Goal: Feedback & Contribution: Submit feedback/report problem

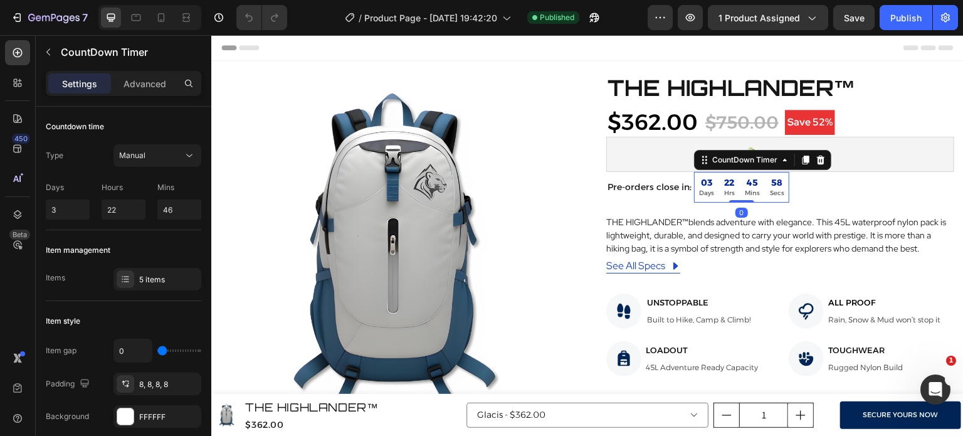
click at [770, 186] on div "58" at bounding box center [777, 182] width 14 height 11
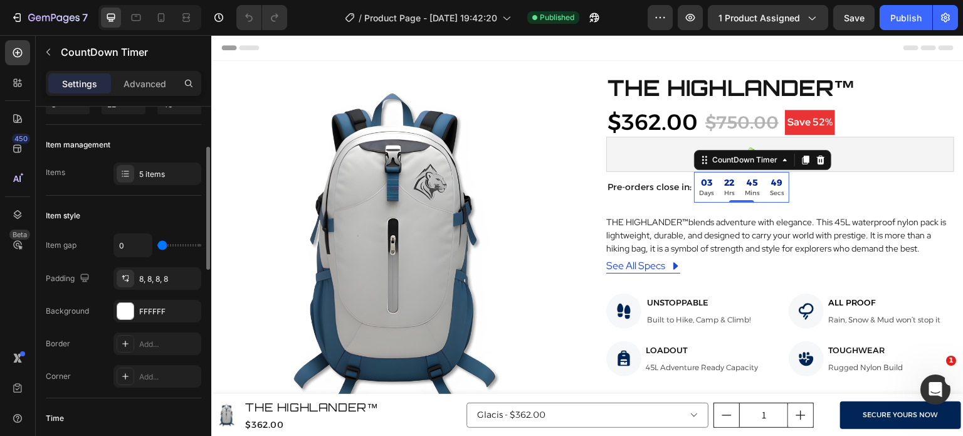
scroll to position [112, 0]
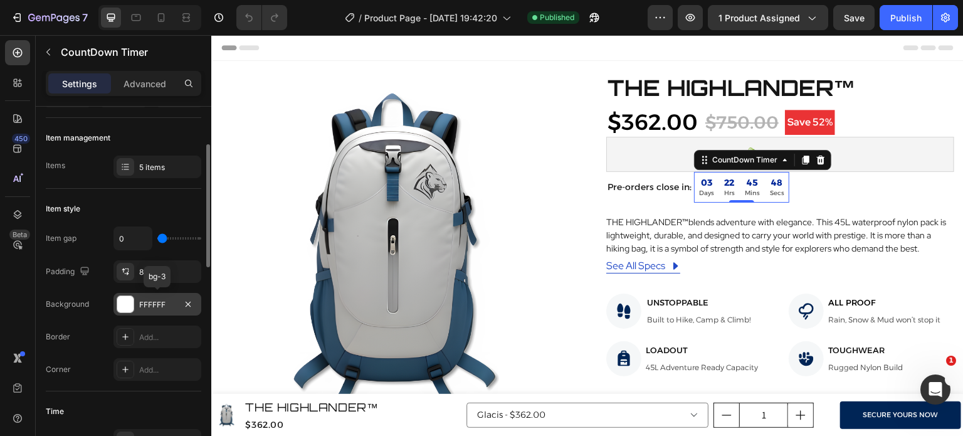
click at [127, 298] on div at bounding box center [125, 304] width 16 height 16
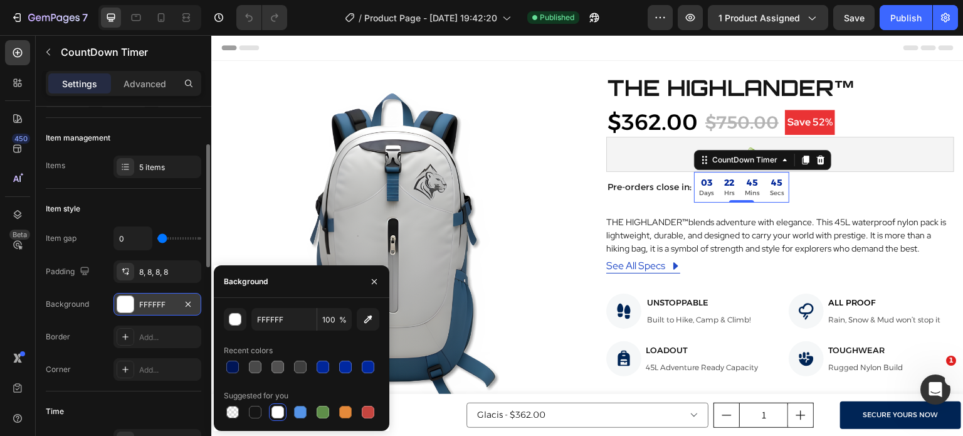
click at [123, 293] on div "FFFFFF" at bounding box center [157, 304] width 88 height 23
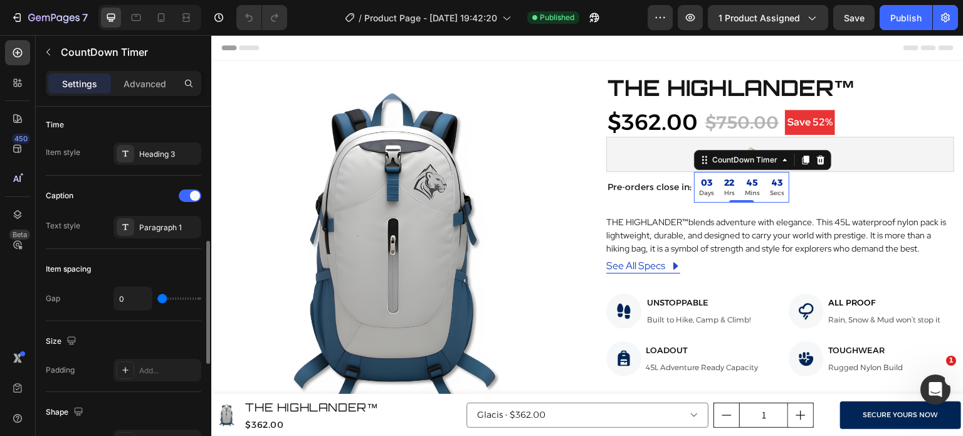
scroll to position [399, 0]
click at [128, 154] on icon at bounding box center [125, 154] width 10 height 10
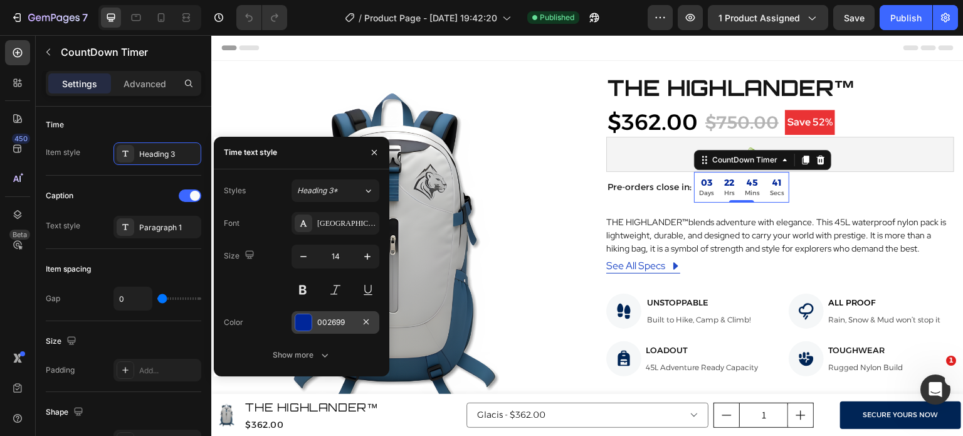
click at [304, 323] on div at bounding box center [303, 322] width 16 height 16
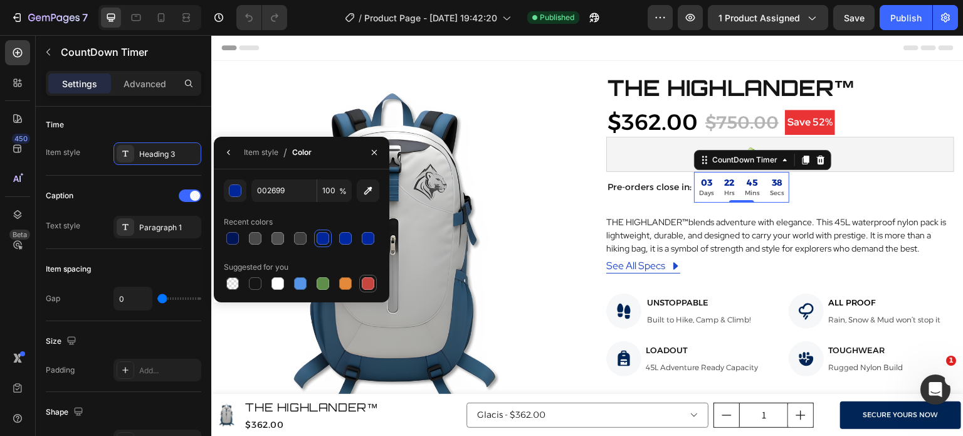
click at [368, 285] on div at bounding box center [368, 283] width 13 height 13
click at [228, 194] on button "button" at bounding box center [235, 190] width 23 height 23
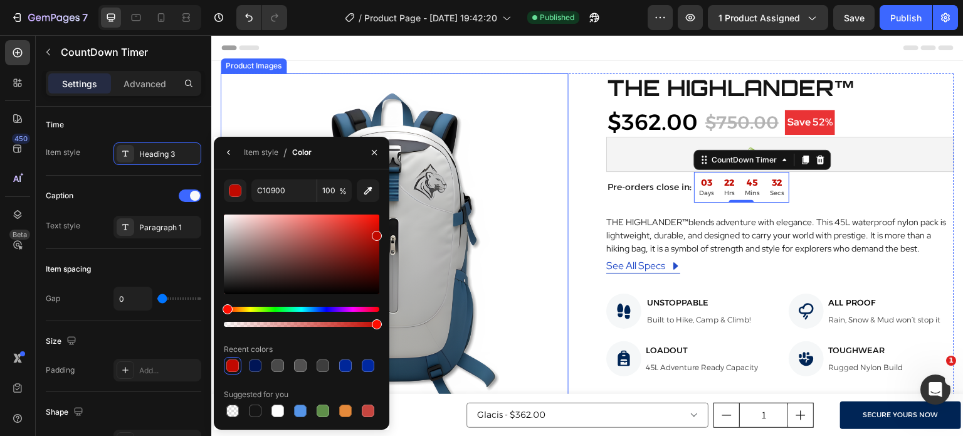
drag, startPoint x: 540, startPoint y: 271, endPoint x: 402, endPoint y: 251, distance: 139.4
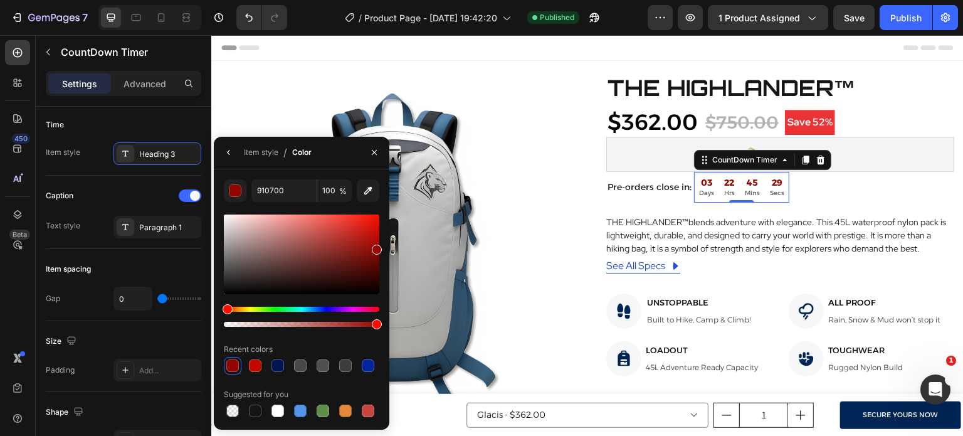
drag, startPoint x: 376, startPoint y: 235, endPoint x: 384, endPoint y: 246, distance: 13.0
click at [384, 246] on div "910700 100 % Recent colors Suggested for you" at bounding box center [302, 299] width 176 height 240
drag, startPoint x: 373, startPoint y: 242, endPoint x: 385, endPoint y: 226, distance: 19.7
click at [385, 226] on div "990700 100 % Recent colors Suggested for you" at bounding box center [302, 299] width 176 height 240
drag, startPoint x: 377, startPoint y: 228, endPoint x: 379, endPoint y: 236, distance: 8.9
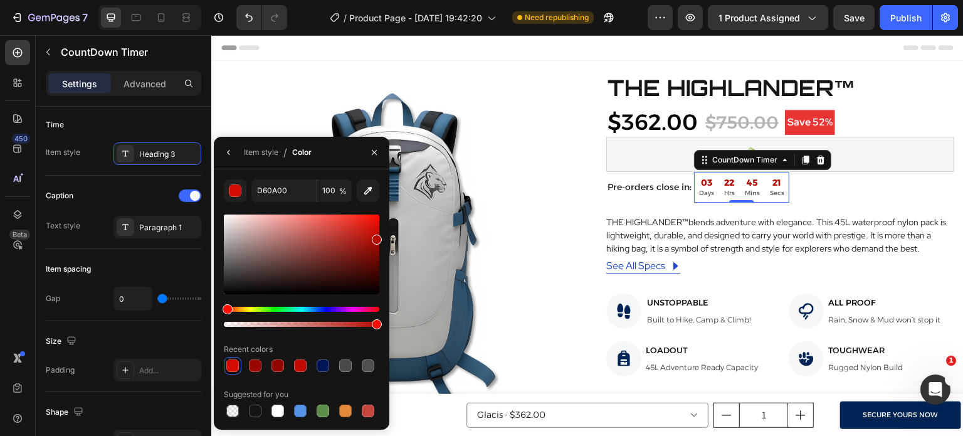
click at [379, 236] on div at bounding box center [377, 240] width 10 height 10
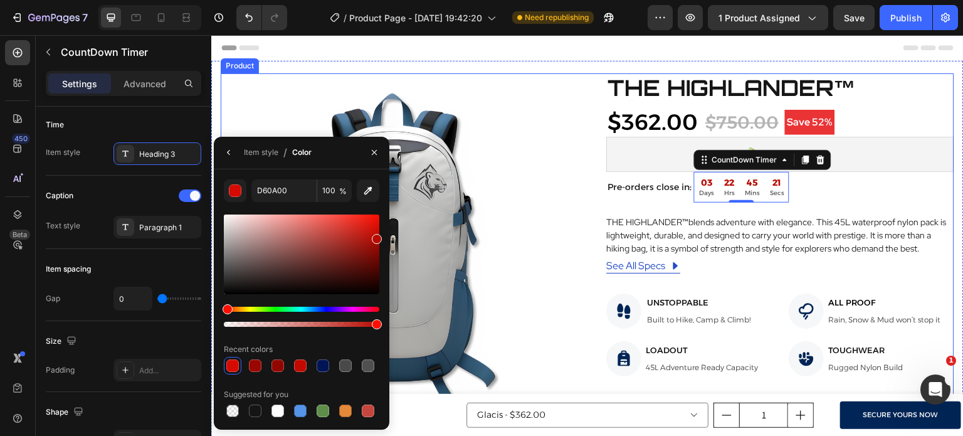
type input "B70A01"
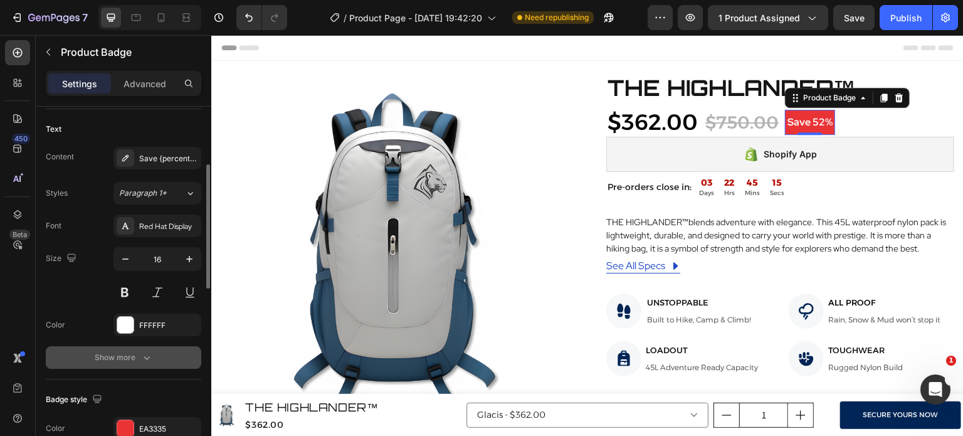
scroll to position [221, 0]
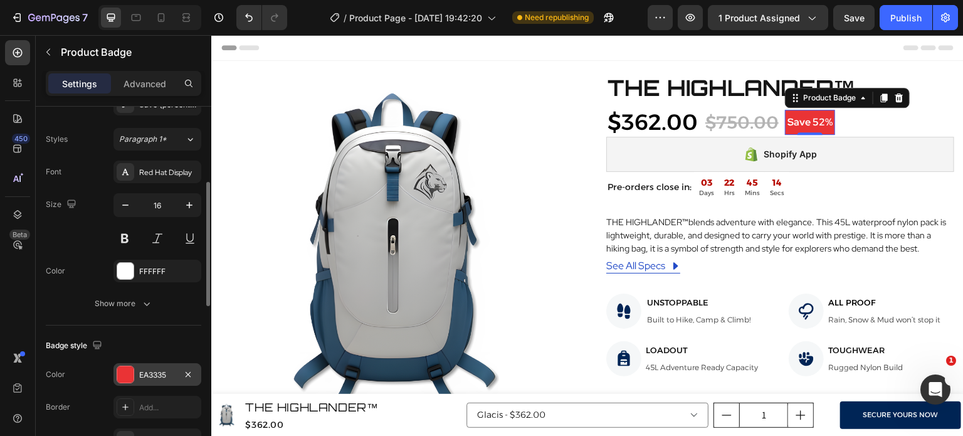
click at [123, 370] on div at bounding box center [125, 374] width 16 height 16
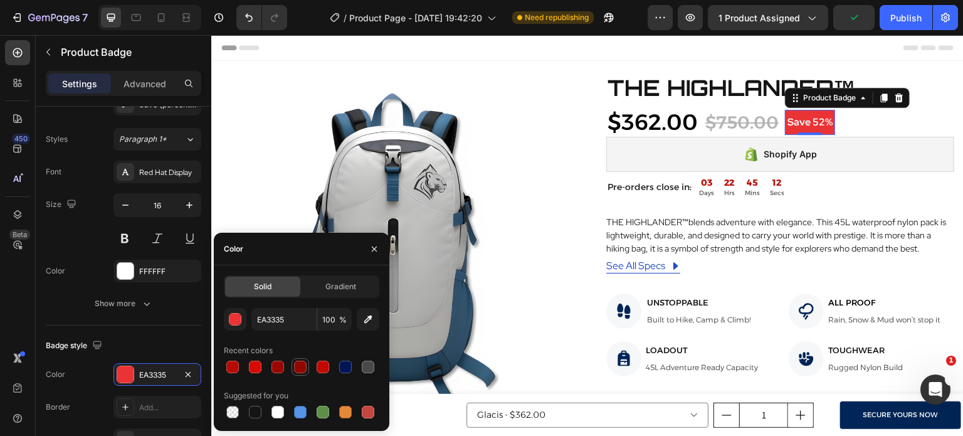
click at [303, 369] on div at bounding box center [300, 367] width 13 height 13
click at [271, 368] on div at bounding box center [277, 367] width 13 height 13
click at [230, 370] on div at bounding box center [232, 367] width 13 height 13
type input "B70A01"
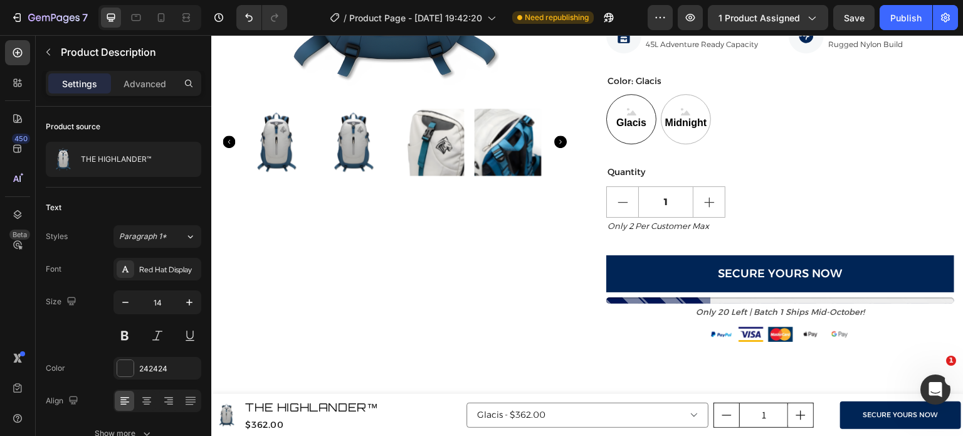
scroll to position [324, 0]
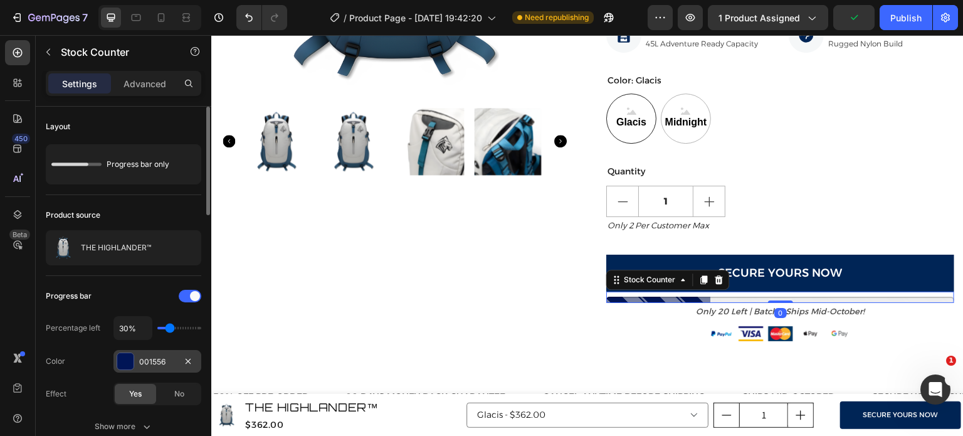
click at [140, 357] on div "001556" at bounding box center [157, 361] width 36 height 11
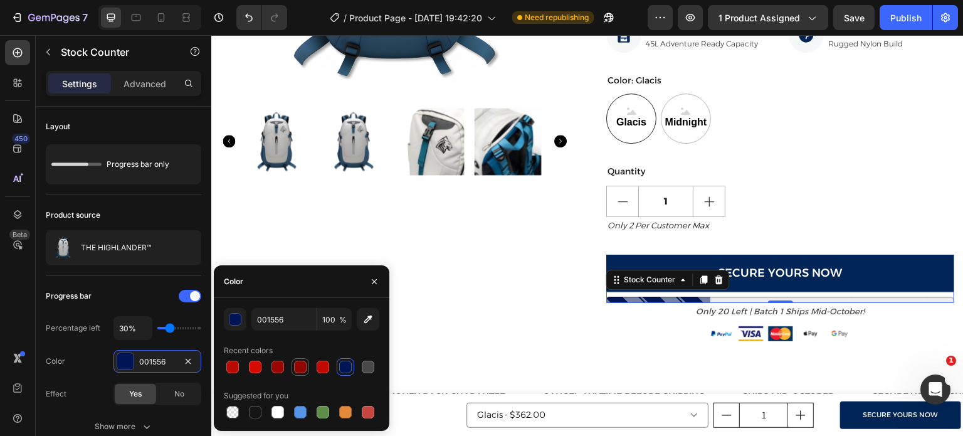
click at [296, 365] on div at bounding box center [300, 367] width 13 height 13
click at [342, 366] on div at bounding box center [345, 367] width 13 height 13
type input "001556"
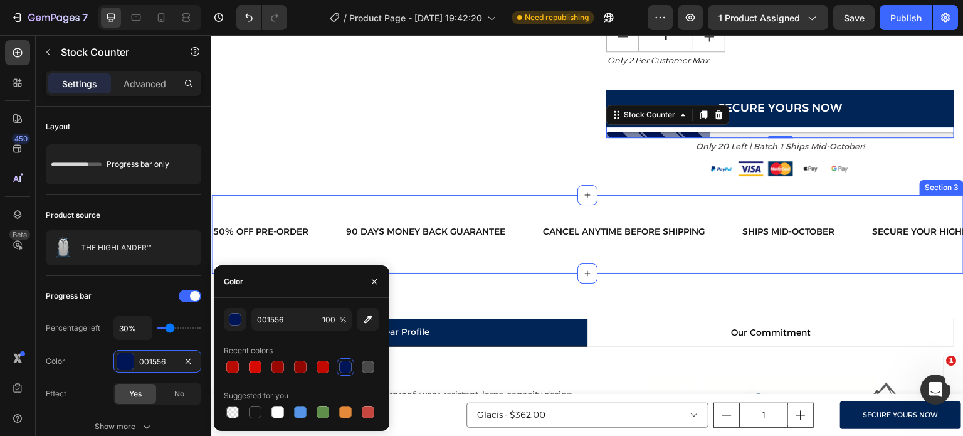
scroll to position [488, 0]
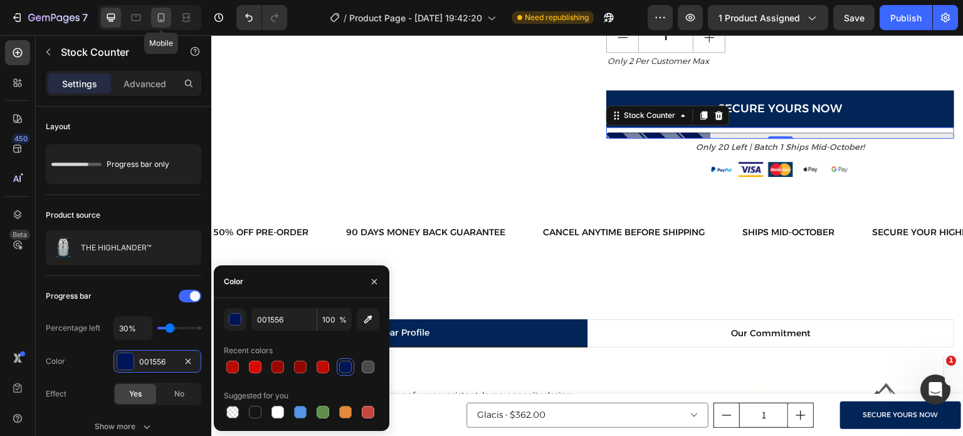
click at [157, 21] on icon at bounding box center [161, 17] width 13 height 13
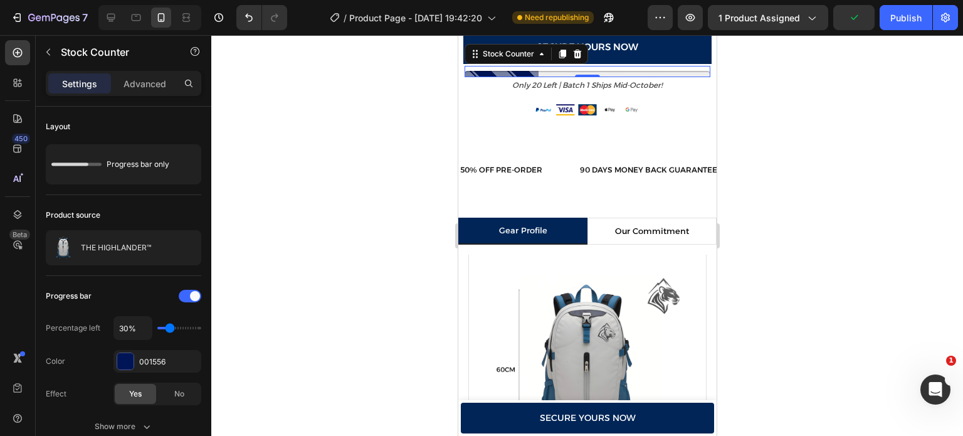
scroll to position [998, 0]
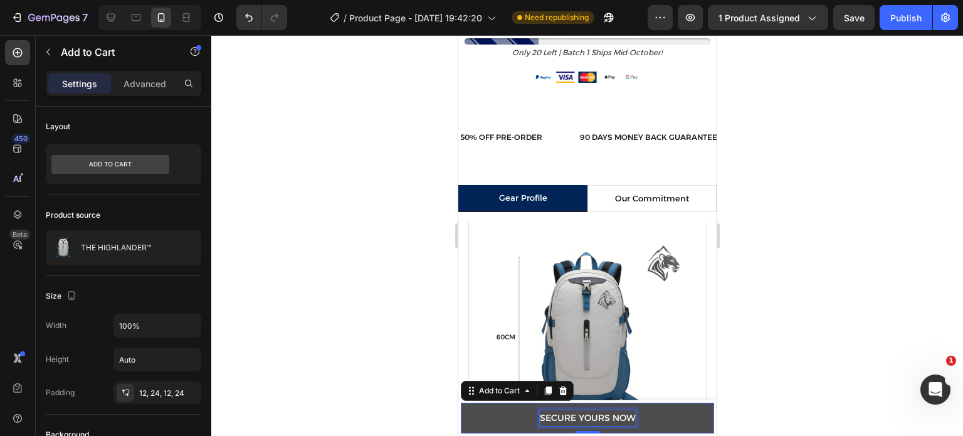
click at [599, 416] on div "Secure Yours Now" at bounding box center [587, 418] width 96 height 16
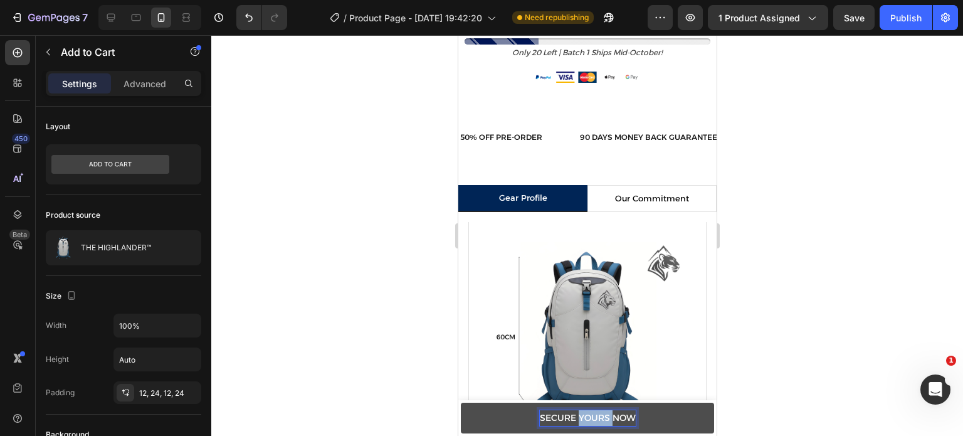
click at [599, 416] on p "Secure Yours Now" at bounding box center [587, 418] width 96 height 16
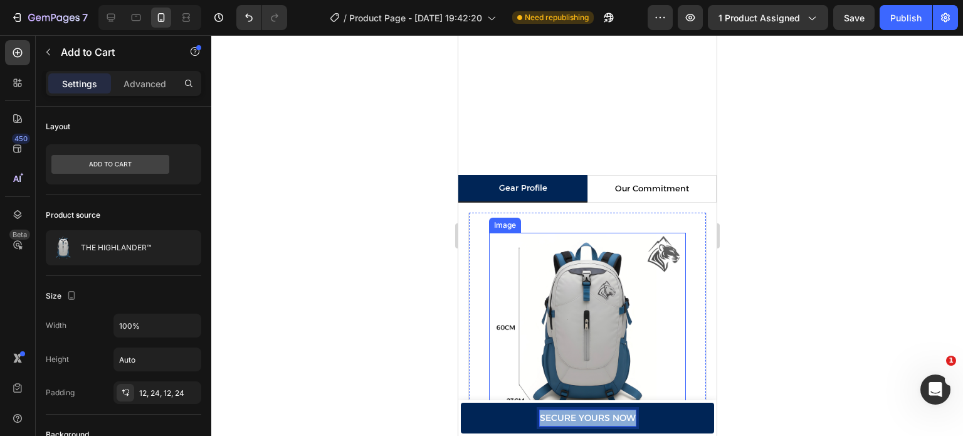
scroll to position [1186, 0]
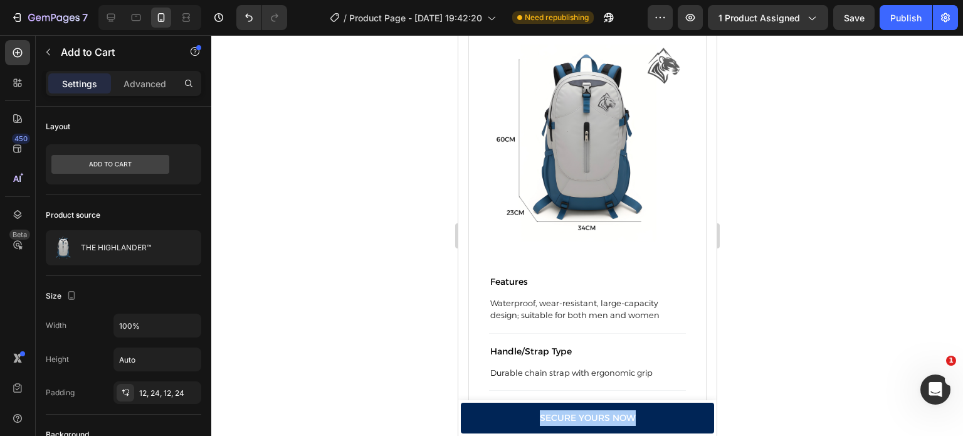
click at [801, 288] on div at bounding box center [587, 235] width 752 height 401
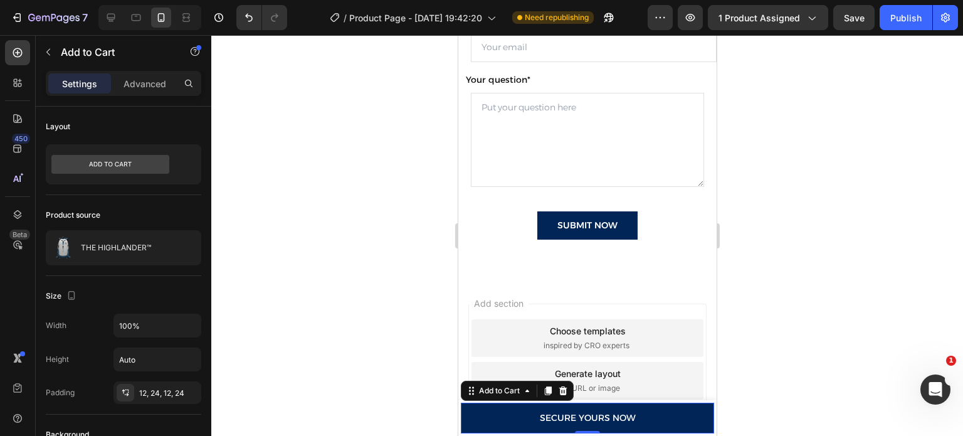
scroll to position [3460, 0]
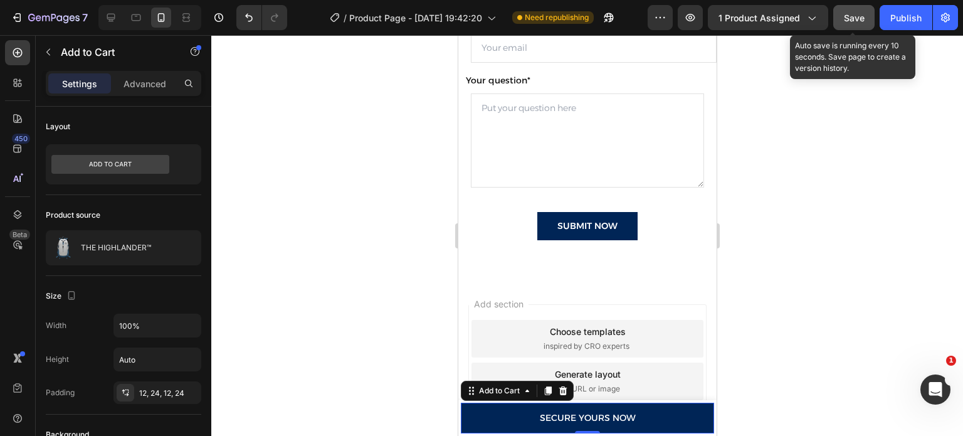
click at [850, 26] on button "Save" at bounding box center [853, 17] width 41 height 25
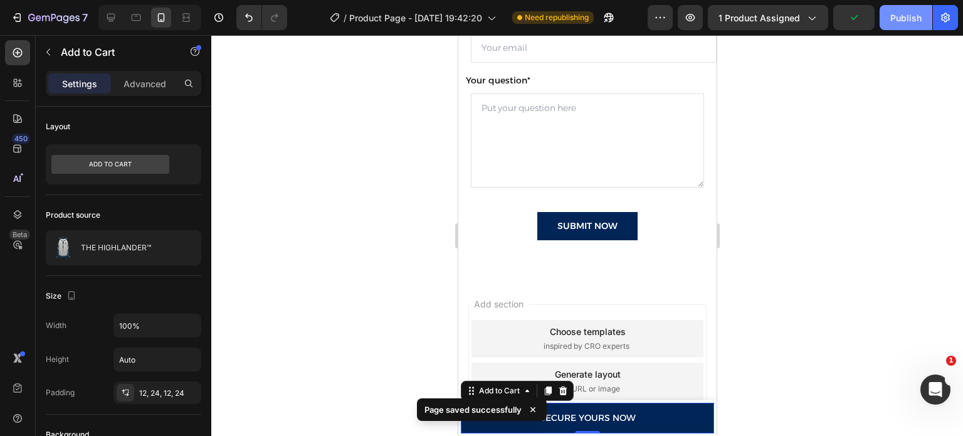
click at [892, 21] on div "Publish" at bounding box center [905, 17] width 31 height 13
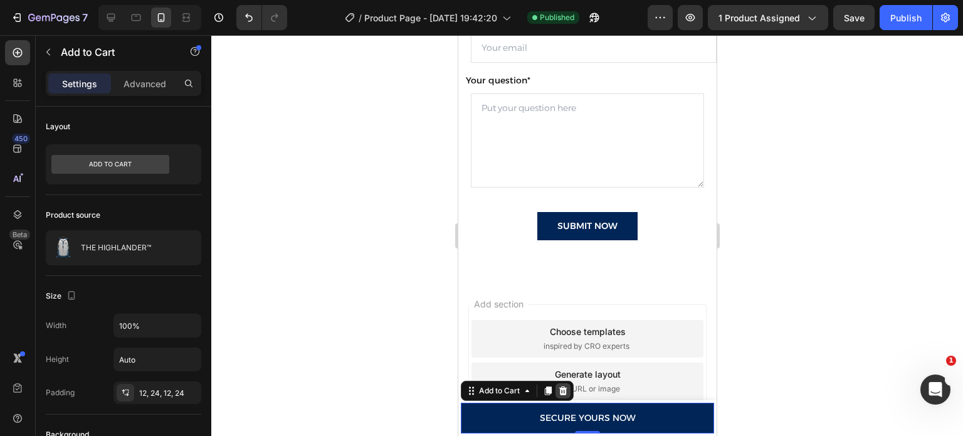
click at [557, 389] on icon at bounding box center [562, 391] width 10 height 10
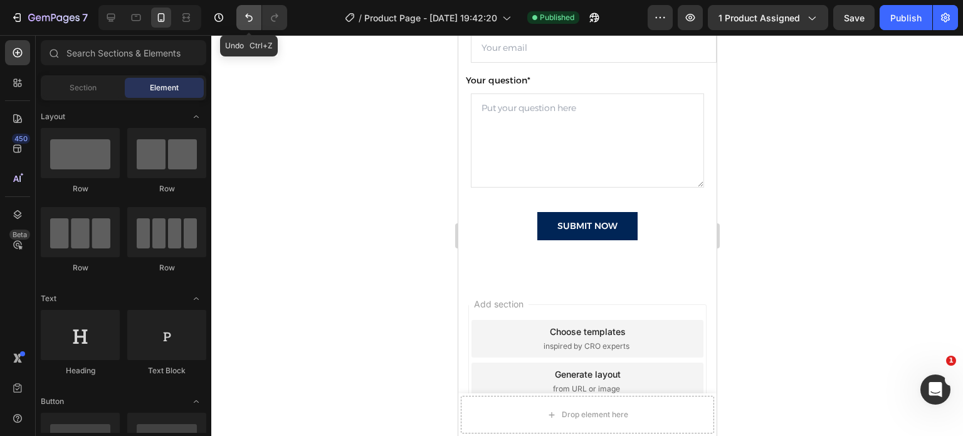
click at [246, 18] on icon "Undo/Redo" at bounding box center [249, 17] width 13 height 13
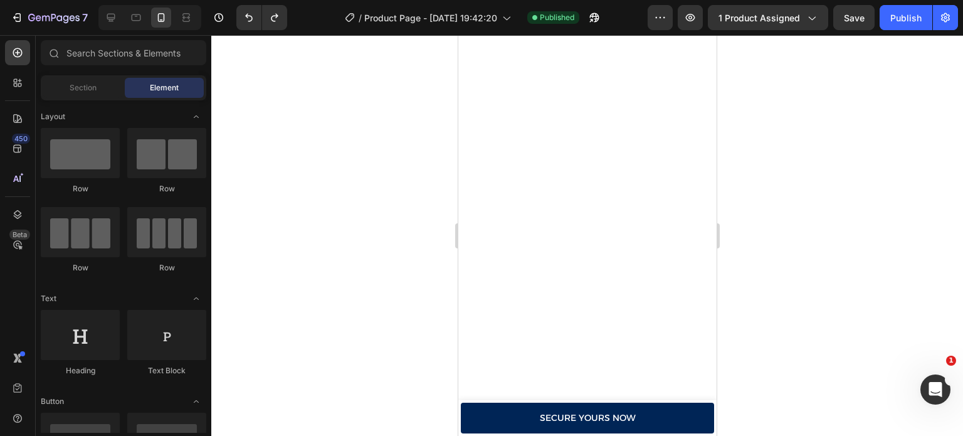
scroll to position [0, 0]
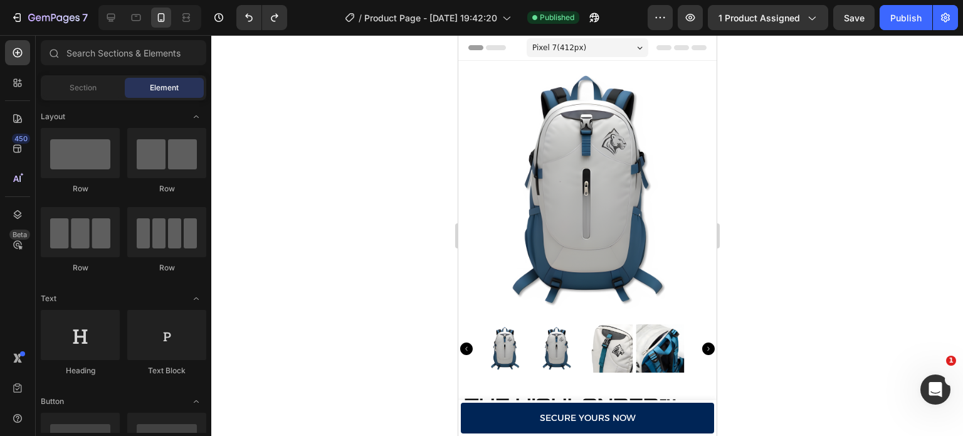
click at [616, 48] on div "Pixel 7 ( 412 px)" at bounding box center [587, 47] width 122 height 19
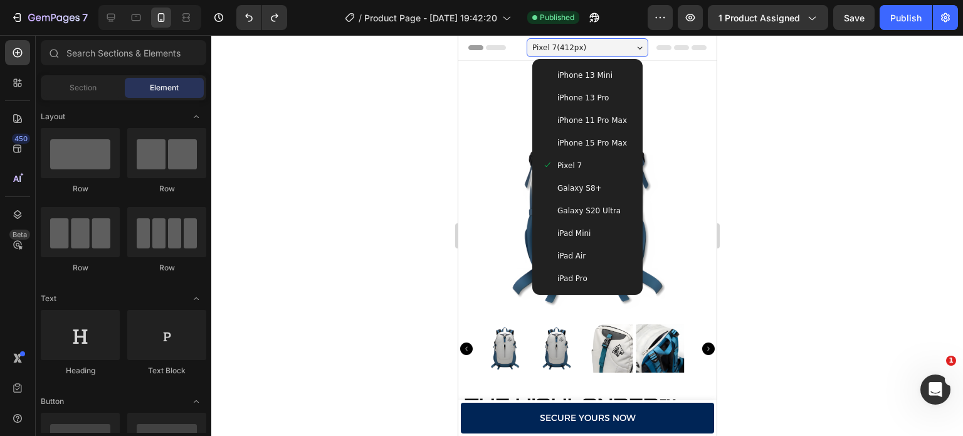
click at [601, 138] on span "iPhone 15 Pro Max" at bounding box center [592, 143] width 70 height 13
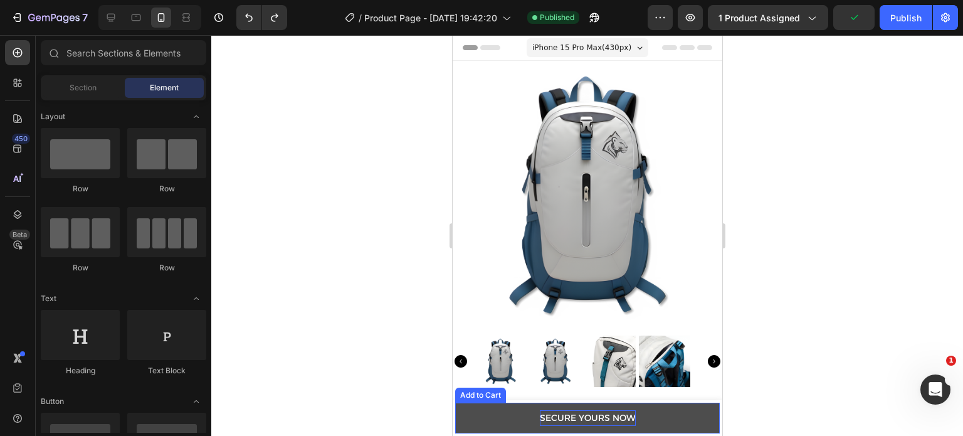
click at [588, 420] on div "Secure Yours Now" at bounding box center [587, 418] width 96 height 16
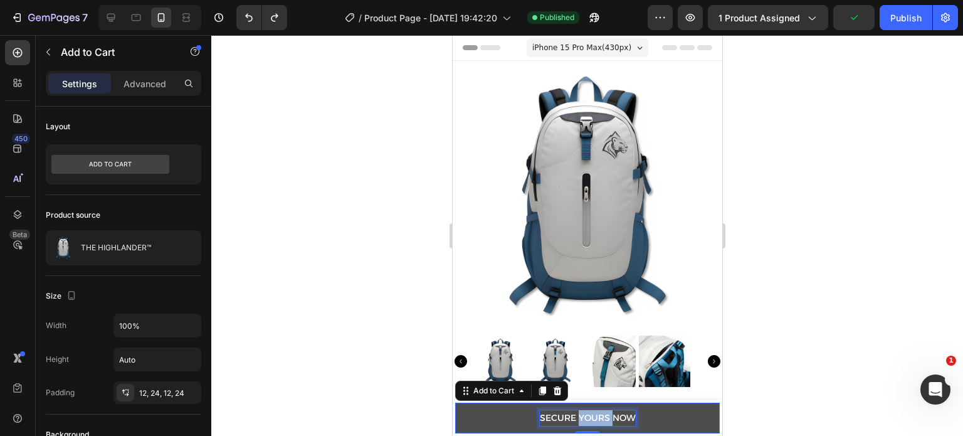
click at [588, 420] on div "Secure Yours Now" at bounding box center [587, 418] width 96 height 16
click at [588, 420] on p "Secure Yours Now" at bounding box center [587, 418] width 96 height 16
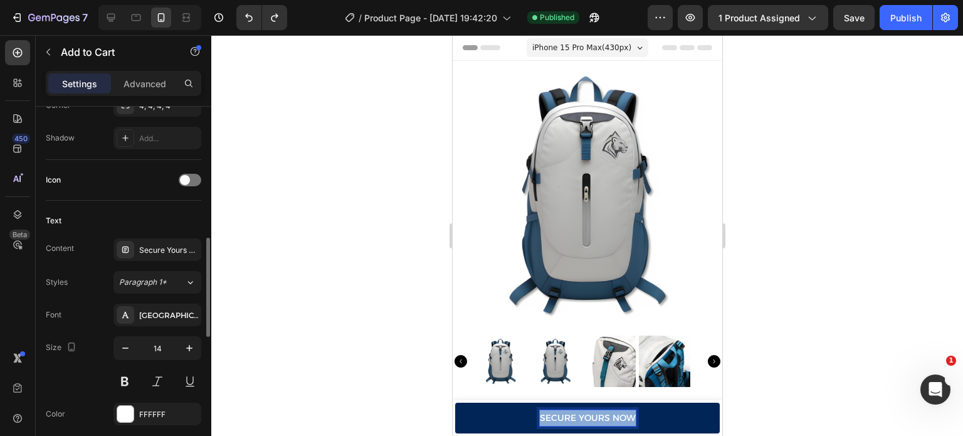
scroll to position [461, 0]
click at [162, 251] on div "Secure Yours Now" at bounding box center [168, 250] width 59 height 11
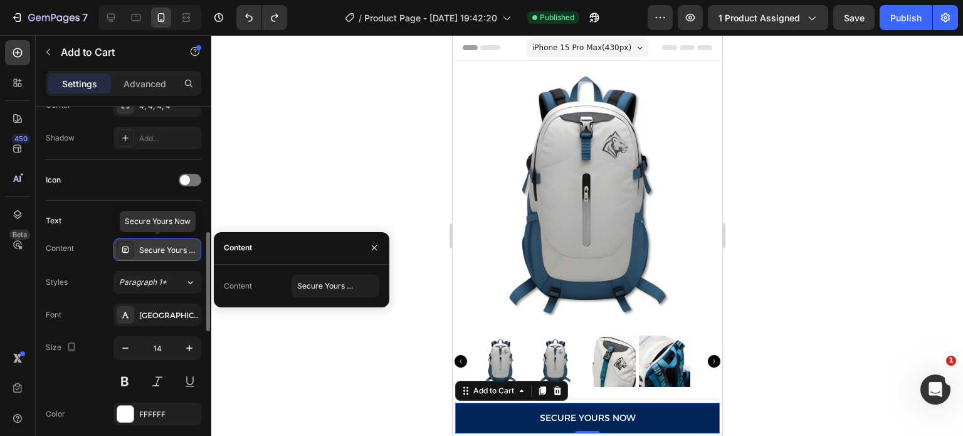
click at [162, 251] on div "Secure Yours Now" at bounding box center [168, 250] width 59 height 11
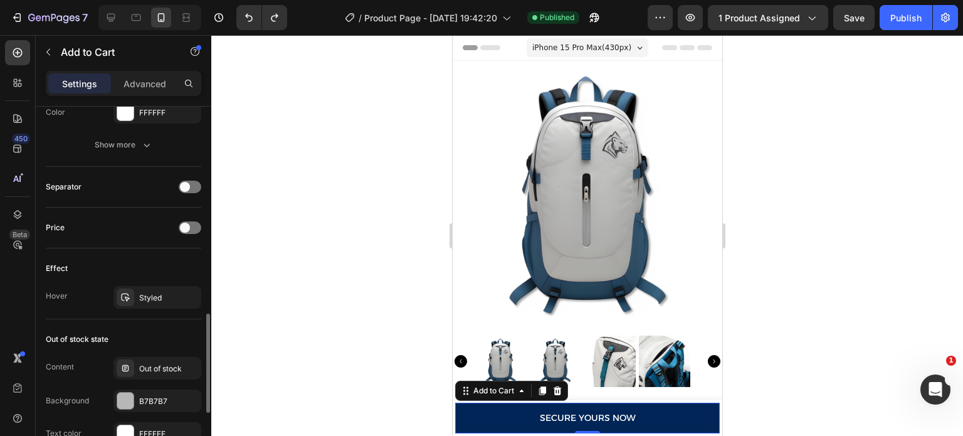
scroll to position [762, 0]
drag, startPoint x: 181, startPoint y: 231, endPoint x: 186, endPoint y: 226, distance: 7.1
click at [186, 226] on div "Price" at bounding box center [123, 228] width 155 height 20
click at [186, 226] on span at bounding box center [185, 228] width 10 height 10
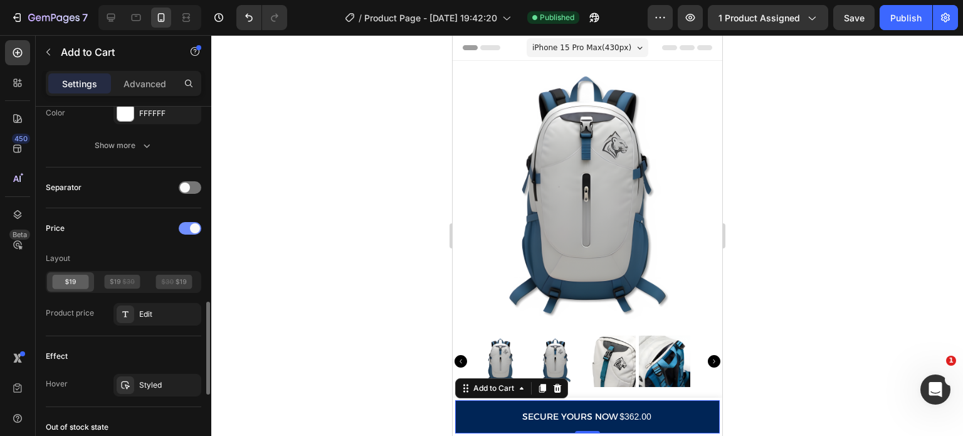
click at [186, 226] on div at bounding box center [190, 228] width 23 height 13
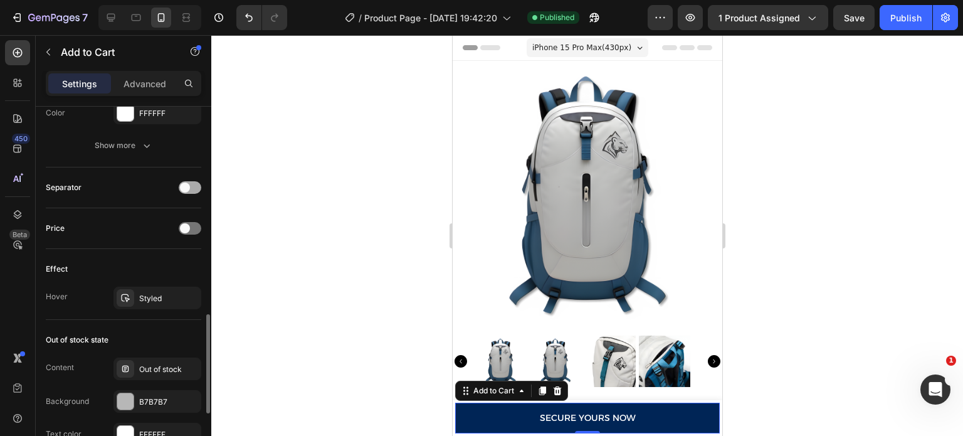
click at [187, 182] on span at bounding box center [185, 187] width 10 height 10
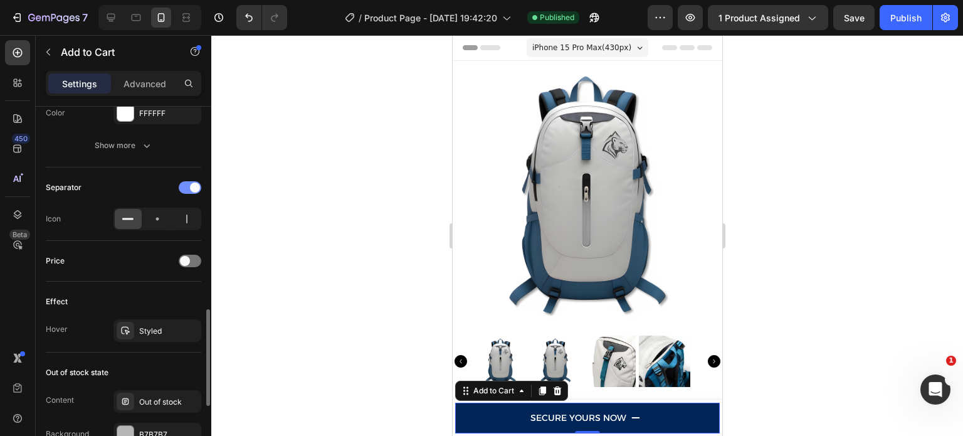
click at [187, 181] on div at bounding box center [190, 187] width 23 height 13
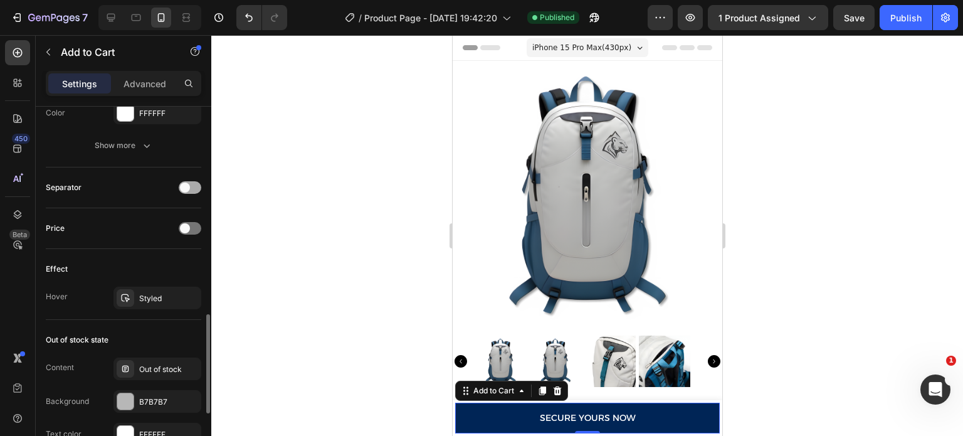
click at [187, 182] on span at bounding box center [185, 187] width 10 height 10
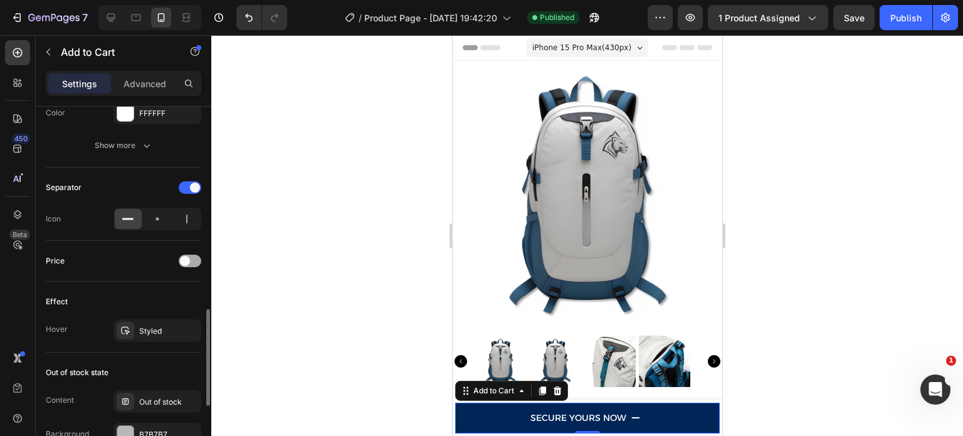
click at [190, 255] on div at bounding box center [190, 261] width 23 height 13
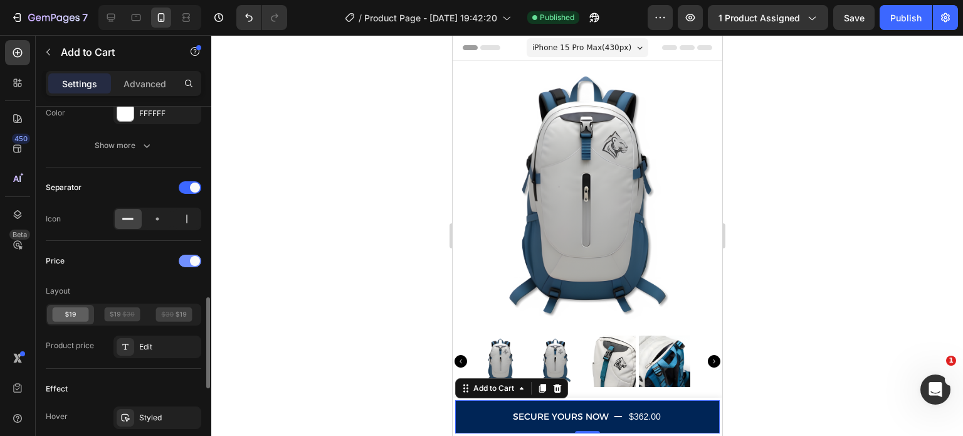
click at [190, 256] on span at bounding box center [195, 261] width 10 height 10
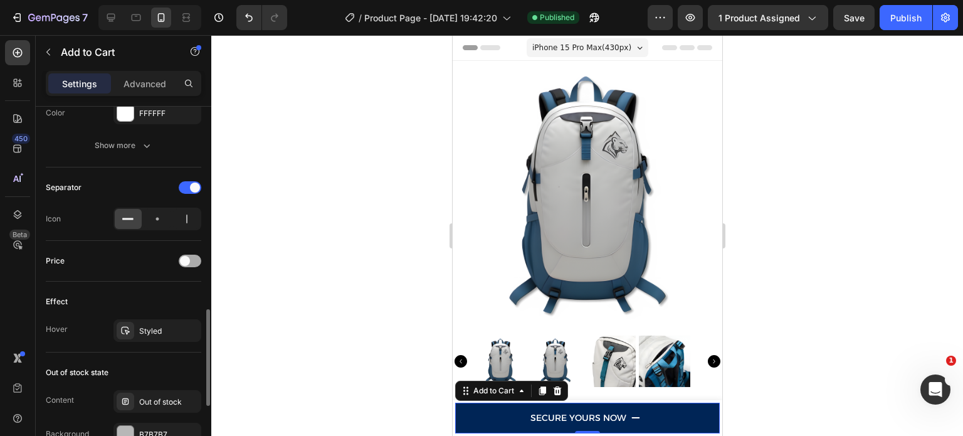
click at [190, 255] on div at bounding box center [190, 261] width 23 height 13
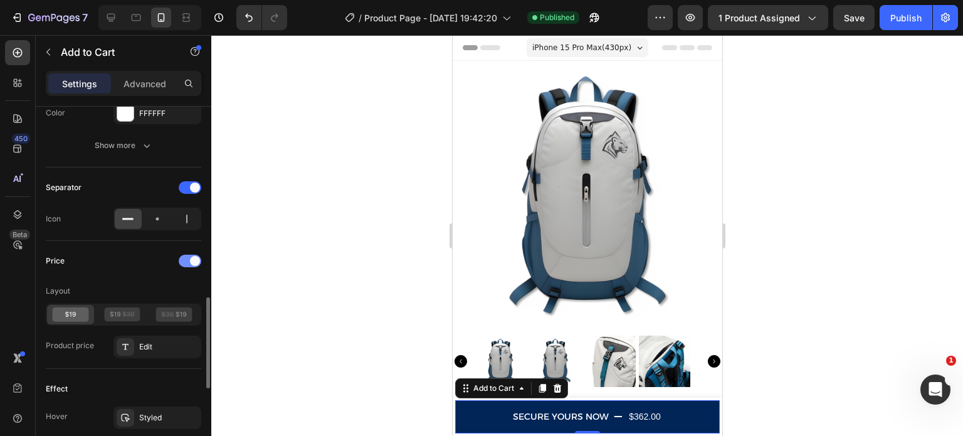
click at [190, 256] on span at bounding box center [195, 261] width 10 height 10
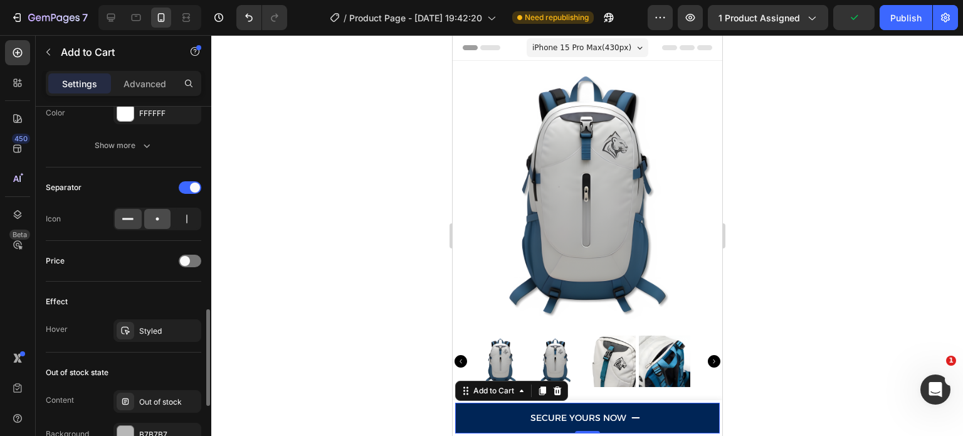
click at [160, 213] on icon at bounding box center [157, 219] width 13 height 13
click at [178, 217] on div at bounding box center [186, 219] width 27 height 20
click at [140, 215] on div at bounding box center [128, 219] width 27 height 20
click at [191, 182] on span at bounding box center [195, 187] width 10 height 10
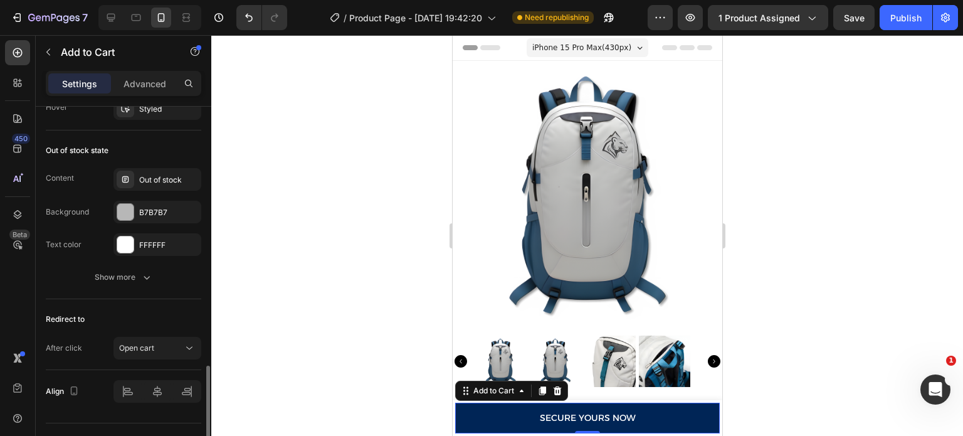
scroll to position [976, 0]
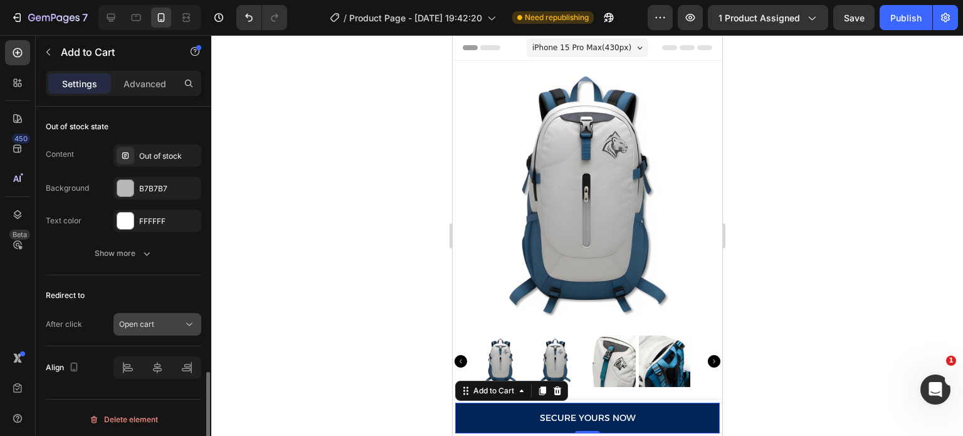
click at [166, 319] on div "Open cart" at bounding box center [151, 324] width 64 height 11
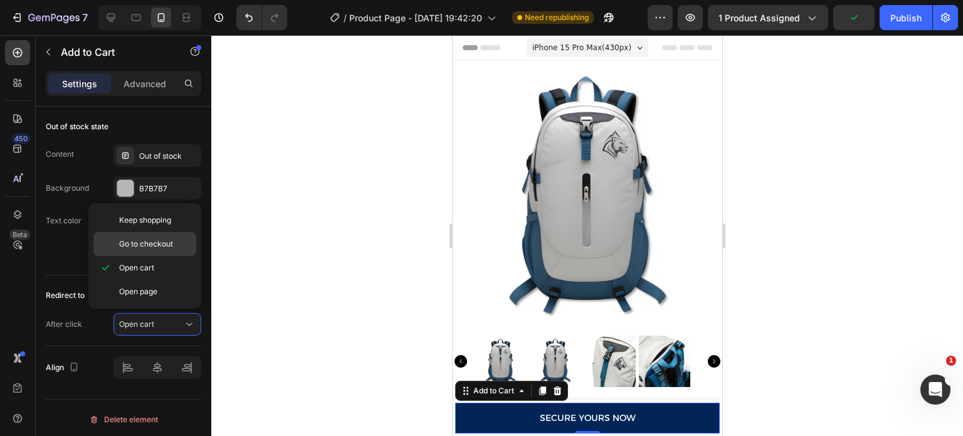
click at [171, 238] on span "Go to checkout" at bounding box center [146, 243] width 54 height 11
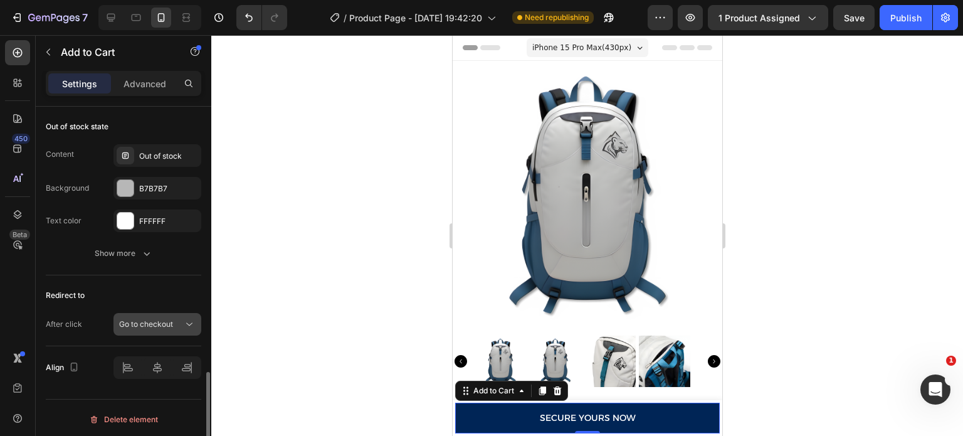
click at [162, 320] on span "Go to checkout" at bounding box center [146, 323] width 54 height 9
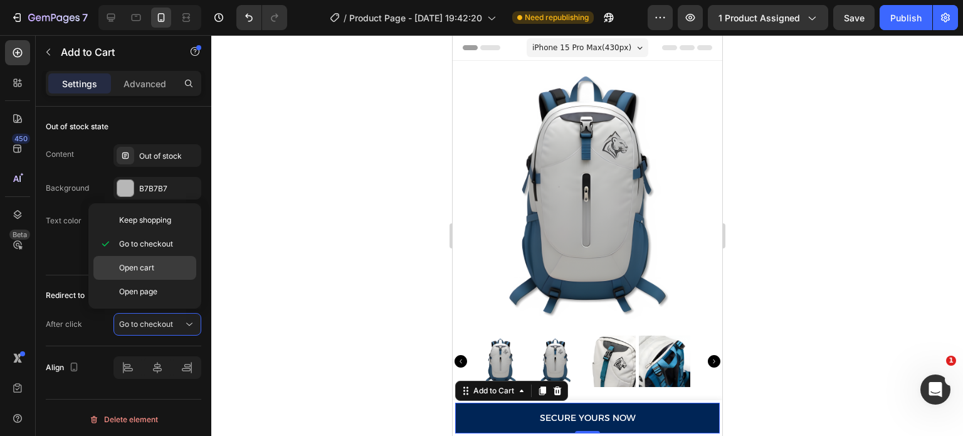
click at [184, 268] on p "Open cart" at bounding box center [154, 267] width 71 height 11
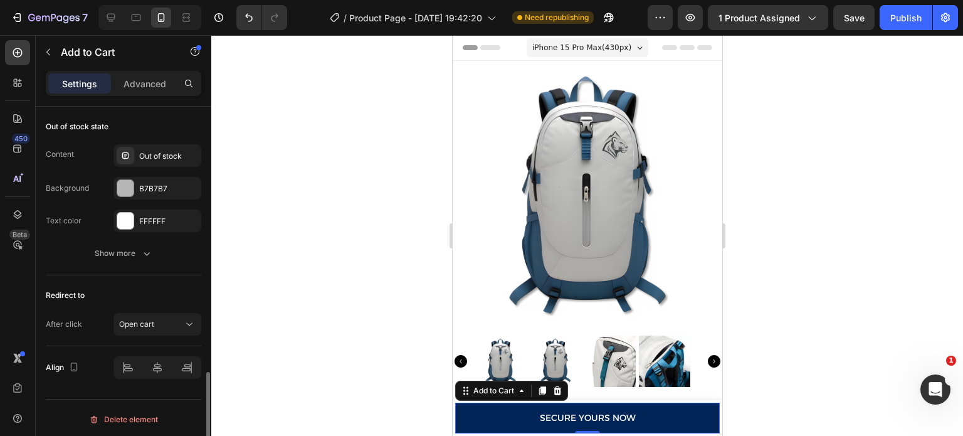
click at [176, 309] on div "Redirect to After click Open cart" at bounding box center [123, 310] width 155 height 71
click at [177, 319] on div "Open cart" at bounding box center [151, 324] width 64 height 11
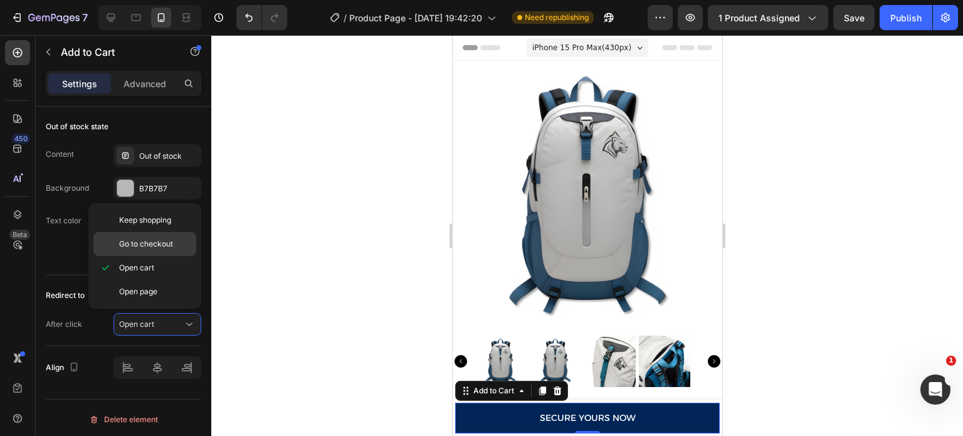
click at [176, 248] on p "Go to checkout" at bounding box center [154, 243] width 71 height 11
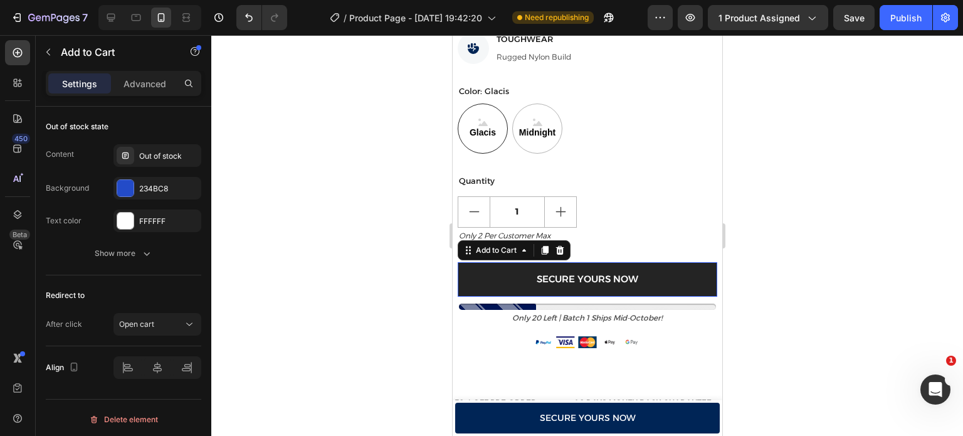
click at [662, 268] on button "Secure Yours Now" at bounding box center [587, 279] width 260 height 34
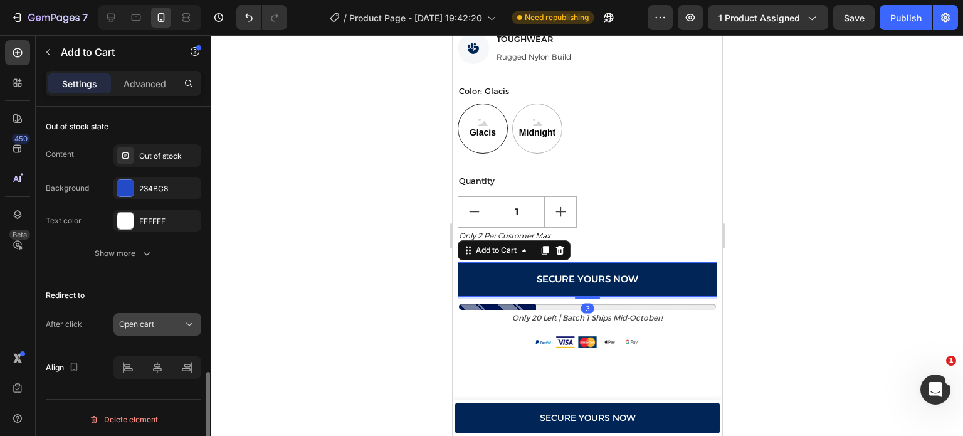
click at [167, 330] on button "Open cart" at bounding box center [157, 324] width 88 height 23
click at [267, 258] on div at bounding box center [587, 235] width 752 height 401
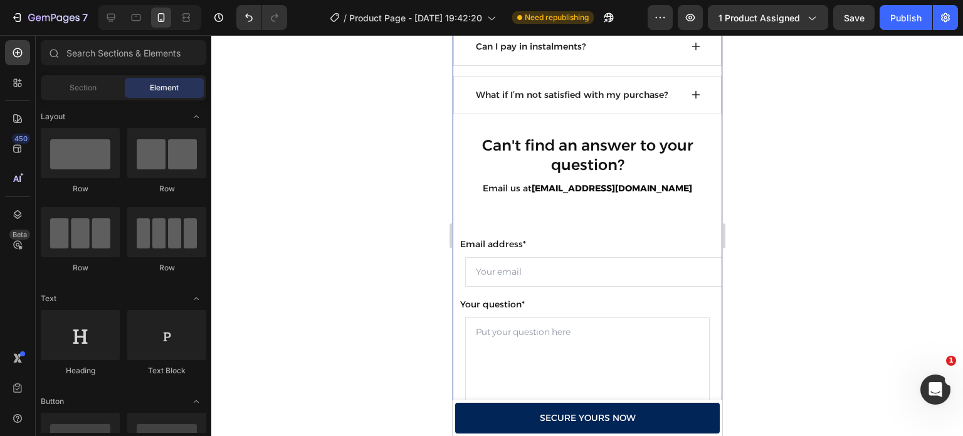
scroll to position [3261, 0]
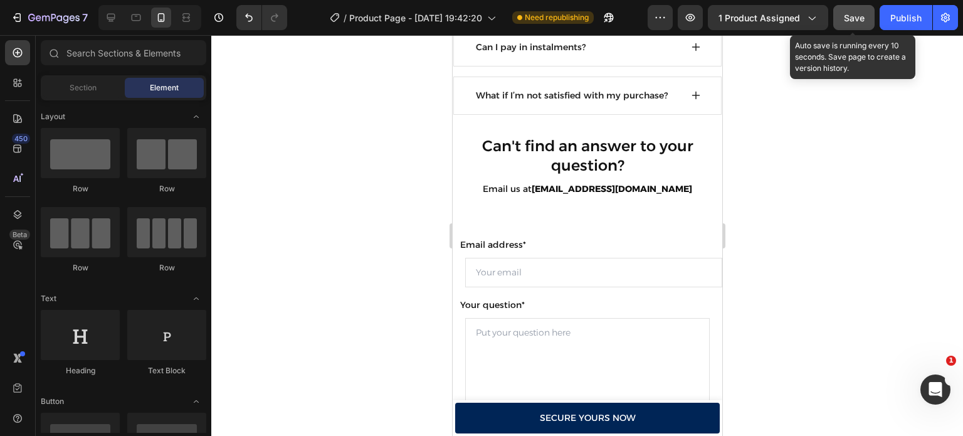
click at [861, 19] on span "Save" at bounding box center [854, 18] width 21 height 11
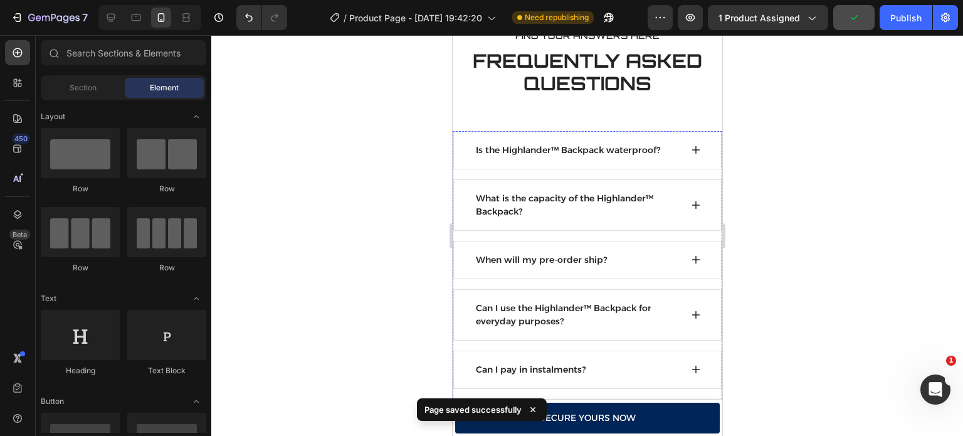
scroll to position [2818, 0]
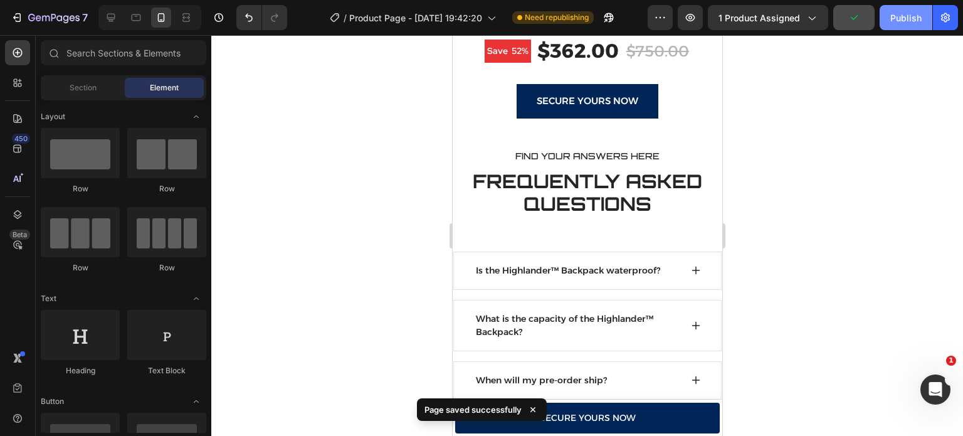
click at [905, 22] on div "Publish" at bounding box center [905, 17] width 31 height 13
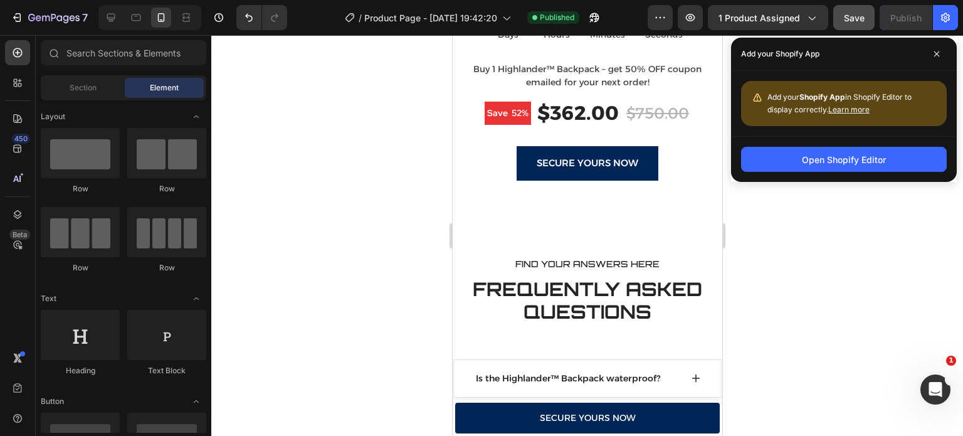
scroll to position [2723, 0]
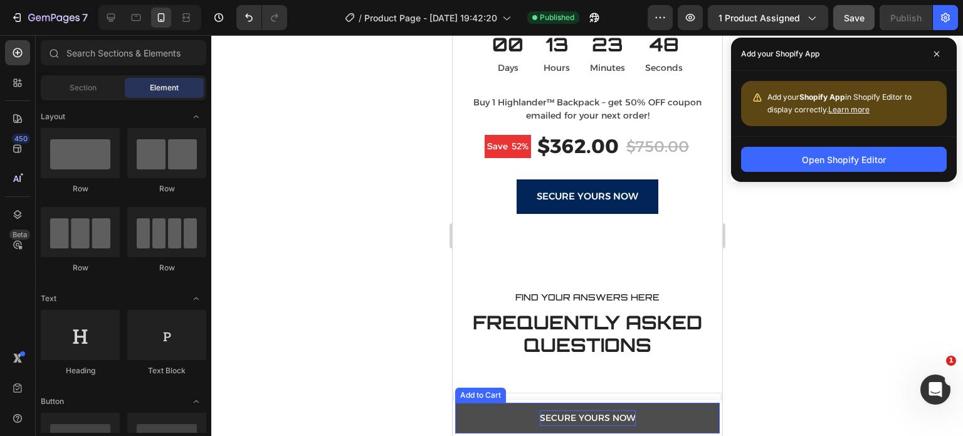
click at [582, 418] on p "Secure Yours Now" at bounding box center [587, 418] width 96 height 16
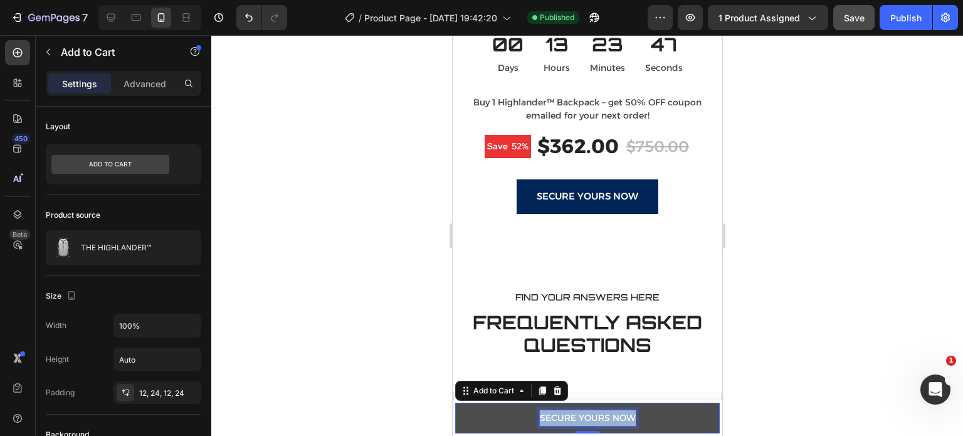
click at [582, 418] on p "Secure Yours Now" at bounding box center [587, 418] width 96 height 16
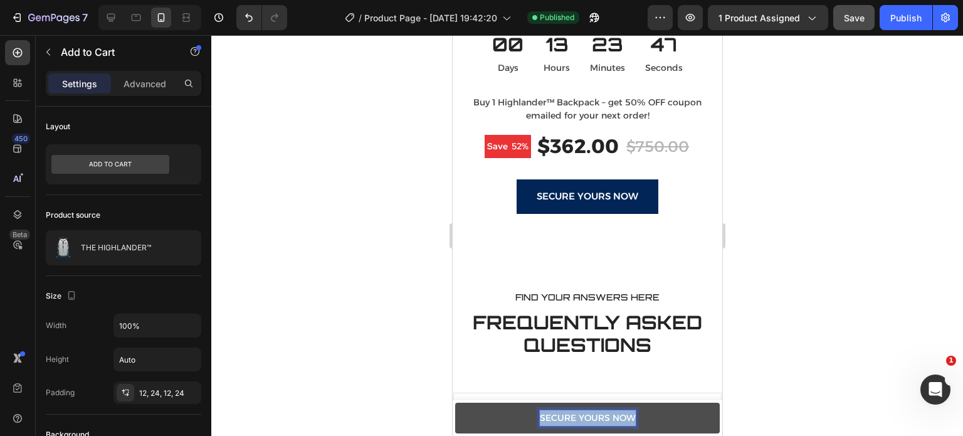
click at [582, 418] on p "Secure Yours Now" at bounding box center [587, 418] width 96 height 16
click at [455, 403] on button "PRE-ORDER" at bounding box center [587, 418] width 265 height 31
click at [397, 323] on div at bounding box center [587, 235] width 752 height 401
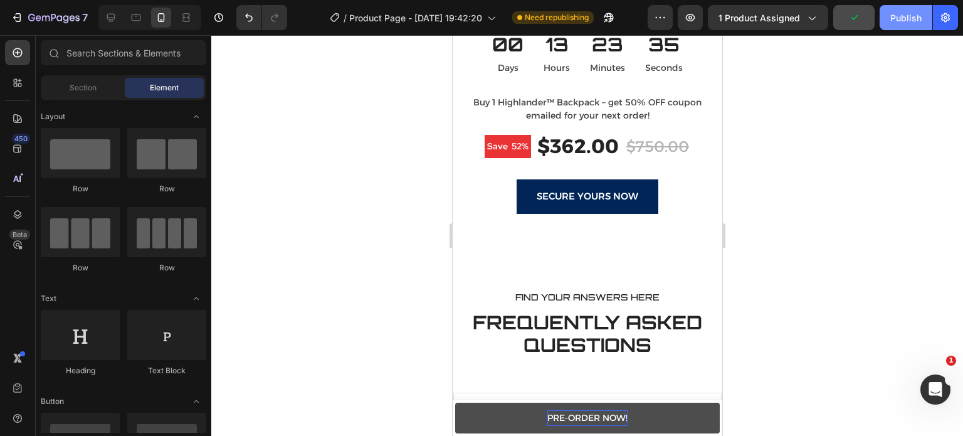
click at [902, 19] on div "Publish" at bounding box center [905, 17] width 31 height 13
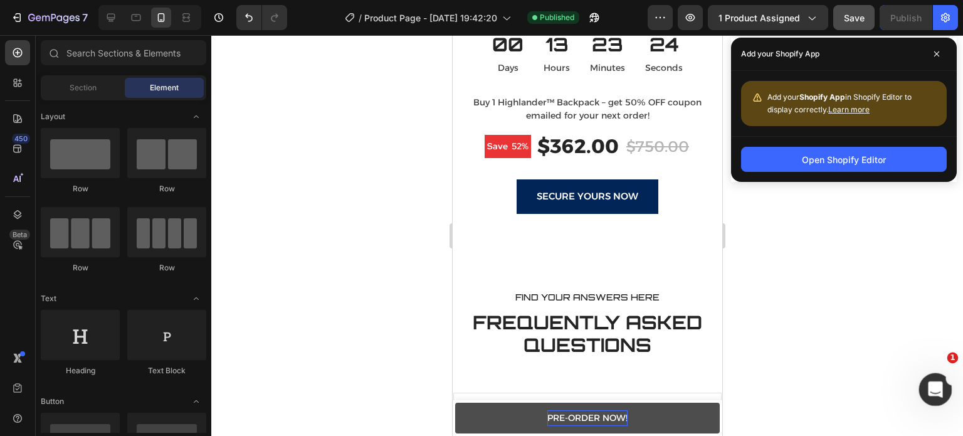
click at [938, 392] on icon "Open Intercom Messenger" at bounding box center [934, 387] width 21 height 21
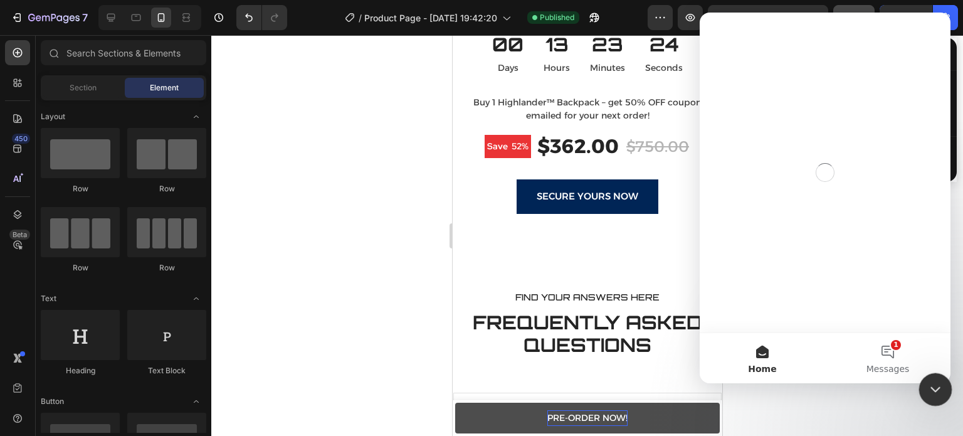
scroll to position [0, 0]
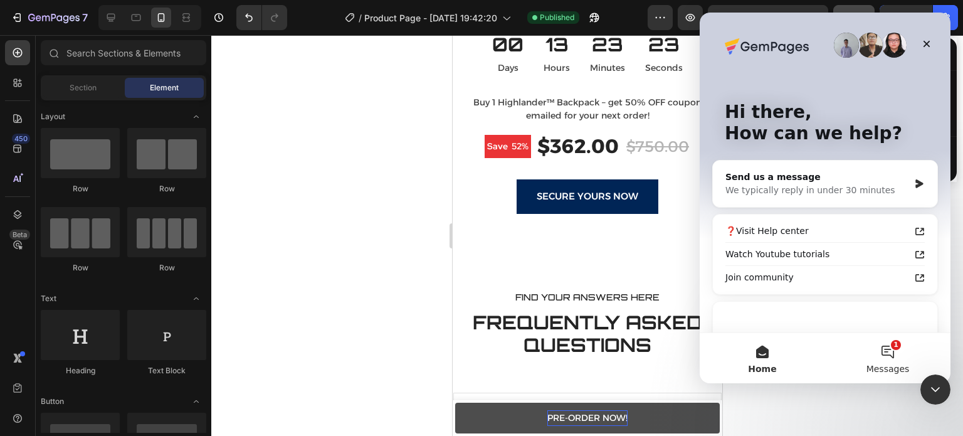
click at [878, 342] on button "1 Messages" at bounding box center [887, 358] width 125 height 50
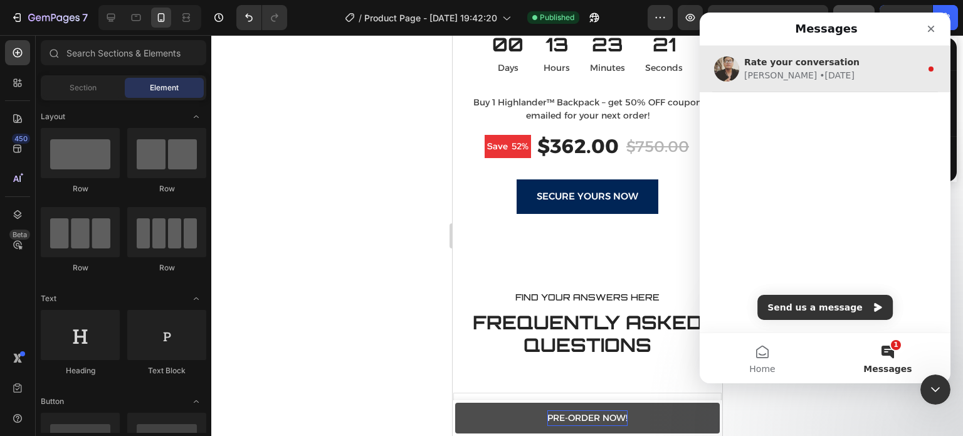
click at [804, 88] on div "Rate your conversation [PERSON_NAME] • [DATE]" at bounding box center [825, 69] width 251 height 46
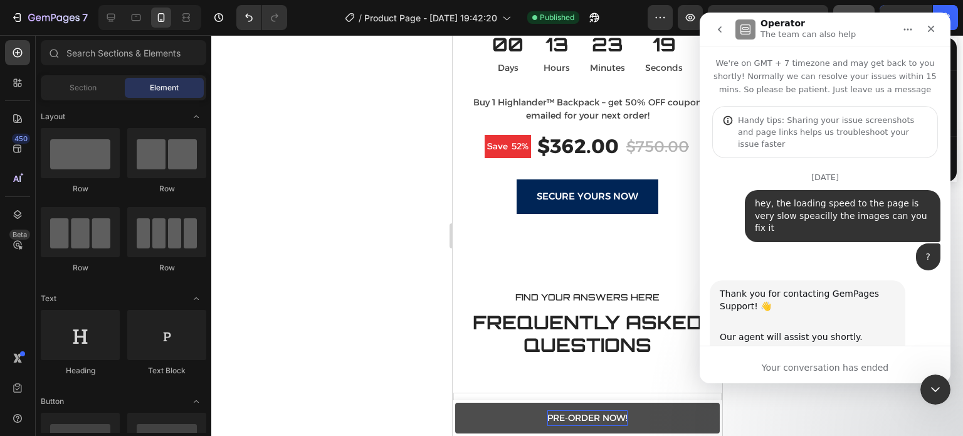
scroll to position [127, 0]
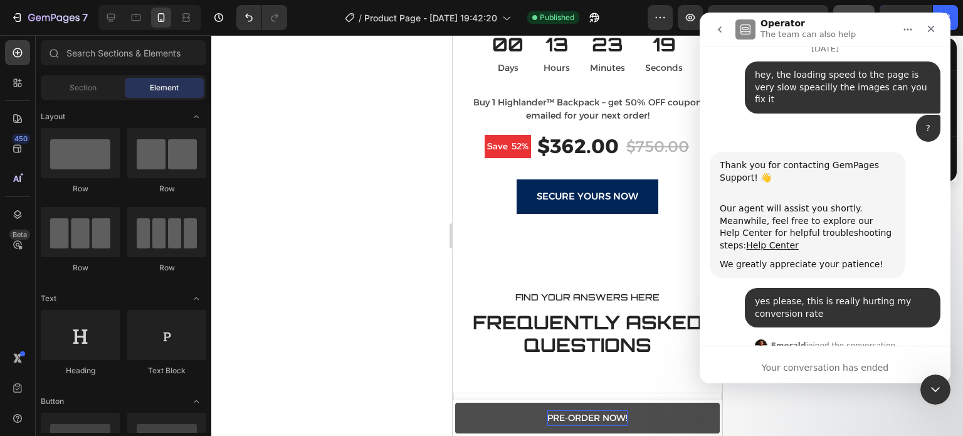
click at [727, 31] on button "go back" at bounding box center [720, 30] width 24 height 24
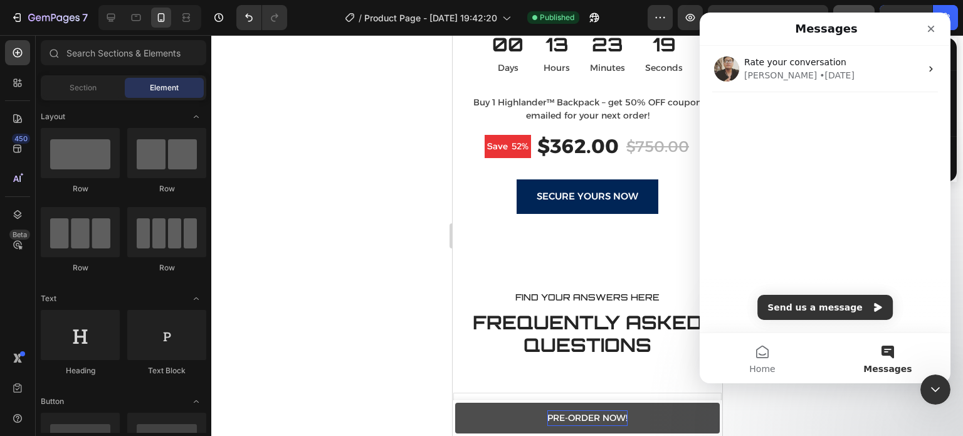
scroll to position [0, 0]
click at [843, 315] on button "Send us a message" at bounding box center [824, 307] width 135 height 25
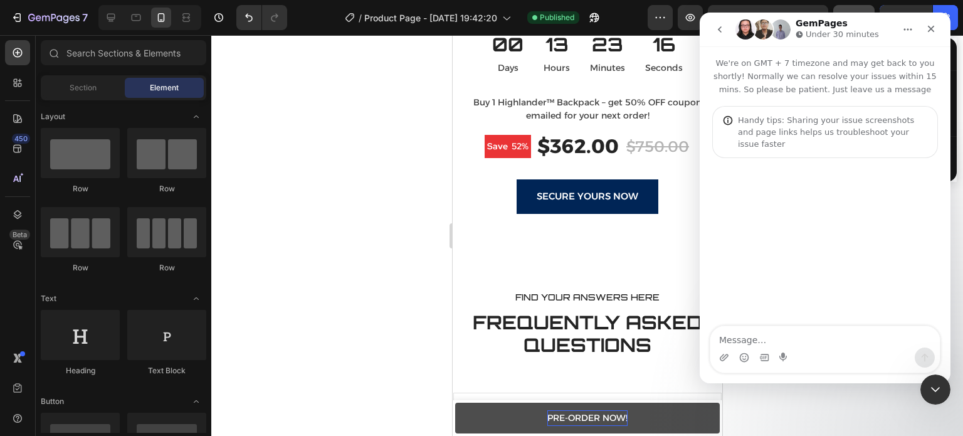
click at [825, 345] on textarea "Message…" at bounding box center [824, 336] width 229 height 21
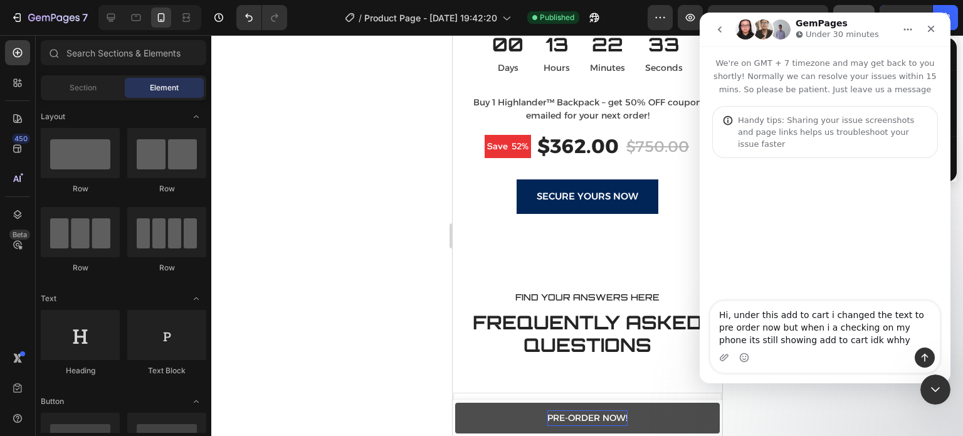
click at [772, 313] on textarea "Hi, under this add to cart i changed the text to pre order now but when i a che…" at bounding box center [824, 324] width 229 height 46
click at [739, 315] on textarea "Hi, under this add to cart i changed the text to pre order now but when i a che…" at bounding box center [824, 324] width 229 height 46
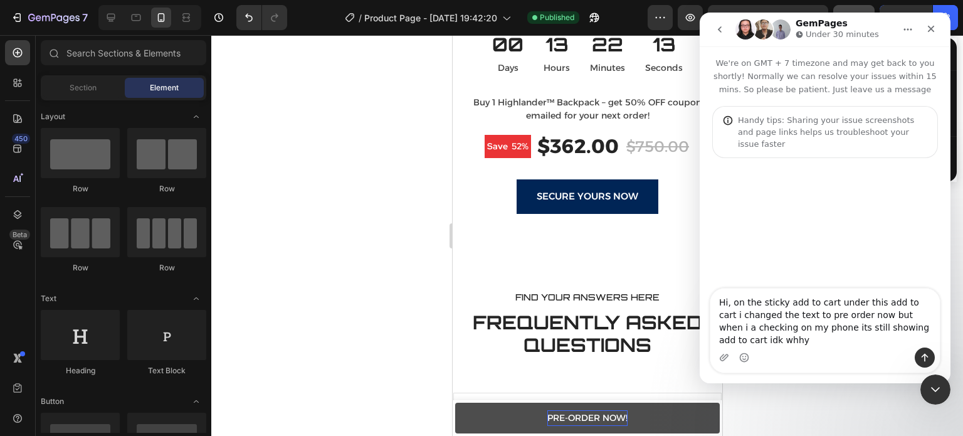
drag, startPoint x: 830, startPoint y: 299, endPoint x: 912, endPoint y: 302, distance: 82.8
click at [912, 302] on textarea "Hi, on the sticky add to cart under this add to cart i changed the text to pre …" at bounding box center [824, 317] width 229 height 59
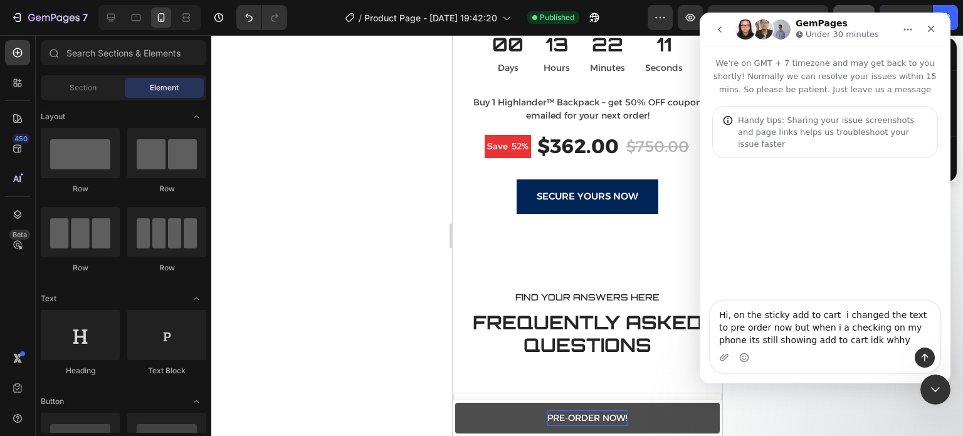
click at [786, 330] on textarea "Hi, on the sticky add to cart i changed the text to pre order now but when i a …" at bounding box center [824, 324] width 229 height 46
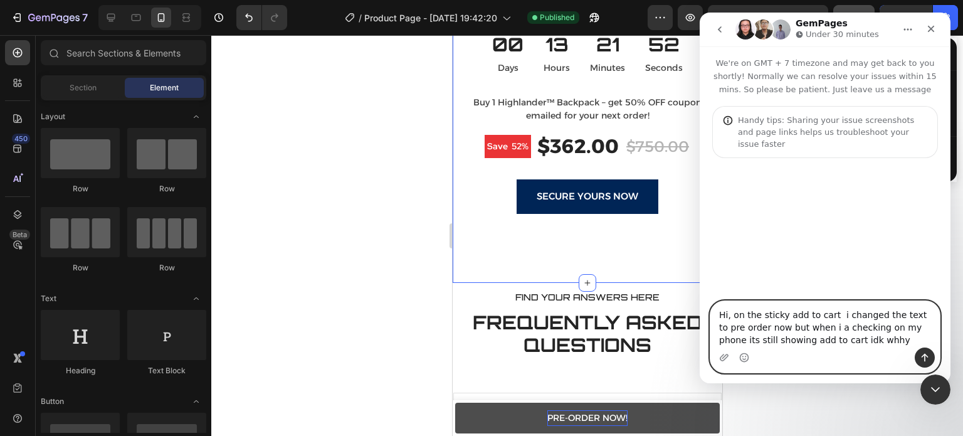
paste textarea "I changed the text on the sticky Add to Cart button to ‘Pre-Order Now,’ but whe…"
type textarea "Hi, I changed the text on the sticky Add to Cart button to ‘Pre-Order Now,’ but…"
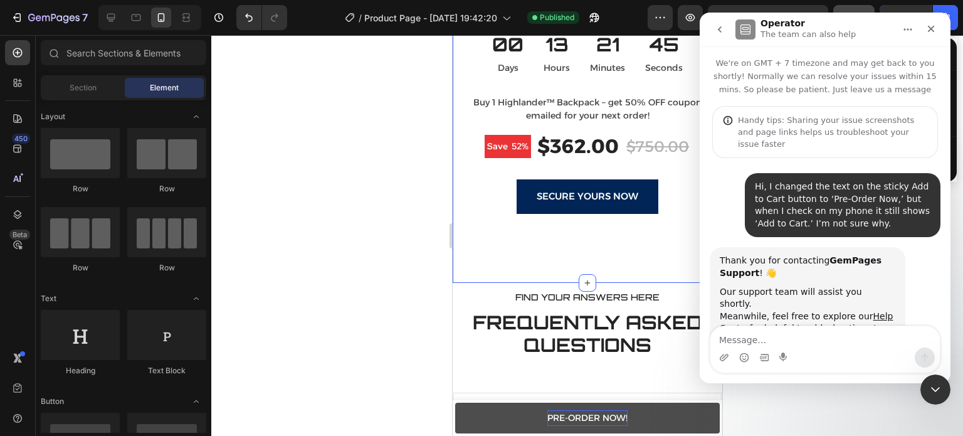
scroll to position [30, 0]
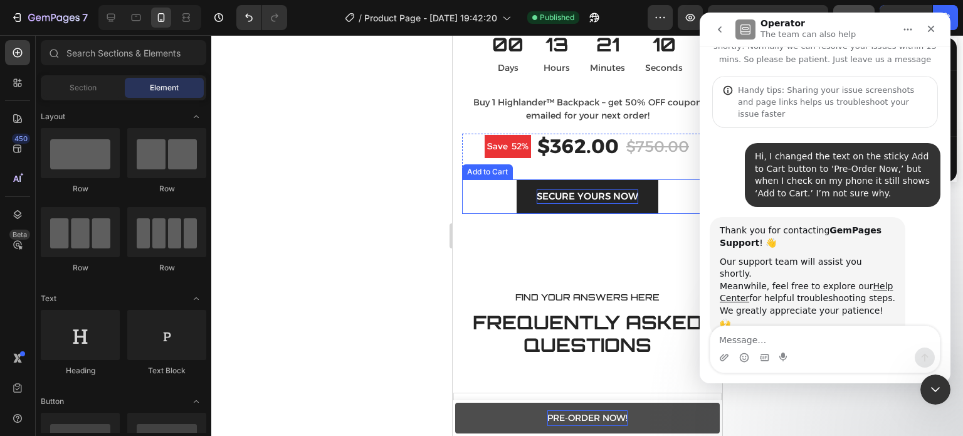
click at [577, 200] on div "Secure Yours Now" at bounding box center [587, 196] width 102 height 14
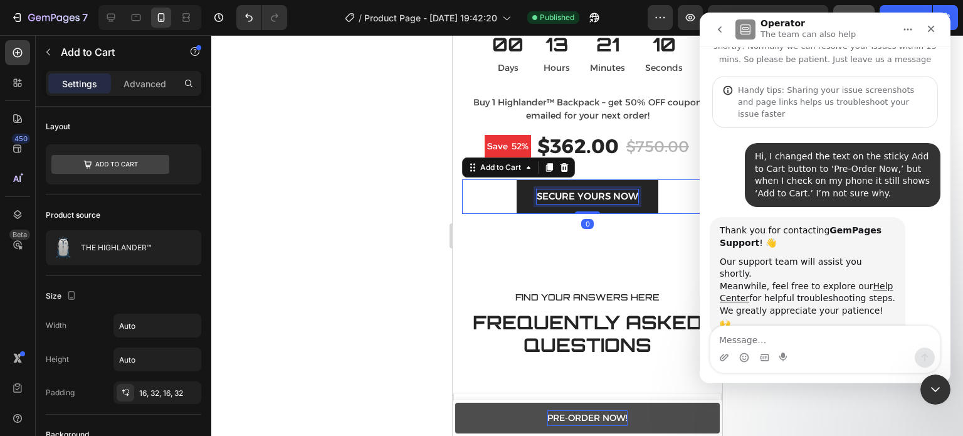
click at [577, 200] on div "Secure Yours Now" at bounding box center [587, 196] width 102 height 14
click at [577, 200] on p "Secure Yours Now" at bounding box center [587, 196] width 102 height 14
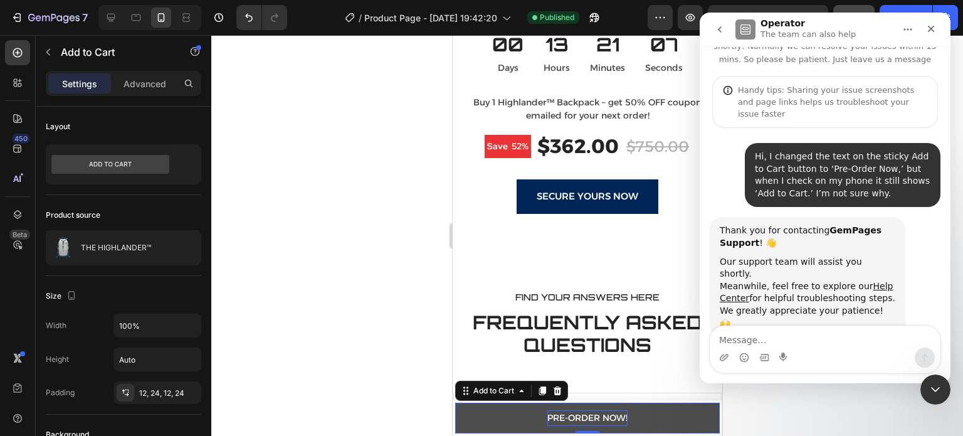
scroll to position [976, 0]
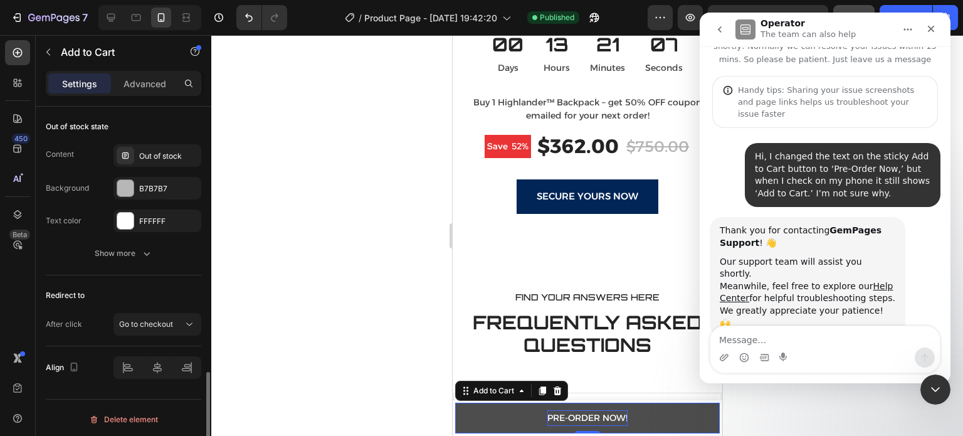
click at [565, 416] on p "PRE-ORDER NOW!" at bounding box center [587, 418] width 80 height 16
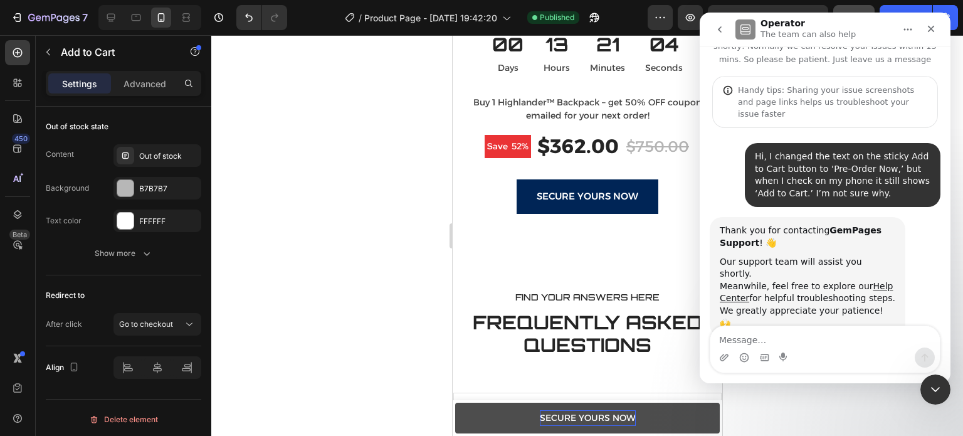
click at [498, 424] on button "Secure Yours Now" at bounding box center [587, 418] width 265 height 31
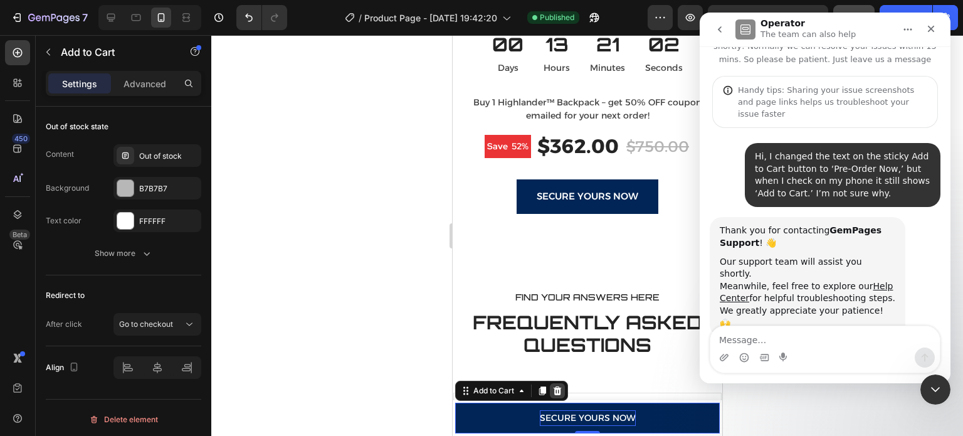
click at [561, 384] on div at bounding box center [556, 390] width 15 height 15
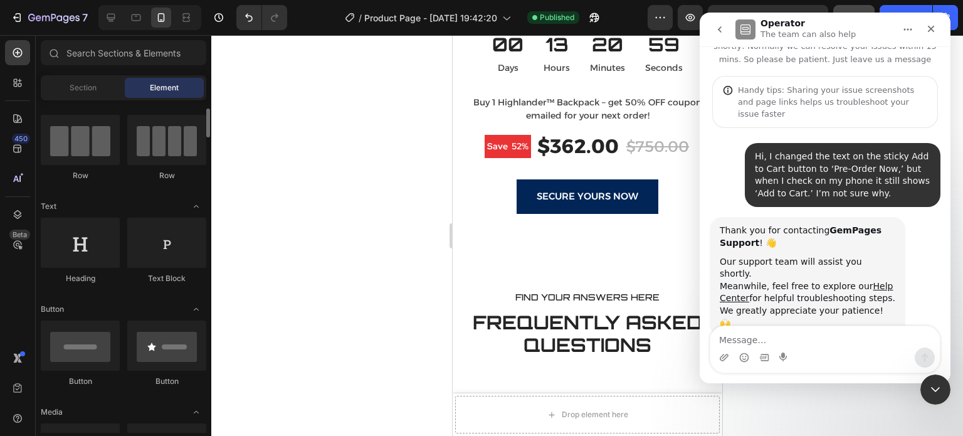
scroll to position [93, 0]
click at [122, 11] on div at bounding box center [149, 17] width 103 height 25
click at [117, 17] on div at bounding box center [111, 18] width 20 height 20
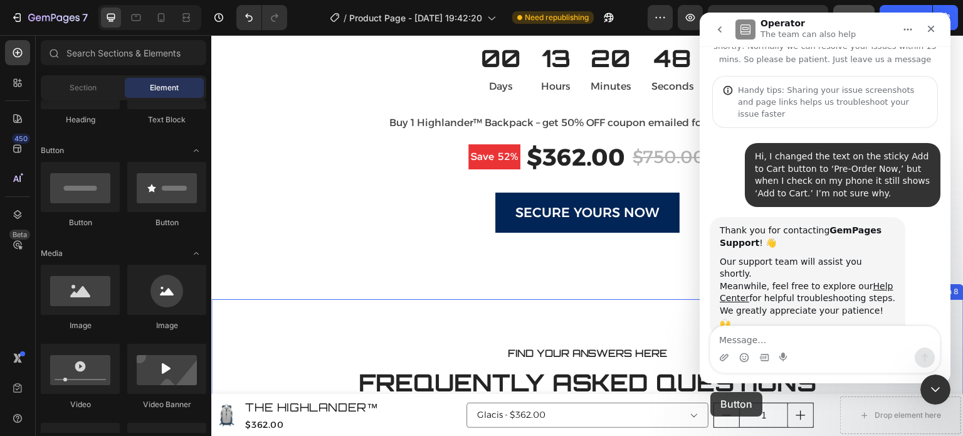
scroll to position [2765, 0]
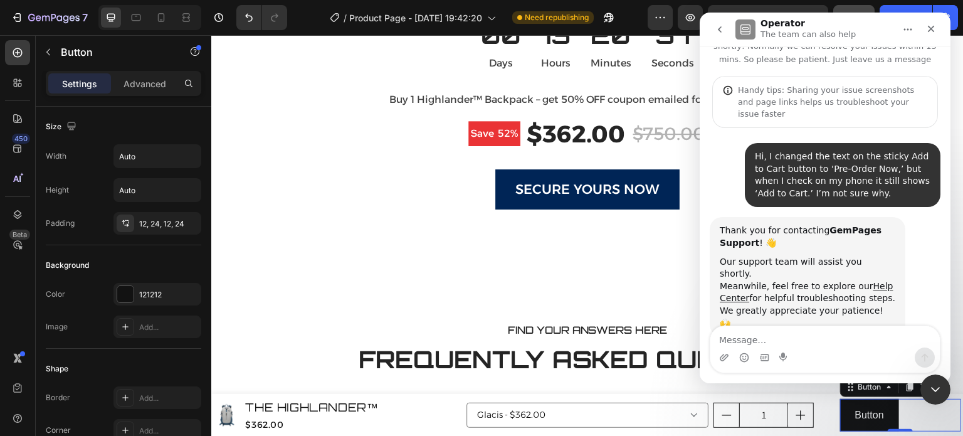
click at [899, 418] on div "Button Button 0" at bounding box center [900, 415] width 121 height 33
click at [128, 220] on icon at bounding box center [127, 220] width 1 height 1
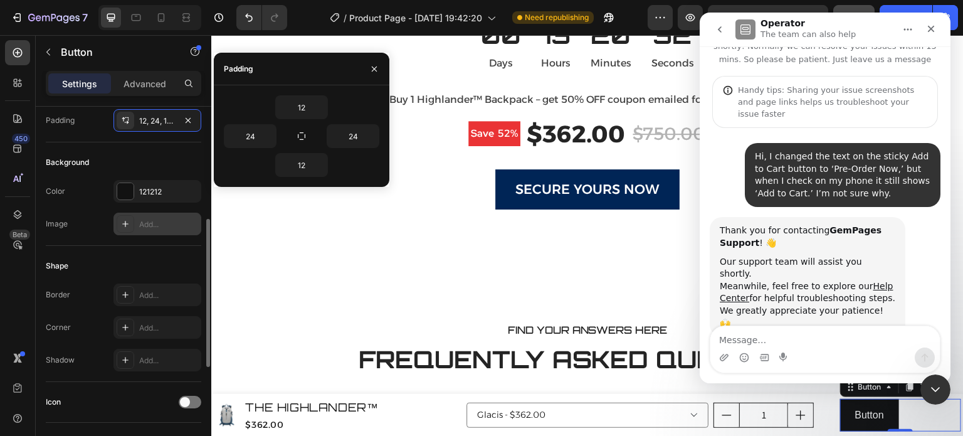
scroll to position [161, 0]
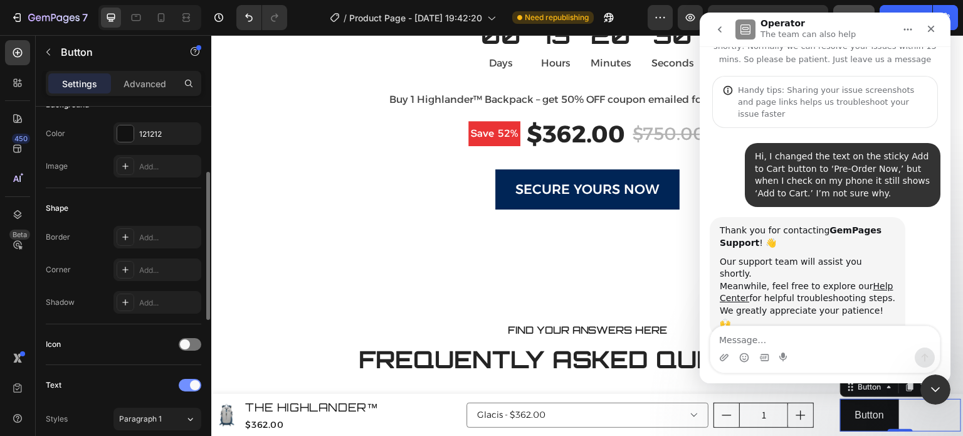
click at [189, 381] on div at bounding box center [190, 385] width 23 height 13
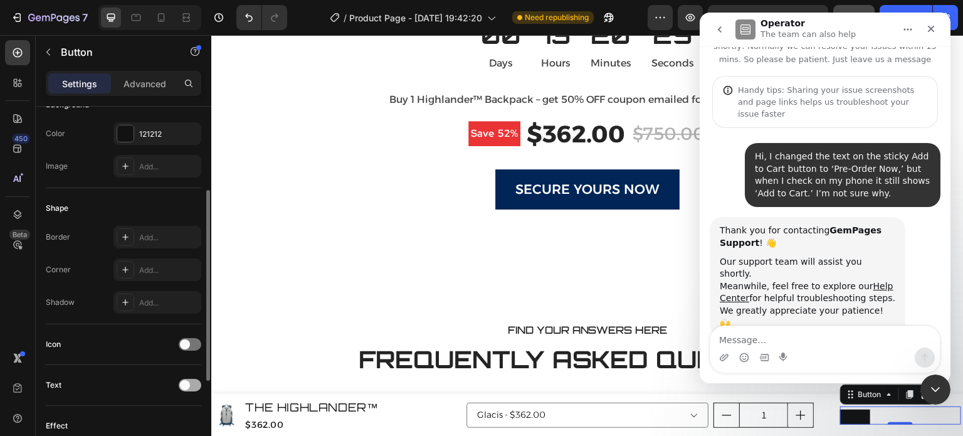
click at [189, 381] on span at bounding box center [185, 385] width 10 height 10
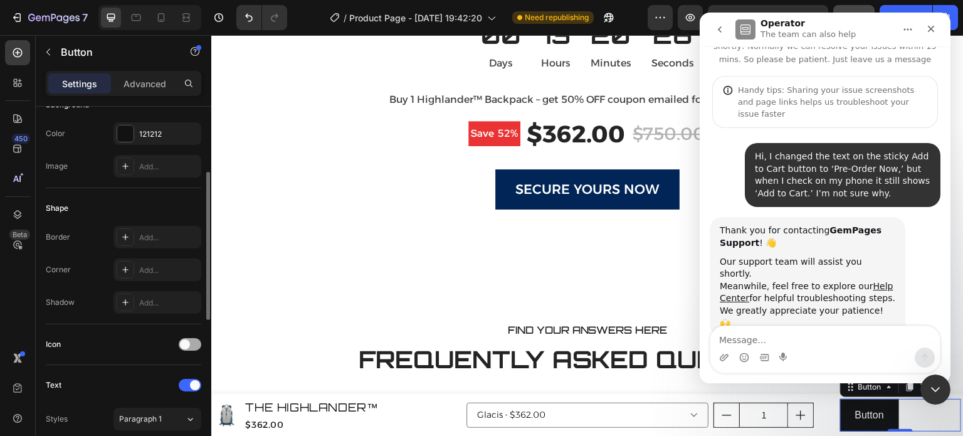
click at [187, 339] on span at bounding box center [185, 344] width 10 height 10
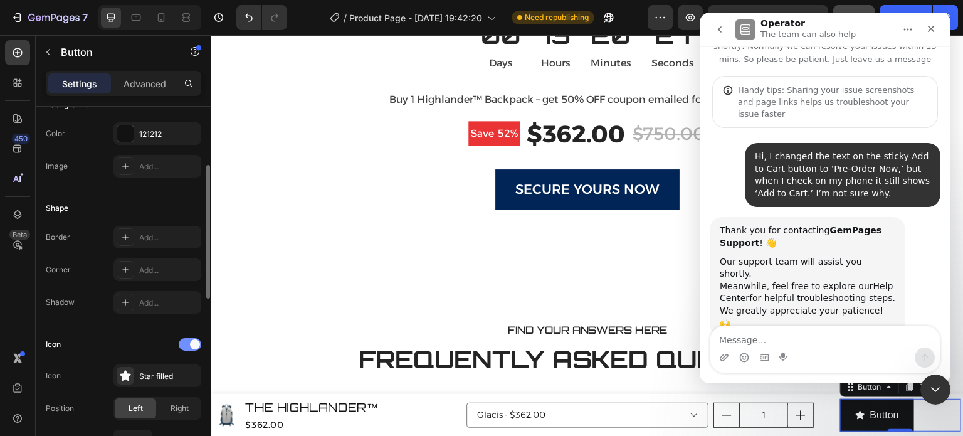
click at [187, 339] on div at bounding box center [190, 344] width 23 height 13
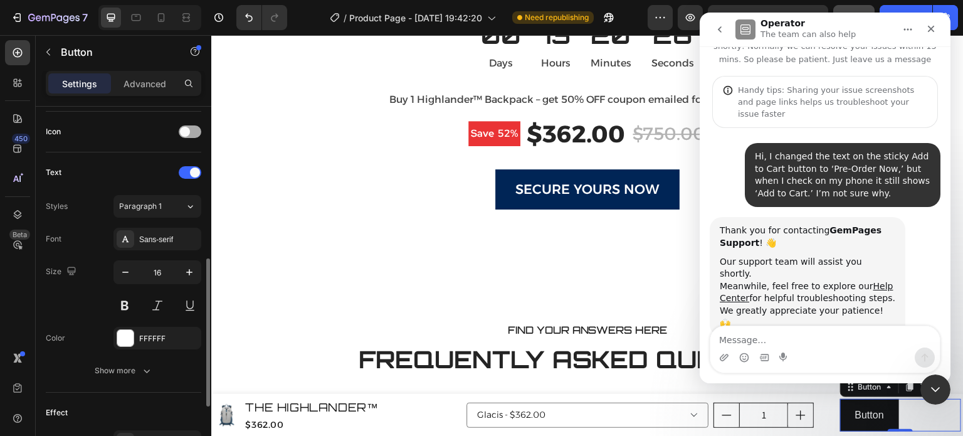
scroll to position [372, 0]
click at [123, 366] on div "Show more" at bounding box center [124, 371] width 58 height 13
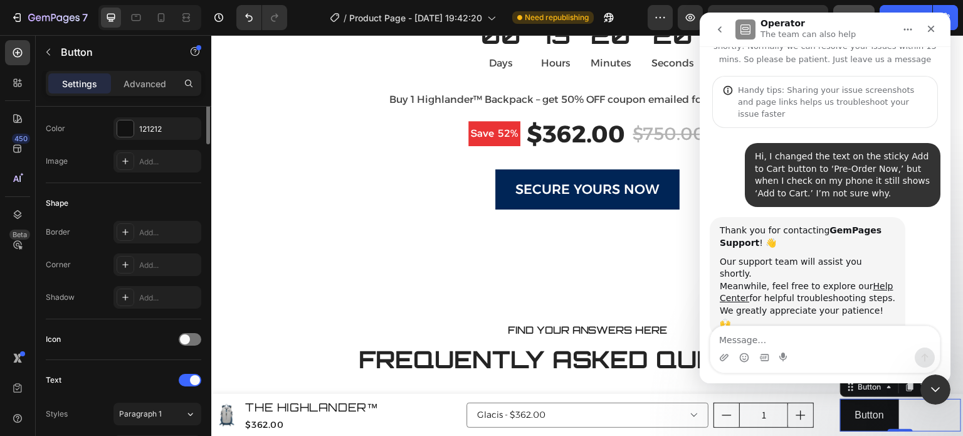
scroll to position [56, 0]
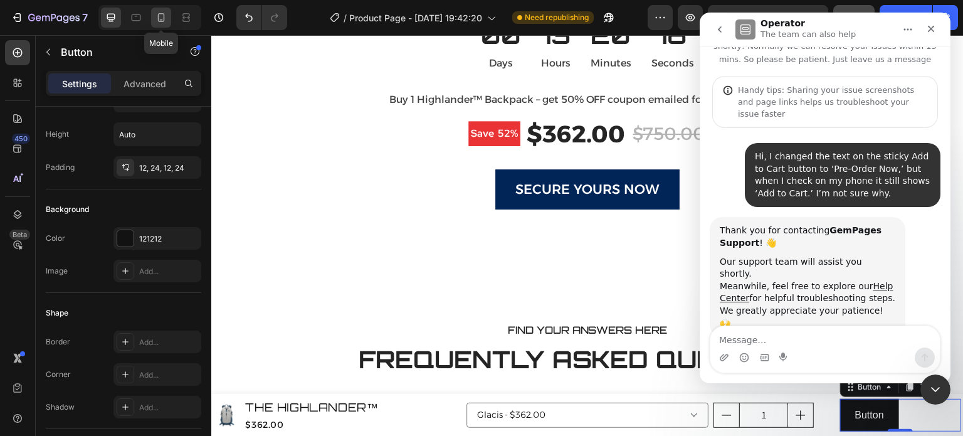
click at [163, 16] on icon at bounding box center [161, 17] width 13 height 13
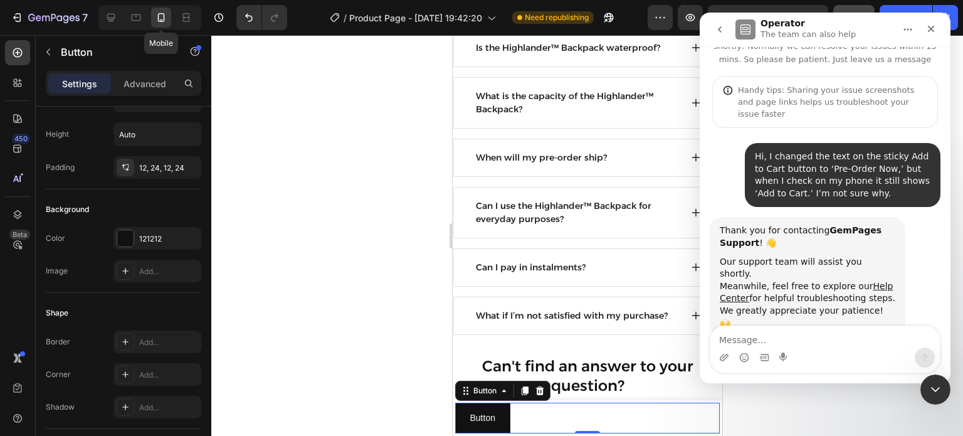
scroll to position [3089, 0]
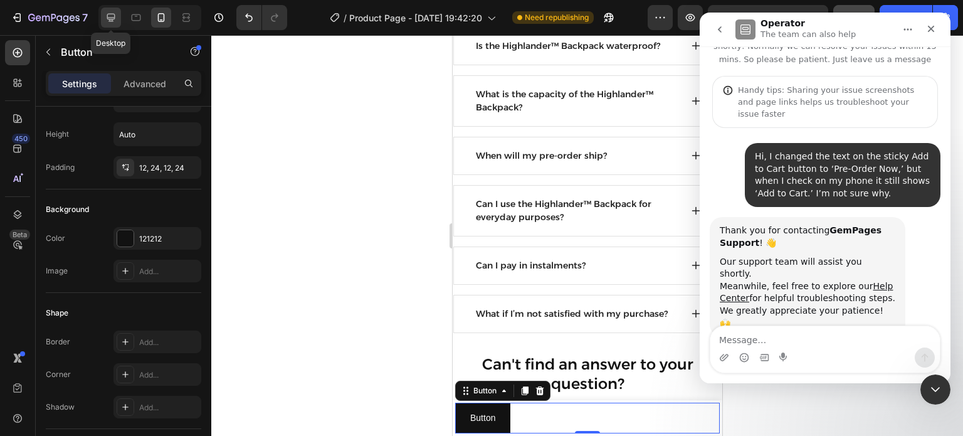
click at [116, 12] on icon at bounding box center [111, 17] width 13 height 13
type input "16"
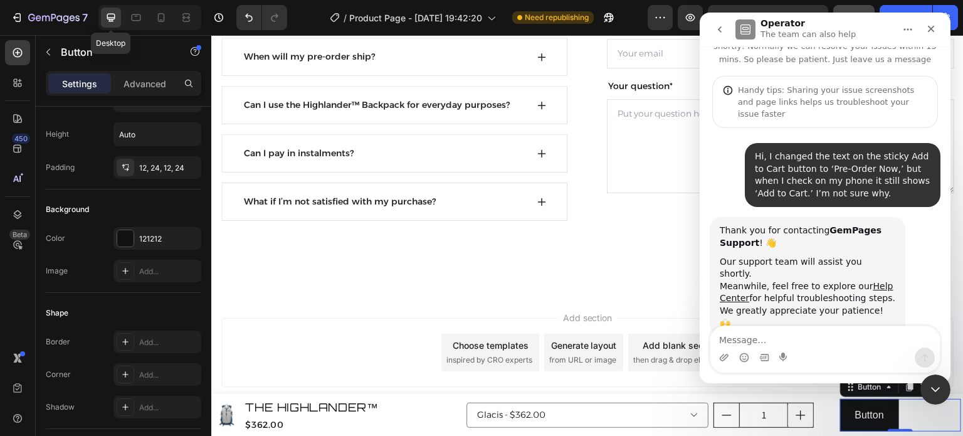
scroll to position [3241, 0]
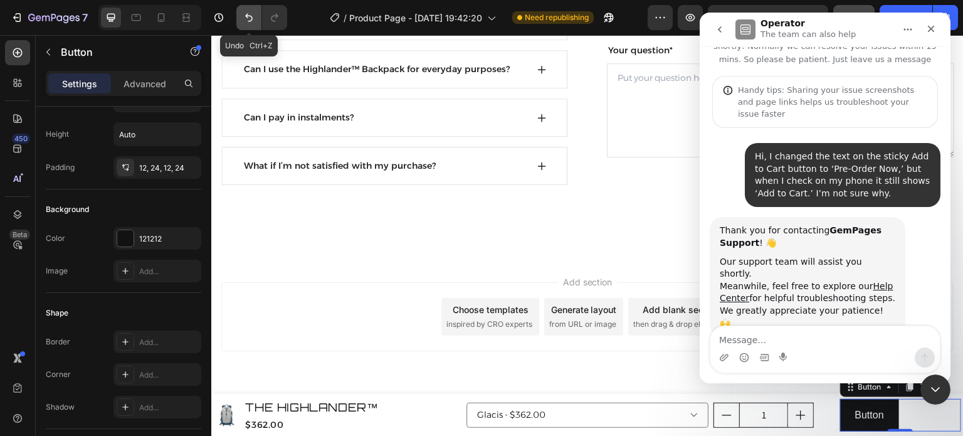
click at [247, 19] on icon "Undo/Redo" at bounding box center [249, 17] width 13 height 13
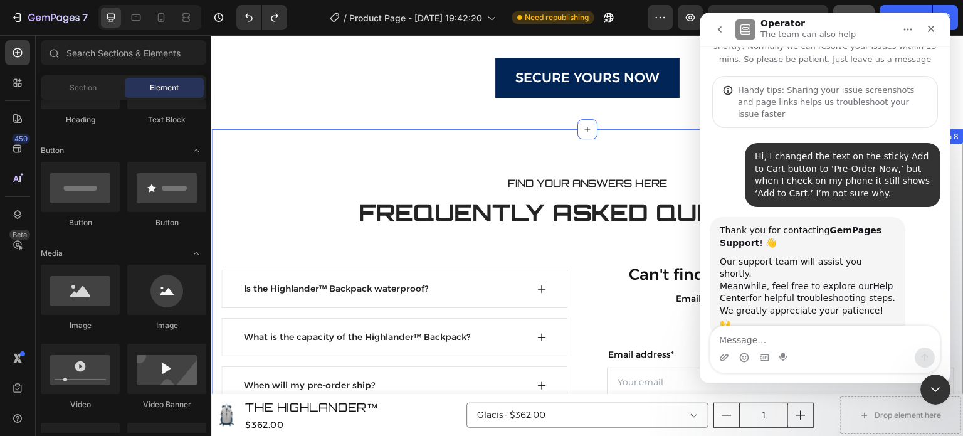
scroll to position [2878, 0]
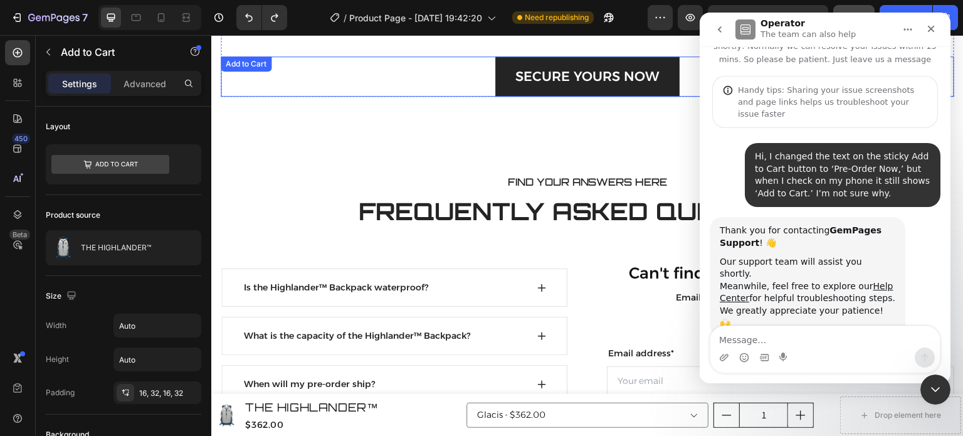
click at [495, 72] on button "Secure Yours Now" at bounding box center [587, 76] width 184 height 40
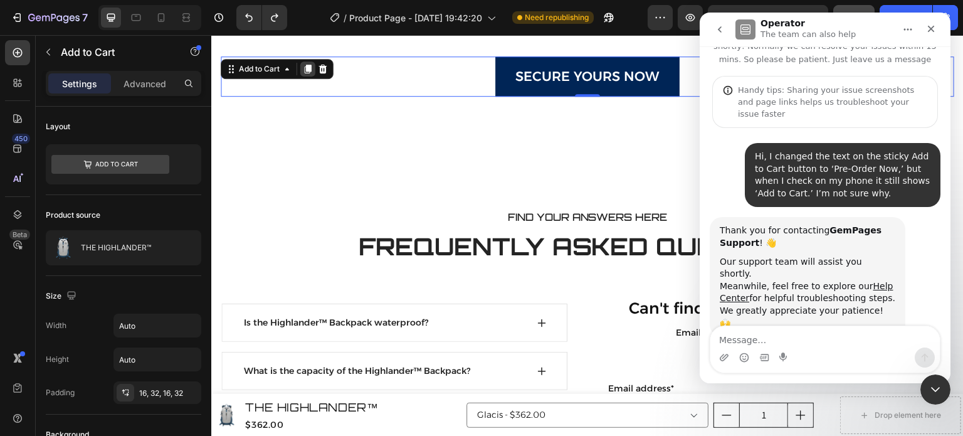
drag, startPoint x: 327, startPoint y: 68, endPoint x: 306, endPoint y: 71, distance: 20.9
click at [306, 71] on div "Add to Cart" at bounding box center [277, 69] width 113 height 20
drag, startPoint x: 306, startPoint y: 71, endPoint x: 201, endPoint y: 131, distance: 121.3
click at [308, 68] on icon at bounding box center [308, 69] width 7 height 9
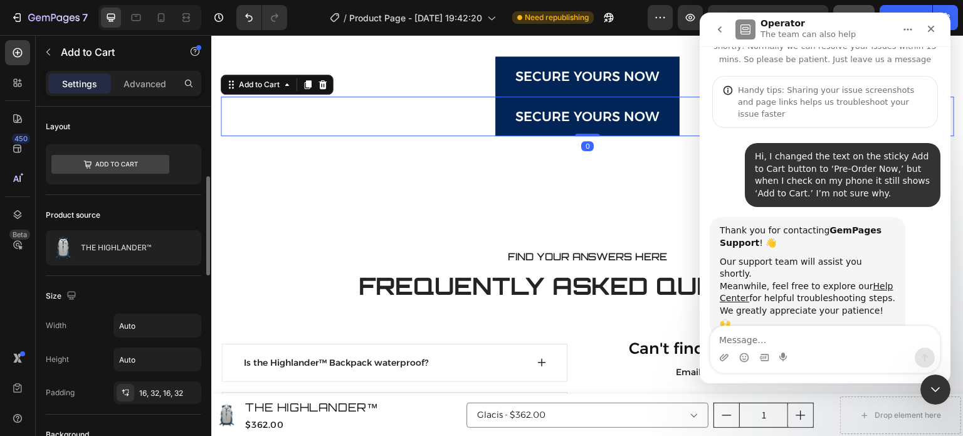
scroll to position [55, 0]
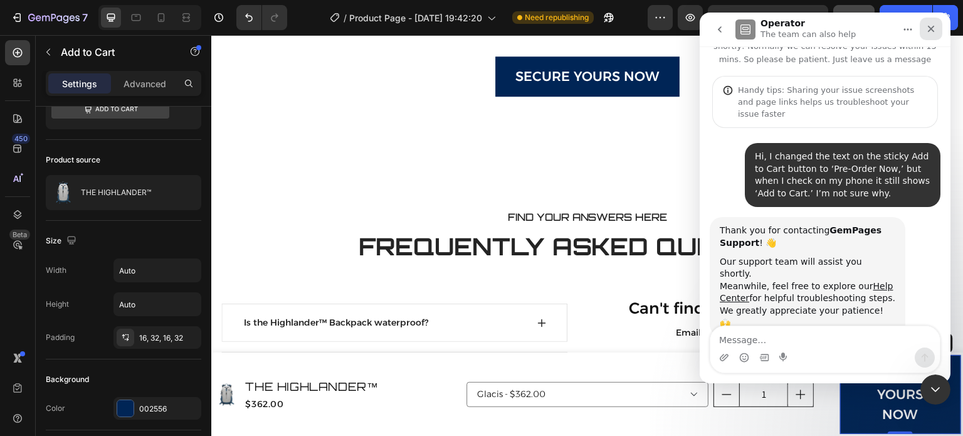
click at [924, 32] on div "Close" at bounding box center [931, 29] width 23 height 23
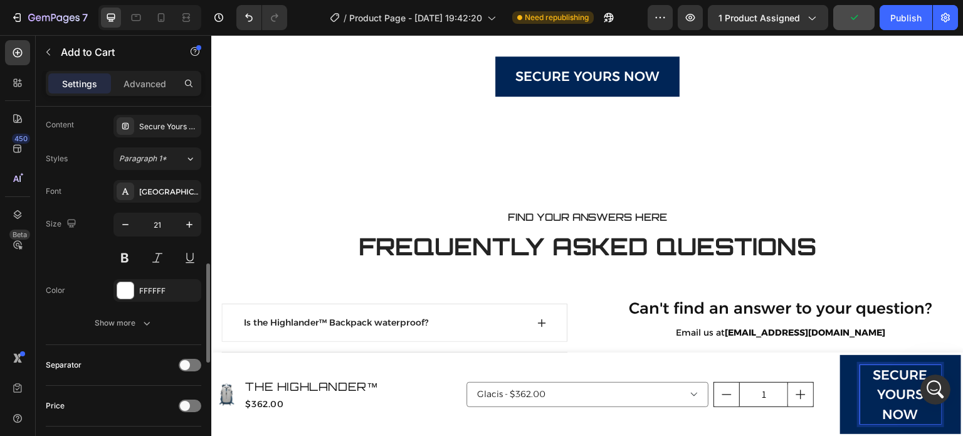
scroll to position [582, 0]
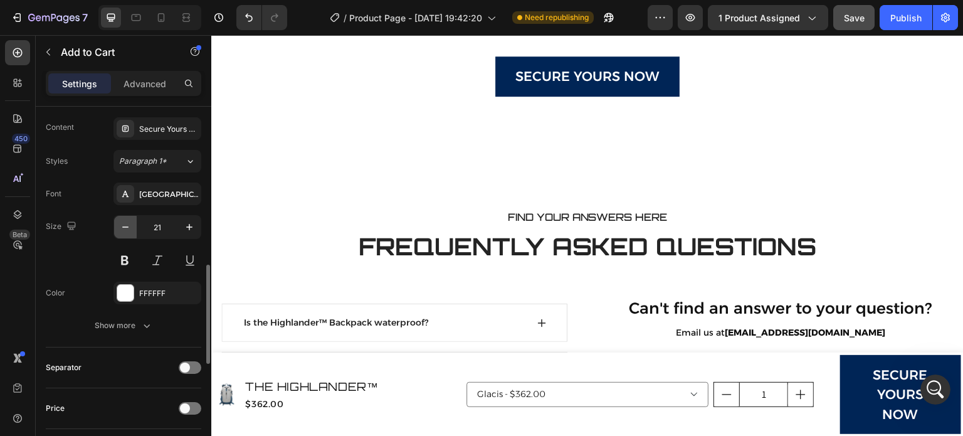
click at [132, 226] on button "button" at bounding box center [125, 227] width 23 height 23
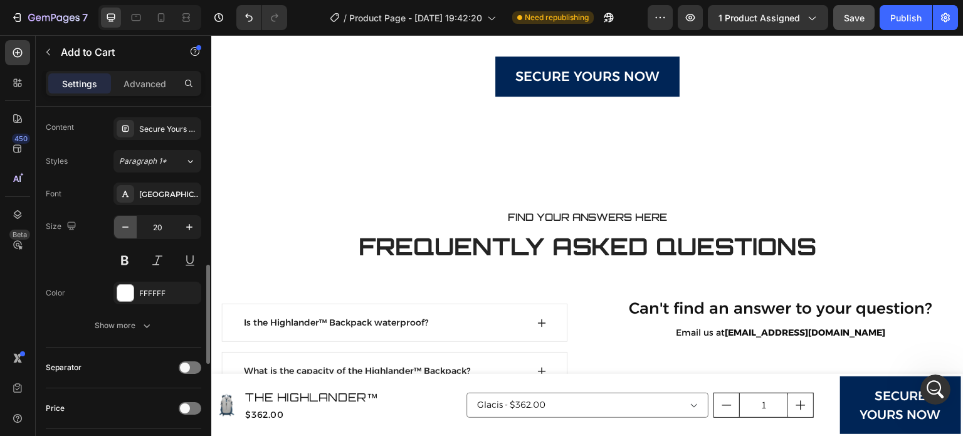
click at [132, 226] on button "button" at bounding box center [125, 227] width 23 height 23
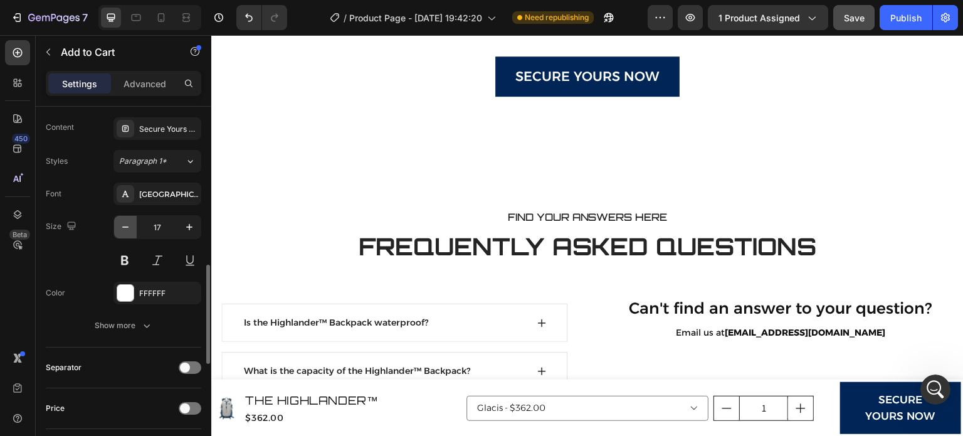
click at [132, 226] on button "button" at bounding box center [125, 227] width 23 height 23
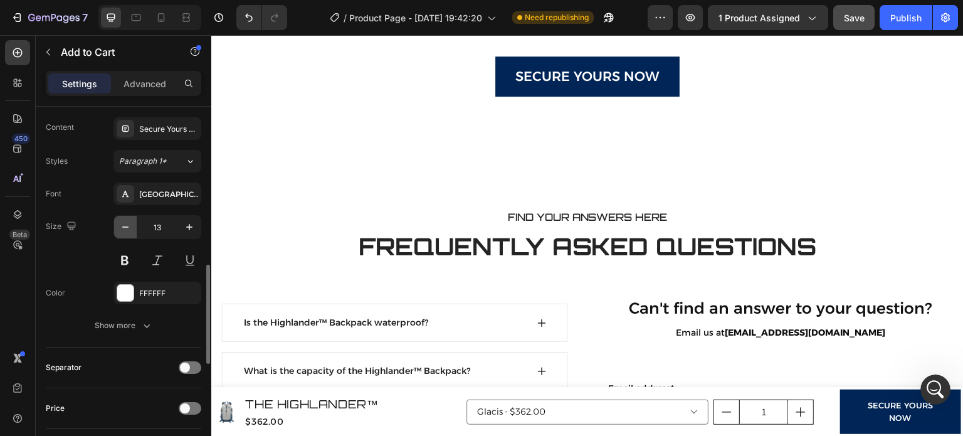
click at [132, 226] on button "button" at bounding box center [125, 227] width 23 height 23
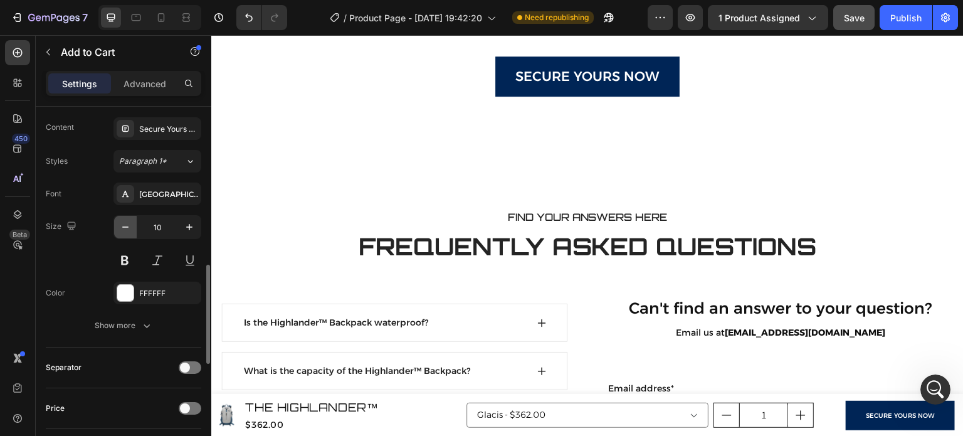
click at [132, 226] on button "button" at bounding box center [125, 227] width 23 height 23
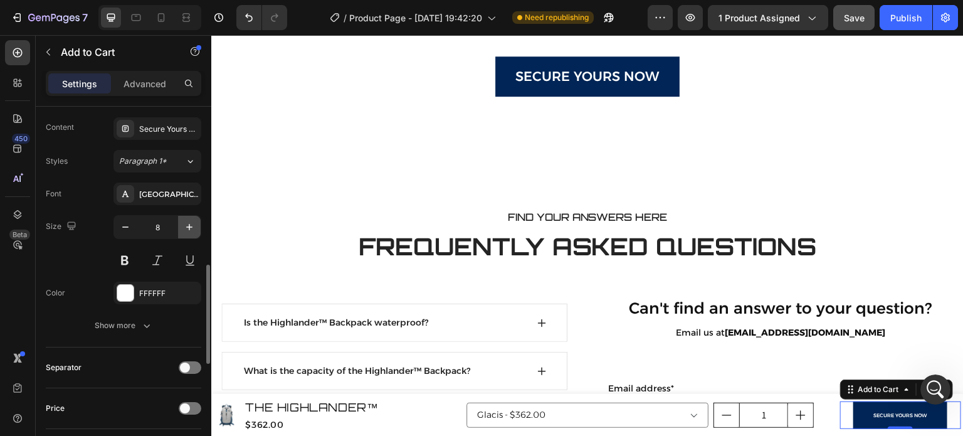
click at [184, 230] on icon "button" at bounding box center [189, 227] width 13 height 13
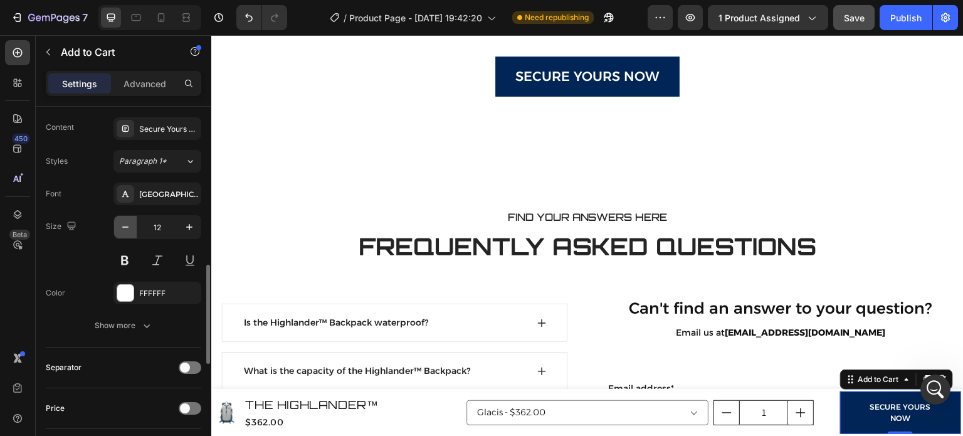
click at [132, 230] on button "button" at bounding box center [125, 227] width 23 height 23
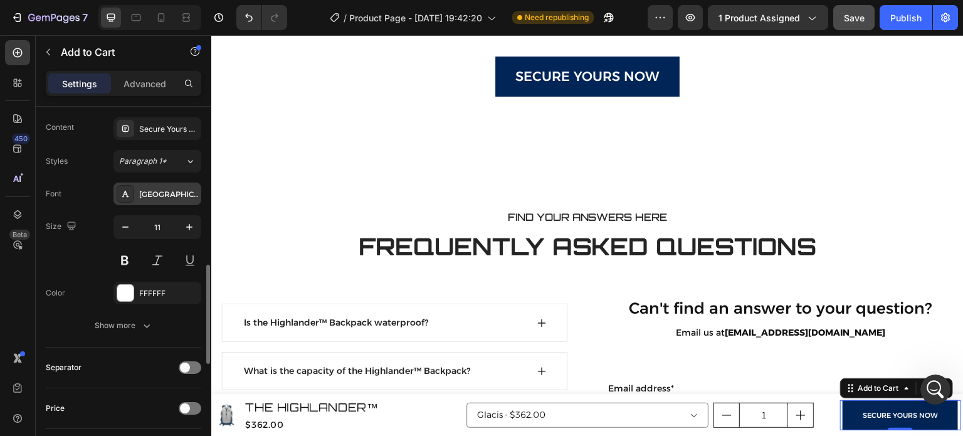
click at [147, 197] on div "[GEOGRAPHIC_DATA]" at bounding box center [168, 194] width 59 height 11
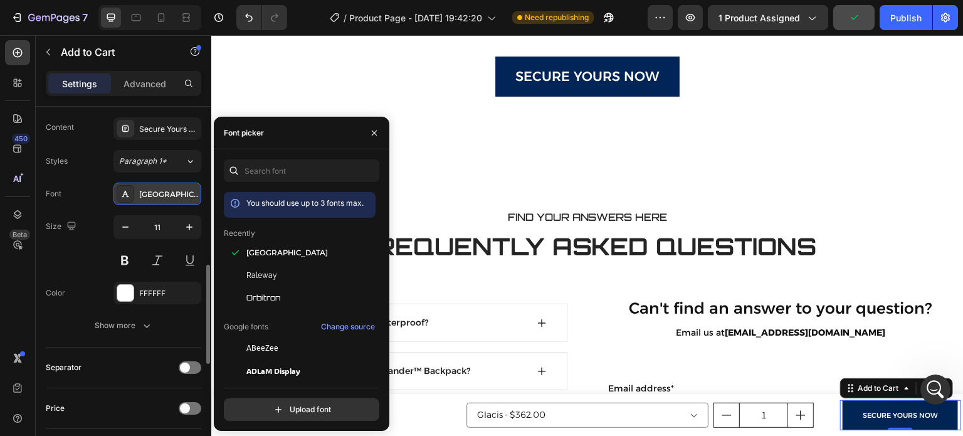
click at [147, 194] on div "[GEOGRAPHIC_DATA]" at bounding box center [168, 194] width 59 height 11
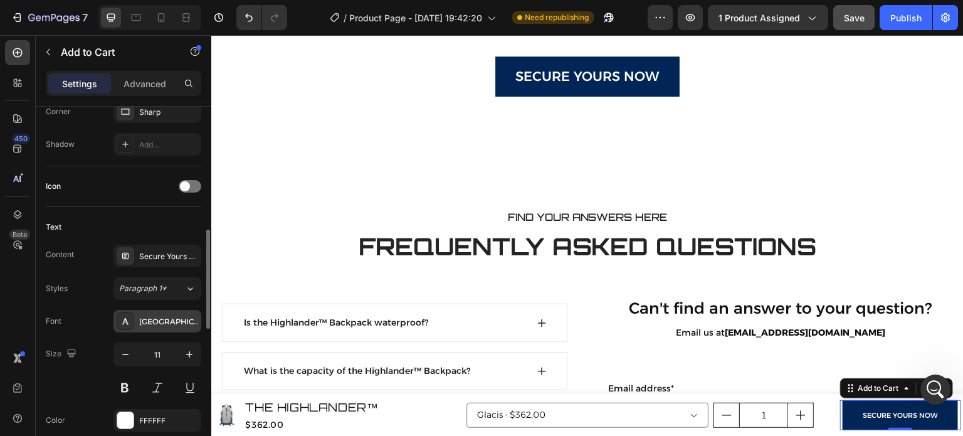
scroll to position [444, 0]
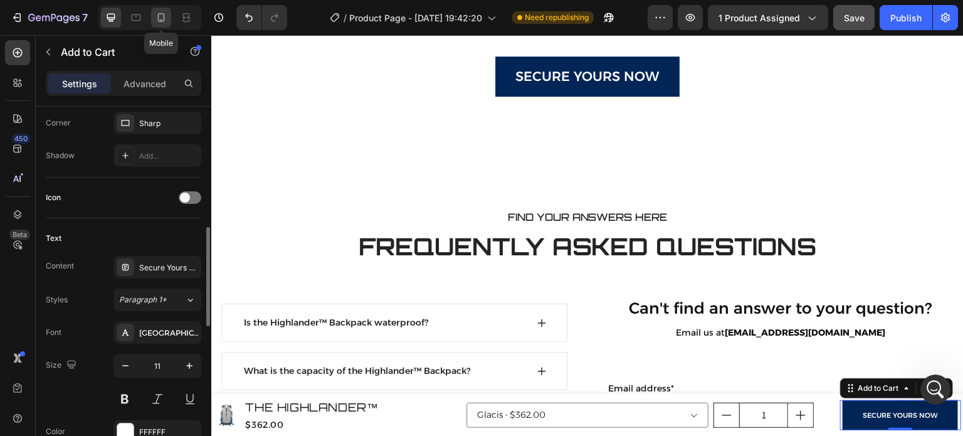
click at [158, 19] on icon at bounding box center [161, 17] width 7 height 9
type input "15"
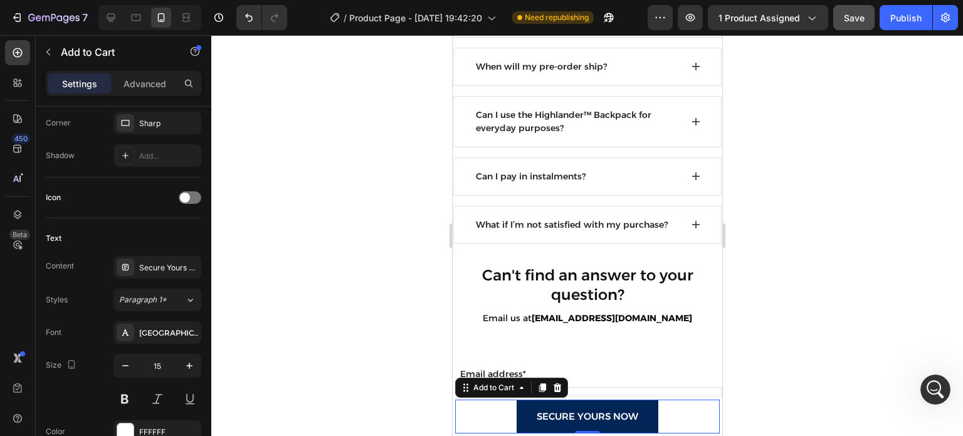
scroll to position [3198, 0]
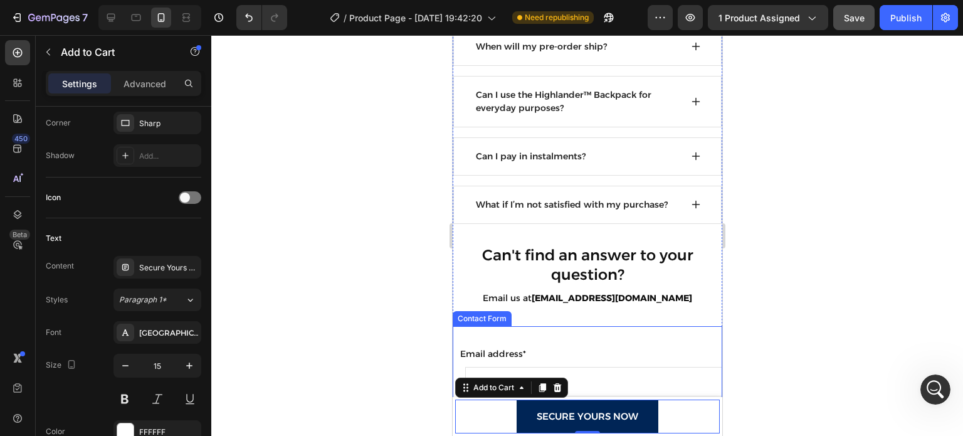
click at [377, 360] on div at bounding box center [587, 235] width 752 height 401
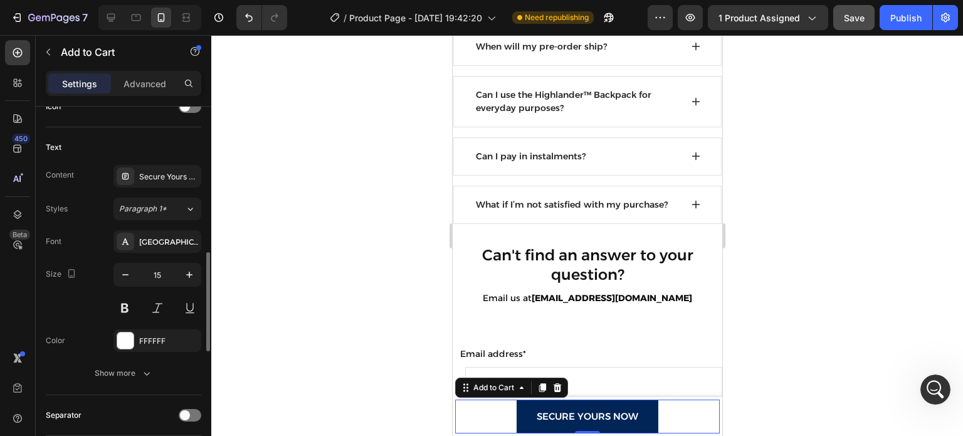
scroll to position [542, 0]
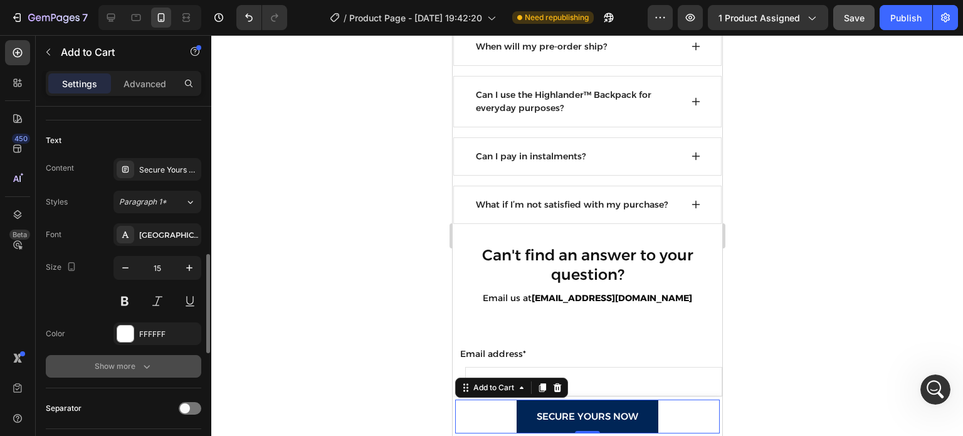
click at [117, 365] on div "Show more" at bounding box center [124, 366] width 58 height 13
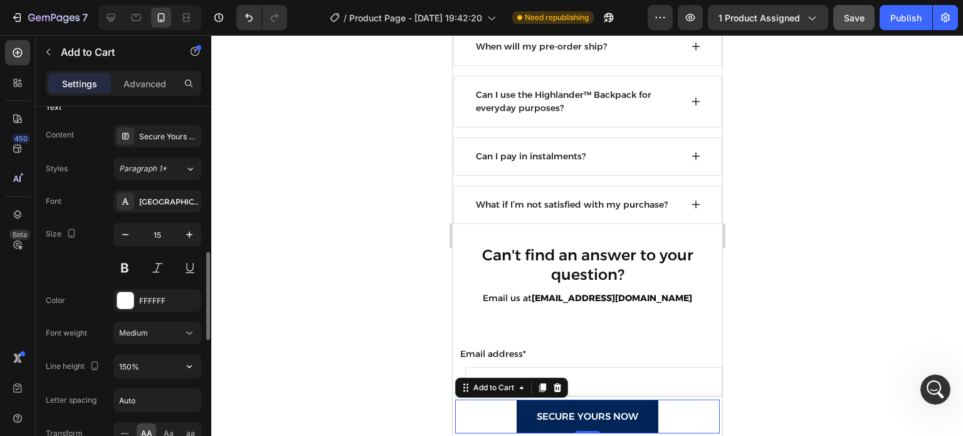
scroll to position [580, 0]
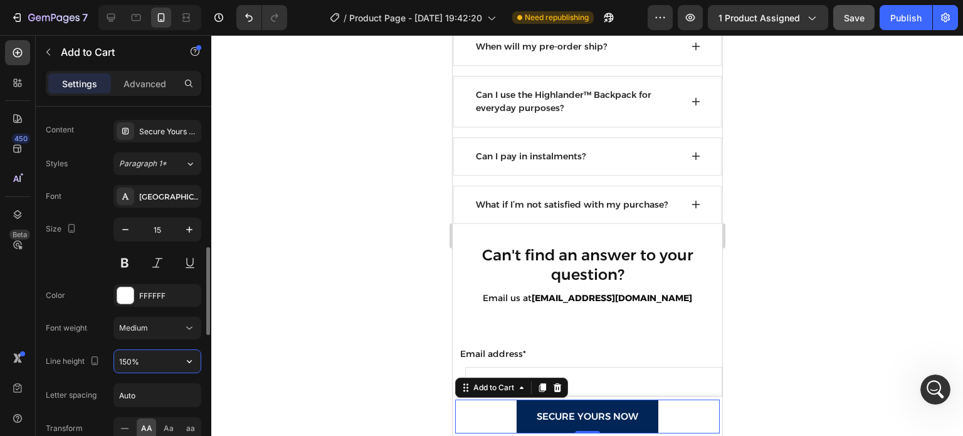
click at [144, 356] on input "150%" at bounding box center [157, 361] width 87 height 23
click at [168, 363] on input "150%" at bounding box center [157, 361] width 87 height 23
click at [184, 359] on icon "button" at bounding box center [189, 361] width 13 height 13
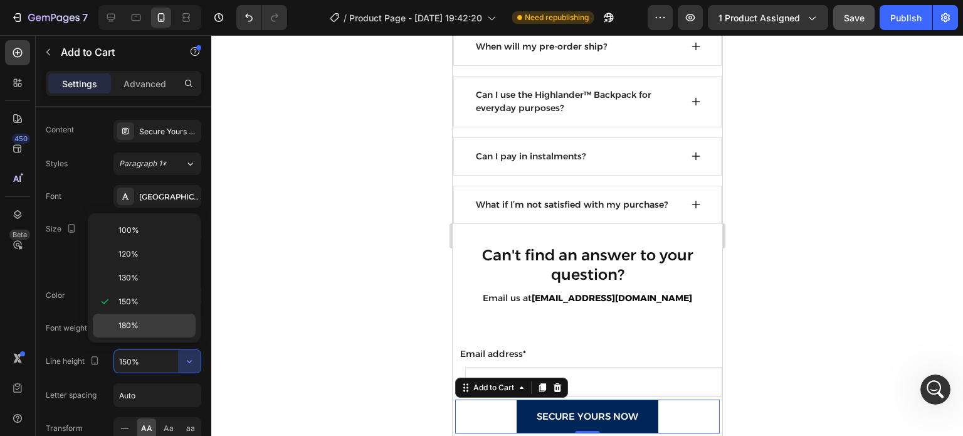
click at [159, 325] on p "180%" at bounding box center [154, 325] width 71 height 11
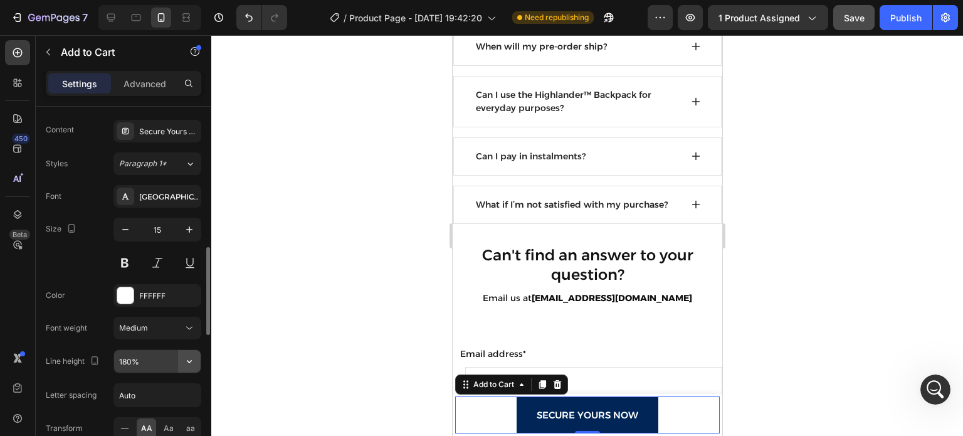
click at [196, 362] on button "button" at bounding box center [189, 361] width 23 height 23
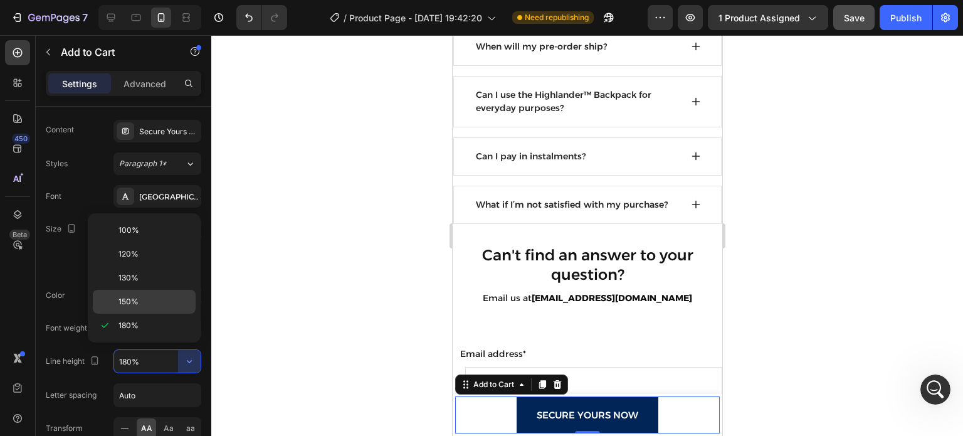
click at [178, 307] on div "150%" at bounding box center [144, 302] width 103 height 24
type input "150%"
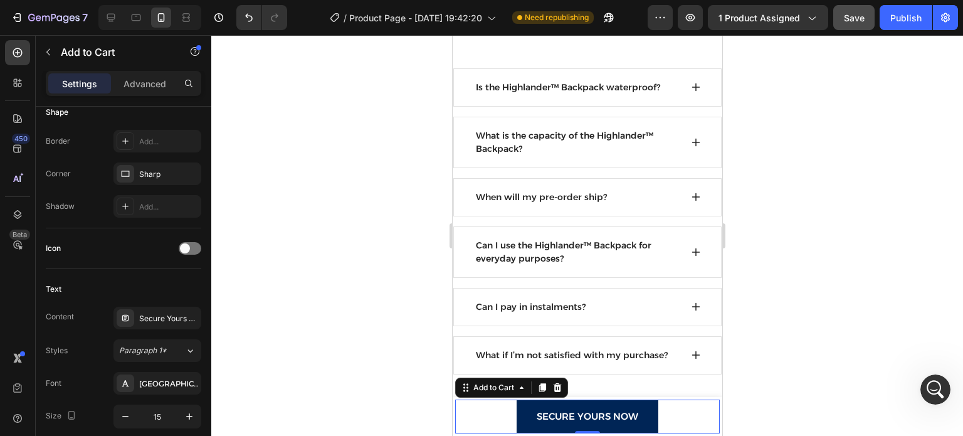
scroll to position [2919, 0]
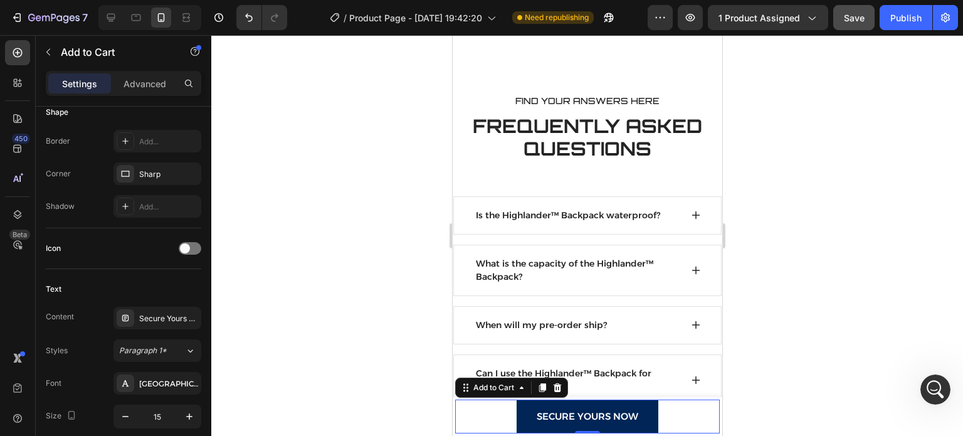
click at [803, 245] on div at bounding box center [587, 235] width 752 height 401
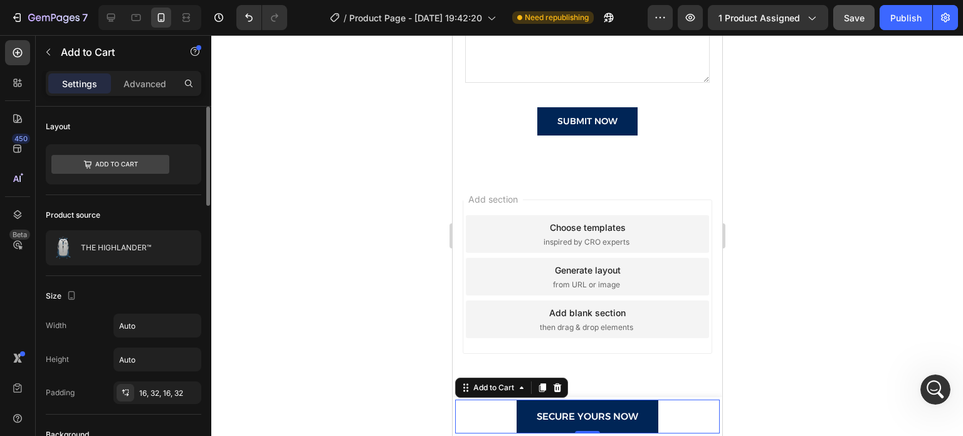
scroll to position [0, 0]
click at [159, 160] on icon at bounding box center [110, 164] width 118 height 19
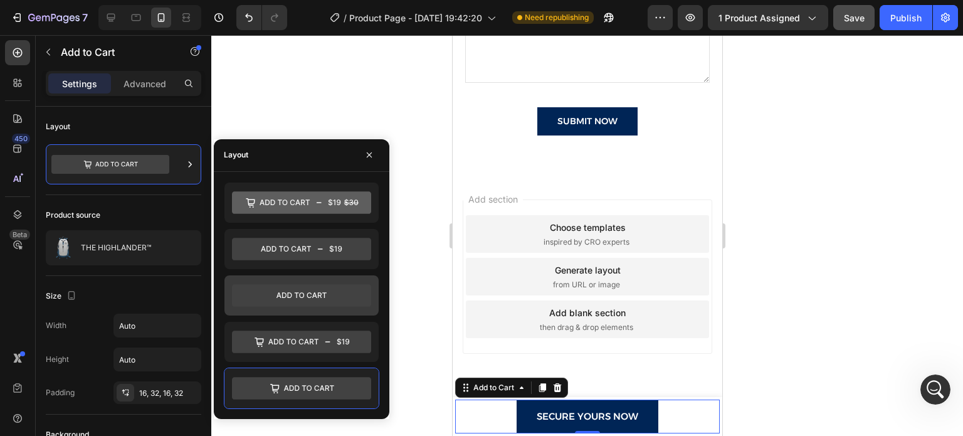
click at [283, 292] on icon at bounding box center [302, 295] width 50 height 6
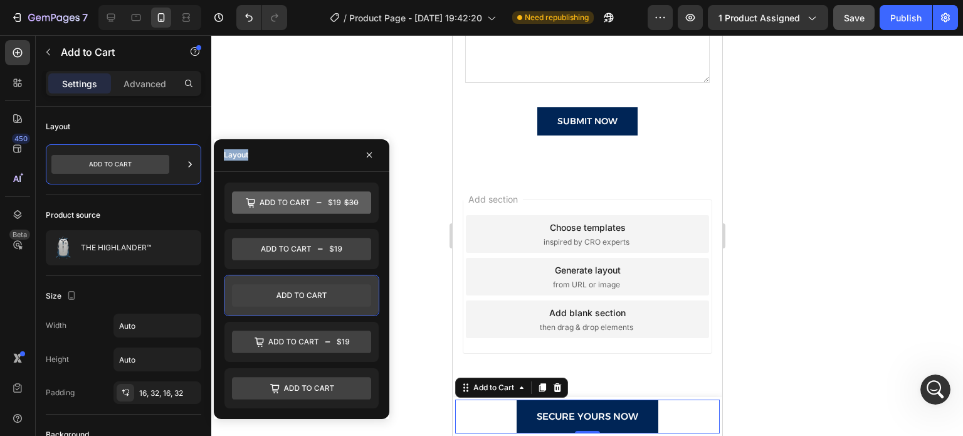
click at [283, 292] on icon at bounding box center [302, 295] width 50 height 6
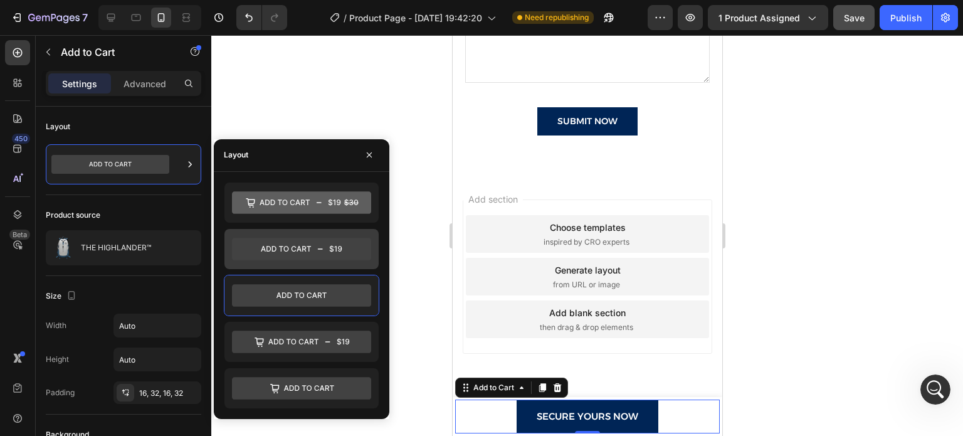
click at [317, 253] on icon at bounding box center [301, 249] width 139 height 23
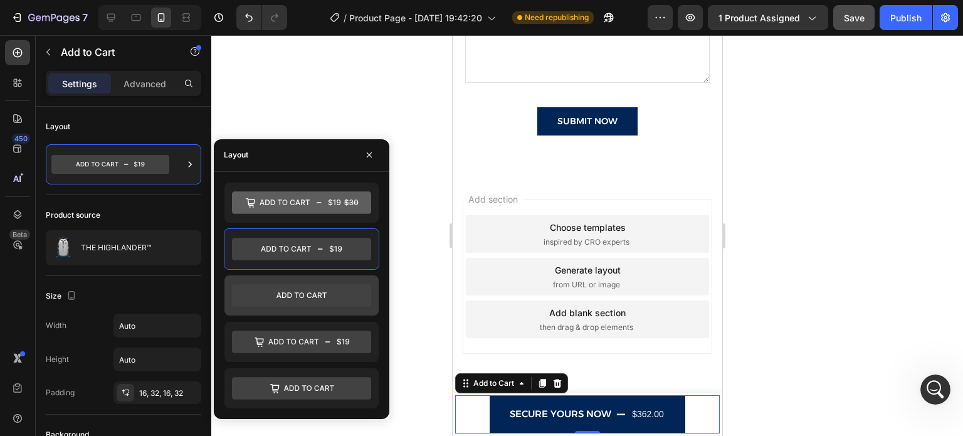
click at [326, 293] on icon at bounding box center [301, 295] width 139 height 23
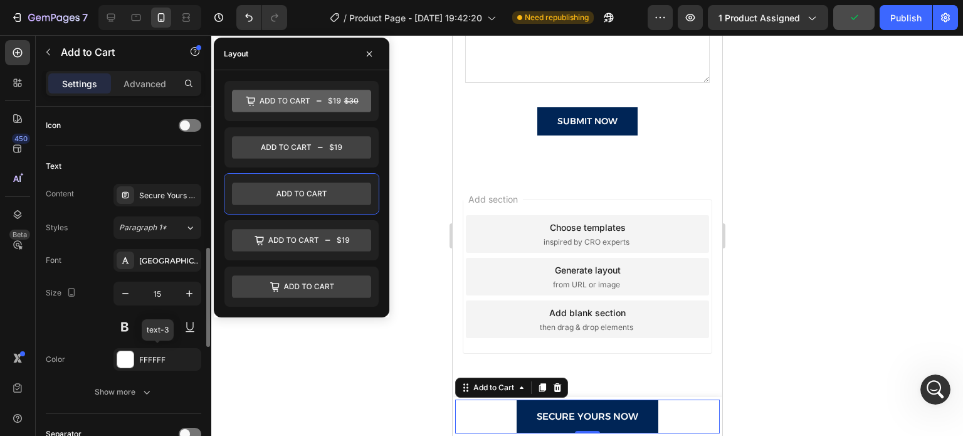
scroll to position [517, 0]
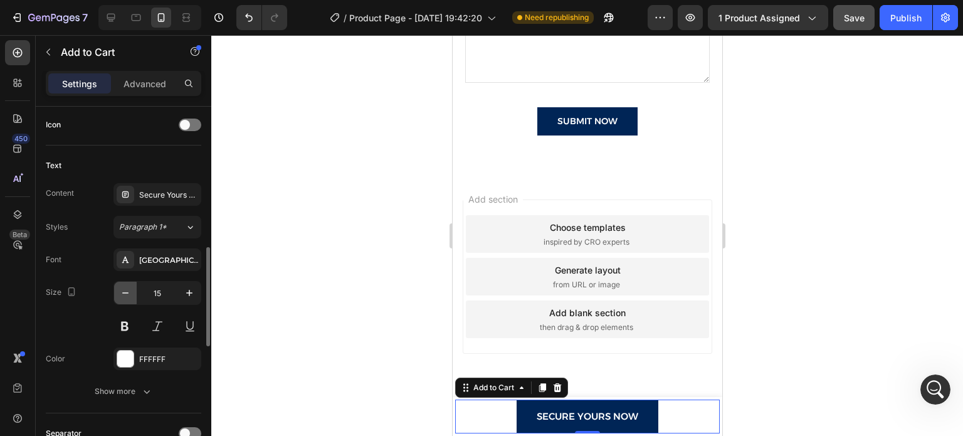
click at [132, 285] on button "button" at bounding box center [125, 293] width 23 height 23
click at [198, 289] on button "button" at bounding box center [189, 293] width 23 height 23
type input "15"
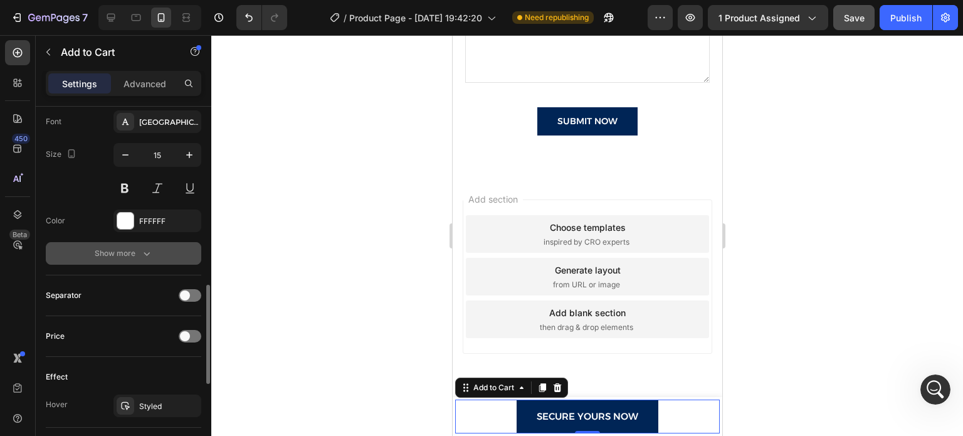
click at [150, 242] on button "Show more" at bounding box center [123, 253] width 155 height 23
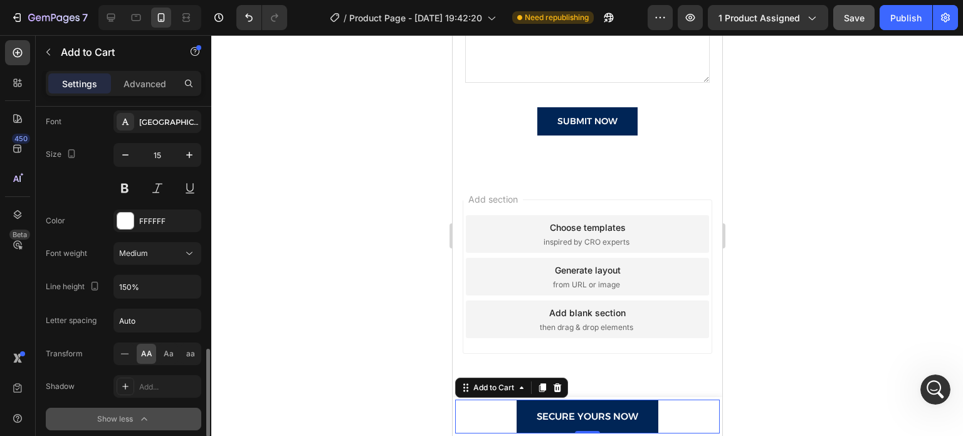
scroll to position [730, 0]
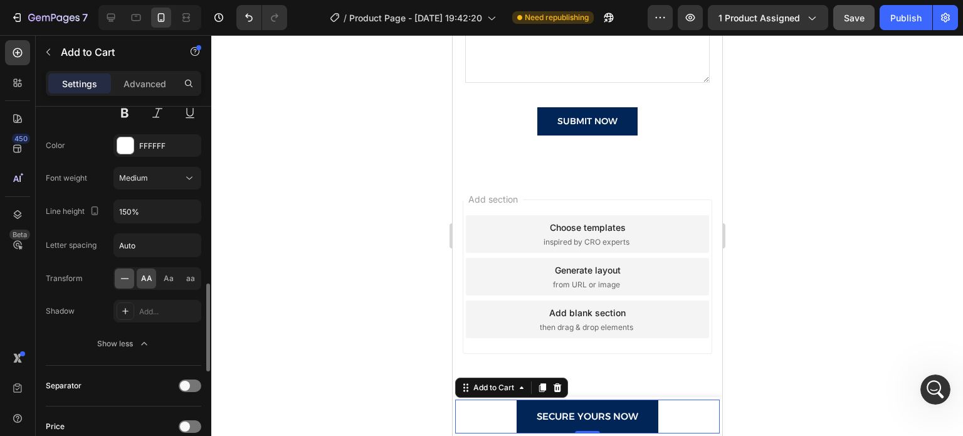
click at [122, 268] on div at bounding box center [124, 278] width 19 height 20
click at [135, 271] on div "AA Aa aa" at bounding box center [157, 278] width 88 height 23
click at [144, 273] on span "AA" at bounding box center [146, 278] width 11 height 11
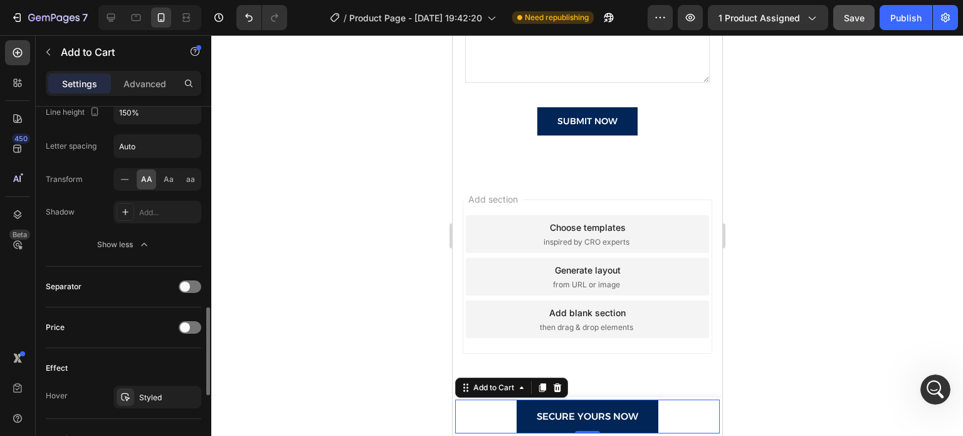
scroll to position [878, 0]
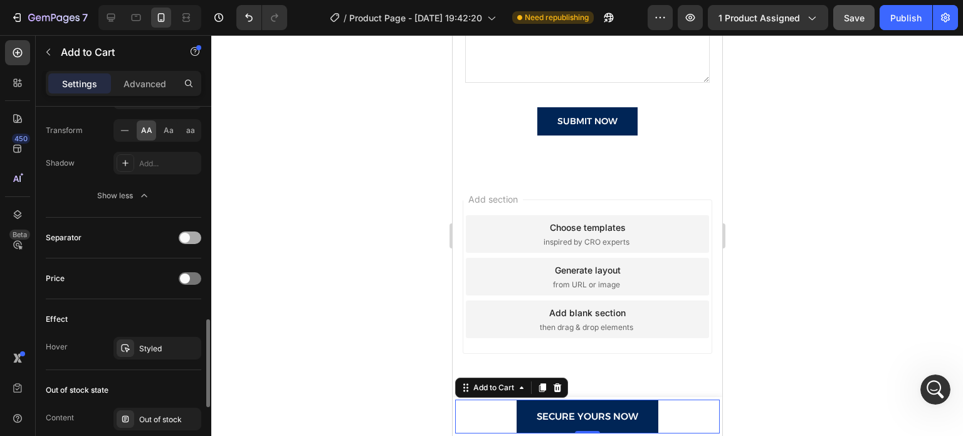
click at [192, 235] on div at bounding box center [190, 237] width 23 height 13
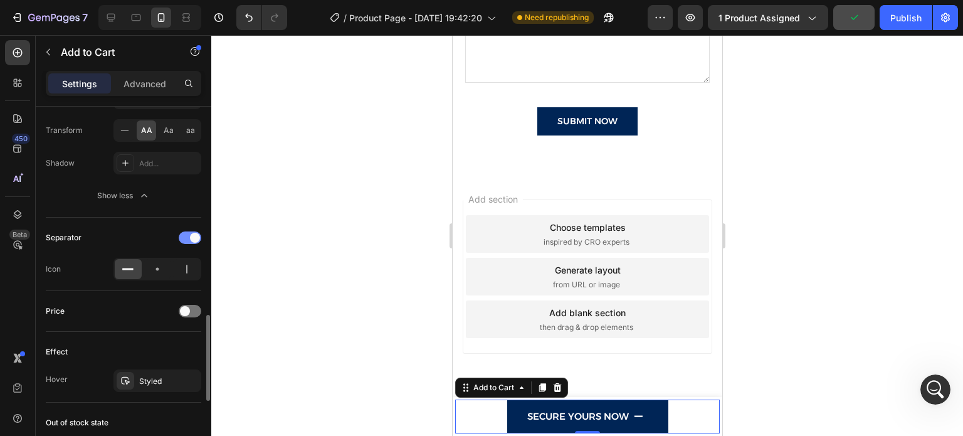
click at [192, 235] on span at bounding box center [195, 238] width 10 height 10
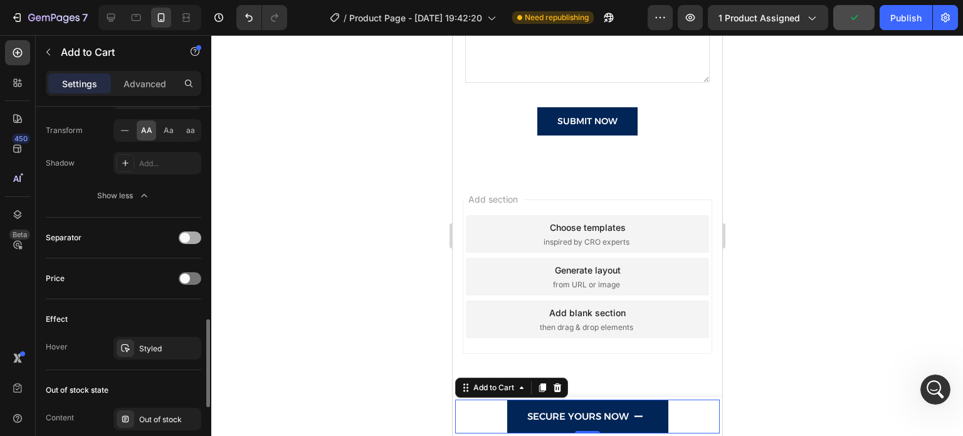
click at [192, 235] on div at bounding box center [190, 238] width 23 height 10
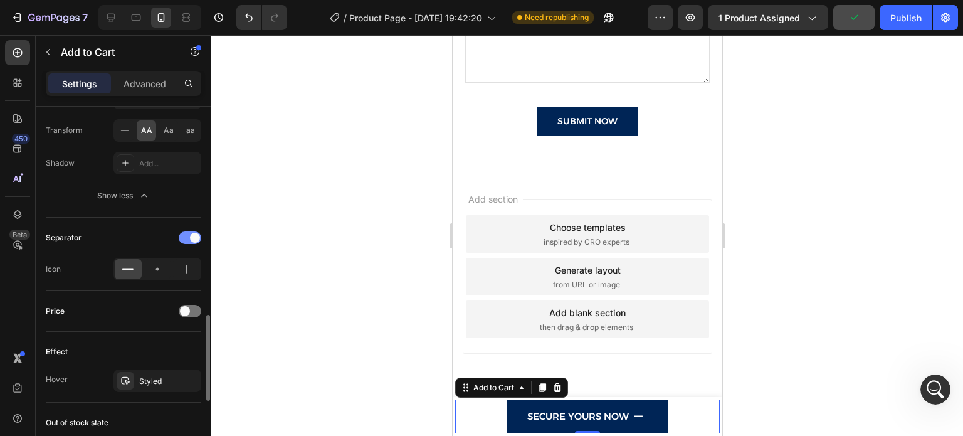
click at [192, 235] on span at bounding box center [195, 238] width 10 height 10
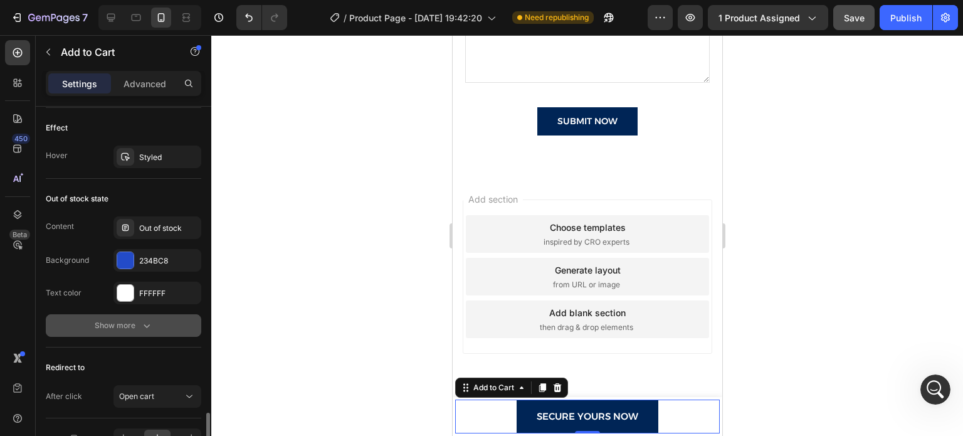
scroll to position [1141, 0]
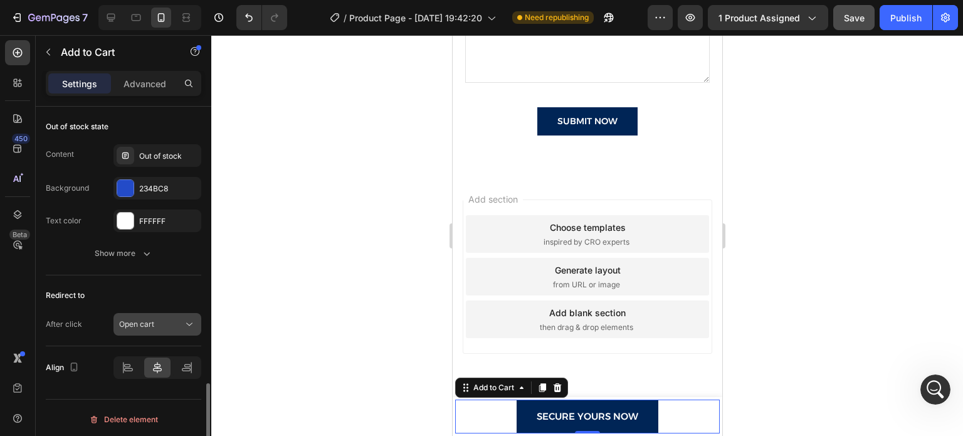
click at [166, 324] on div "Open cart" at bounding box center [151, 324] width 64 height 11
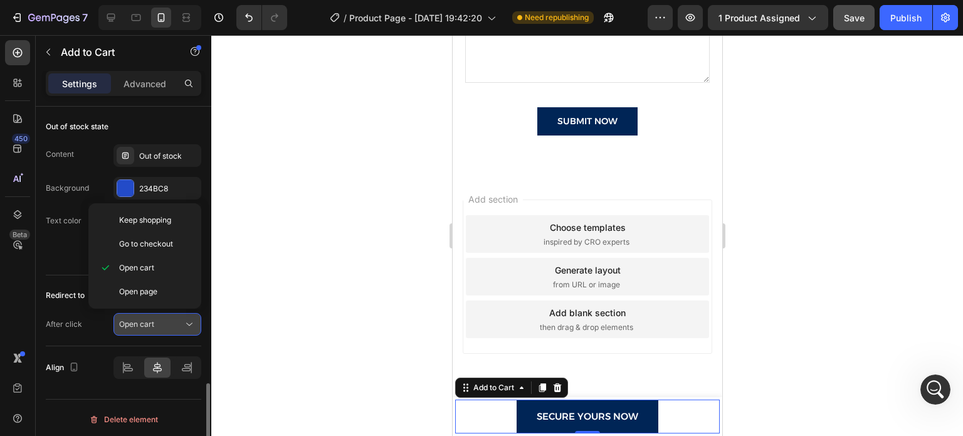
click at [166, 324] on div "Open cart" at bounding box center [151, 324] width 64 height 11
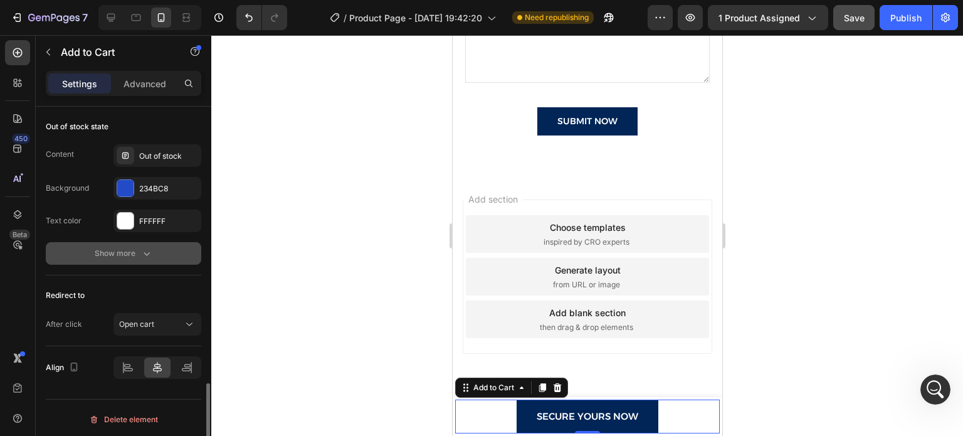
click at [158, 243] on button "Show more" at bounding box center [123, 253] width 155 height 23
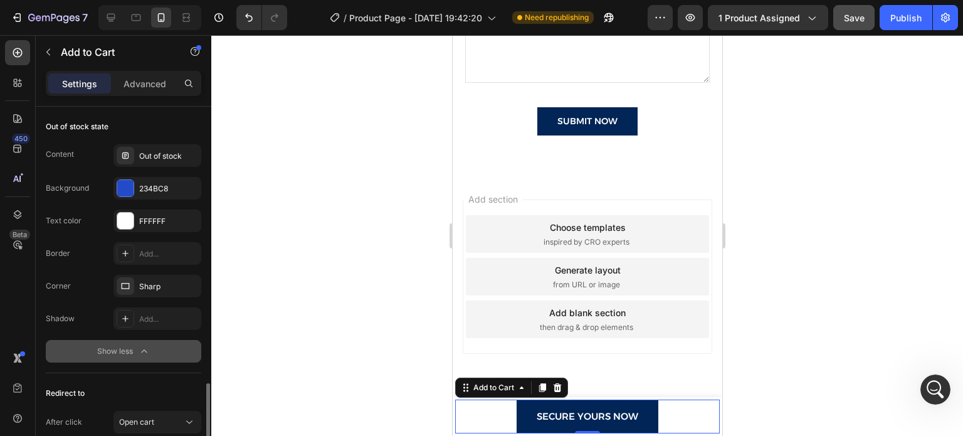
click at [158, 243] on div "Add..." at bounding box center [157, 253] width 88 height 23
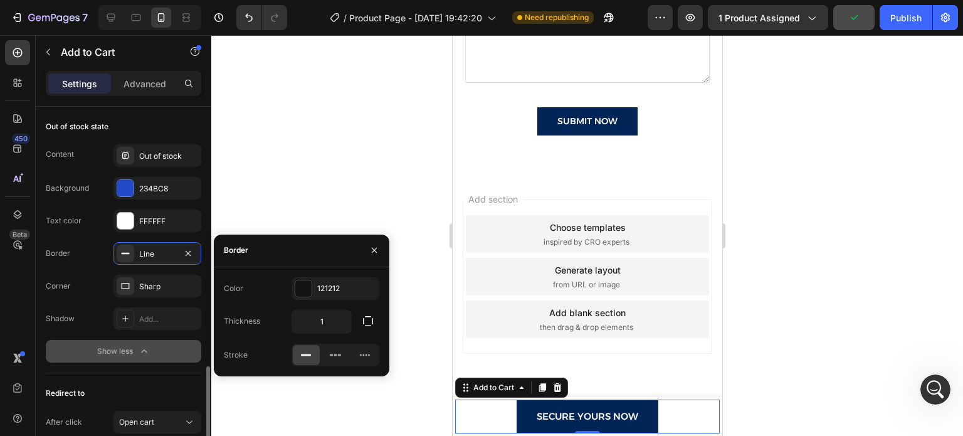
click at [158, 243] on div "Line" at bounding box center [157, 253] width 88 height 23
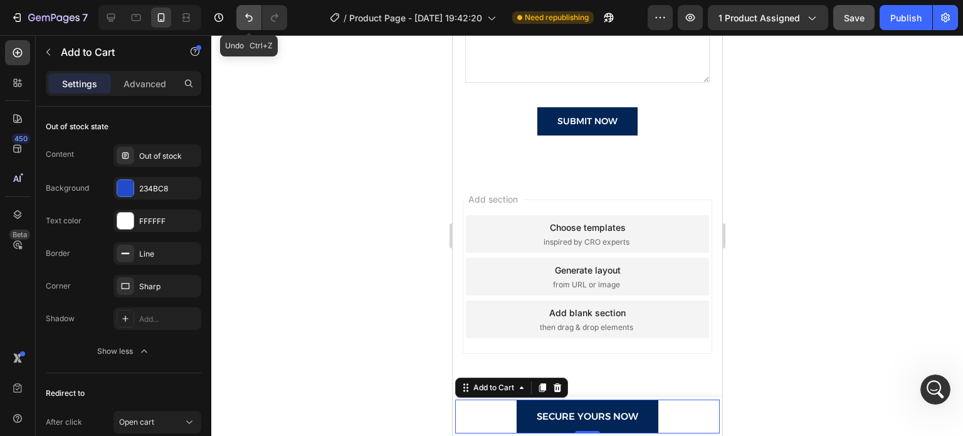
click at [250, 14] on icon "Undo/Redo" at bounding box center [249, 17] width 13 height 13
click at [271, 182] on div at bounding box center [587, 235] width 752 height 401
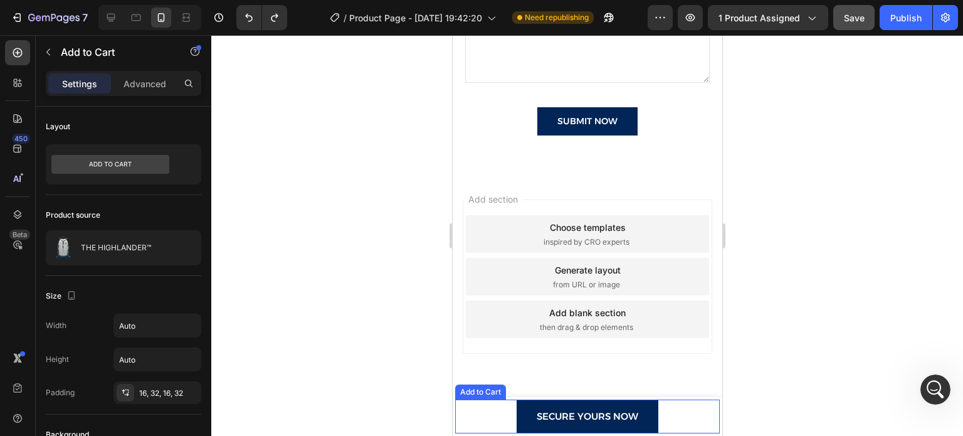
click at [495, 420] on div "Secure Yours Now Add to Cart" at bounding box center [587, 416] width 265 height 34
click at [161, 83] on p "Advanced" at bounding box center [145, 83] width 43 height 13
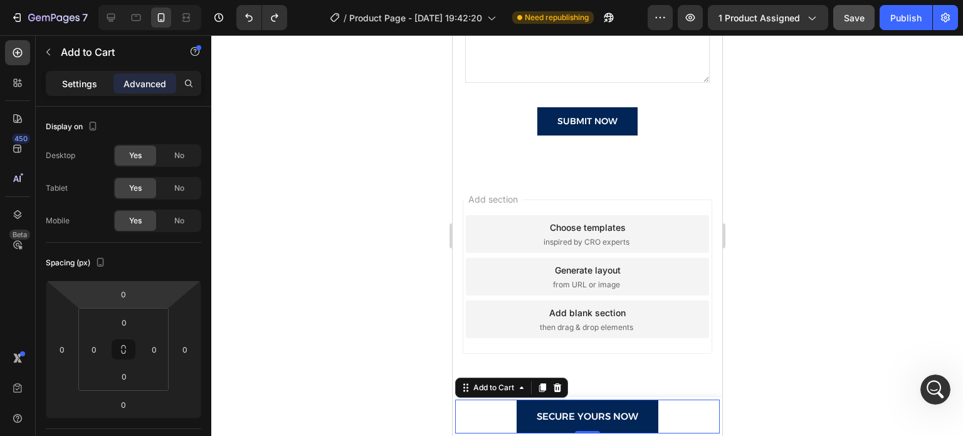
click at [67, 77] on p "Settings" at bounding box center [79, 83] width 35 height 13
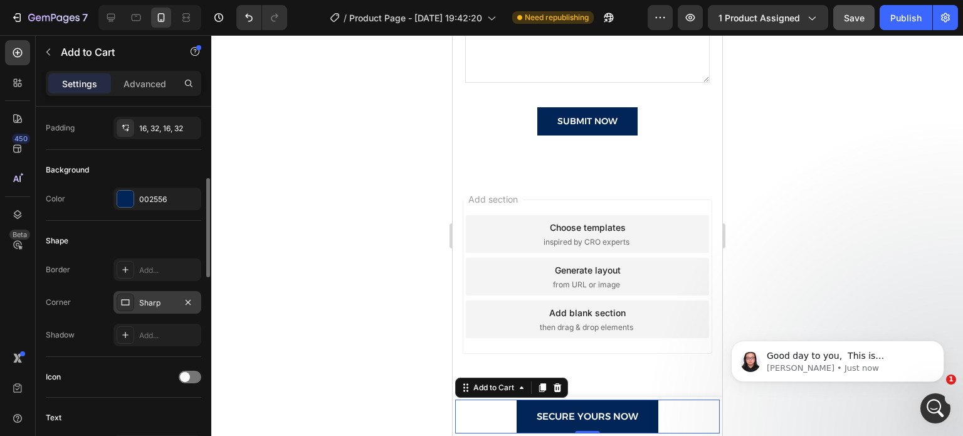
scroll to position [164, 0]
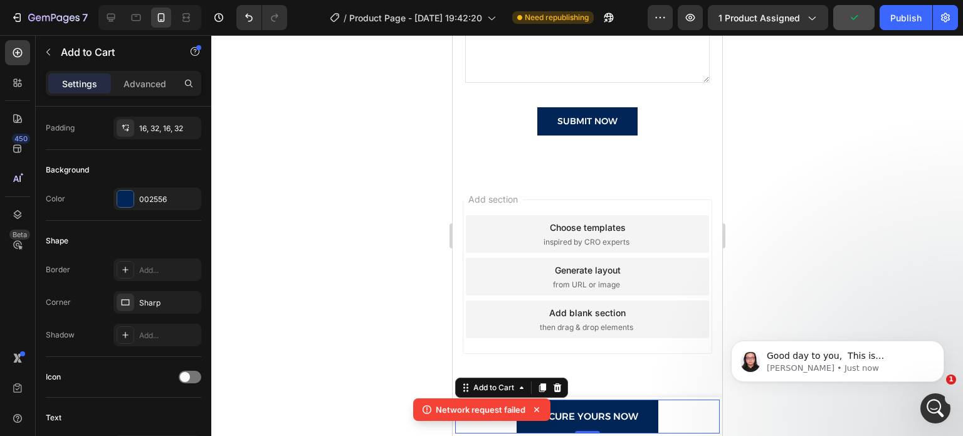
click at [537, 408] on icon at bounding box center [536, 409] width 5 height 5
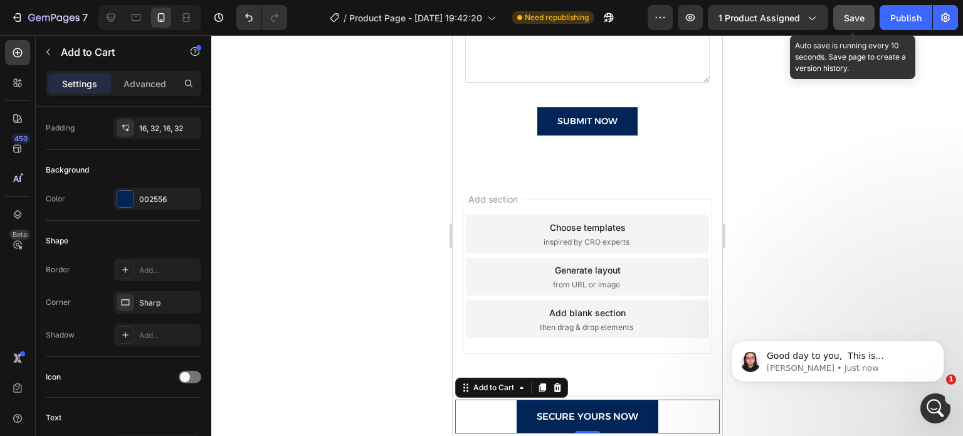
click at [855, 16] on span "Save" at bounding box center [854, 18] width 21 height 11
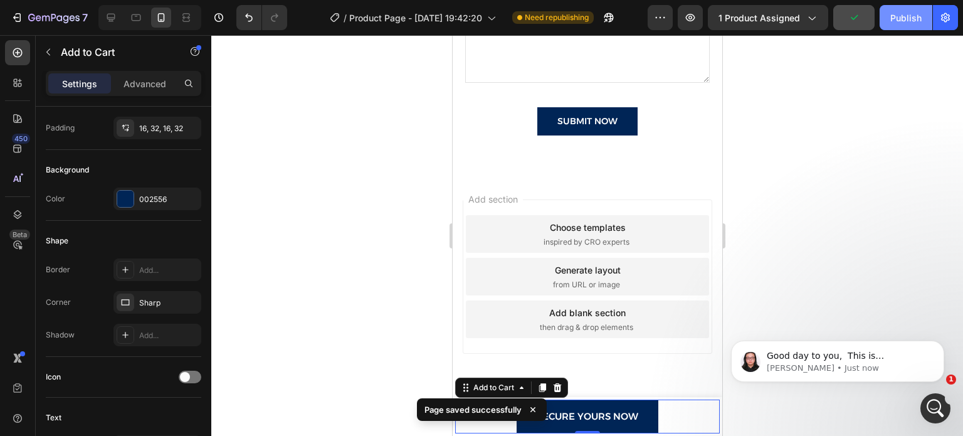
click at [906, 28] on button "Publish" at bounding box center [906, 17] width 53 height 25
click at [107, 22] on icon at bounding box center [111, 17] width 13 height 13
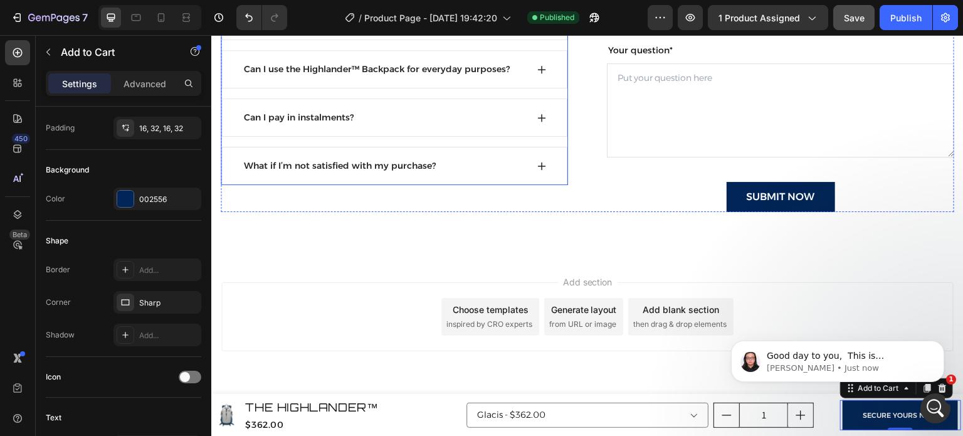
scroll to position [212, 0]
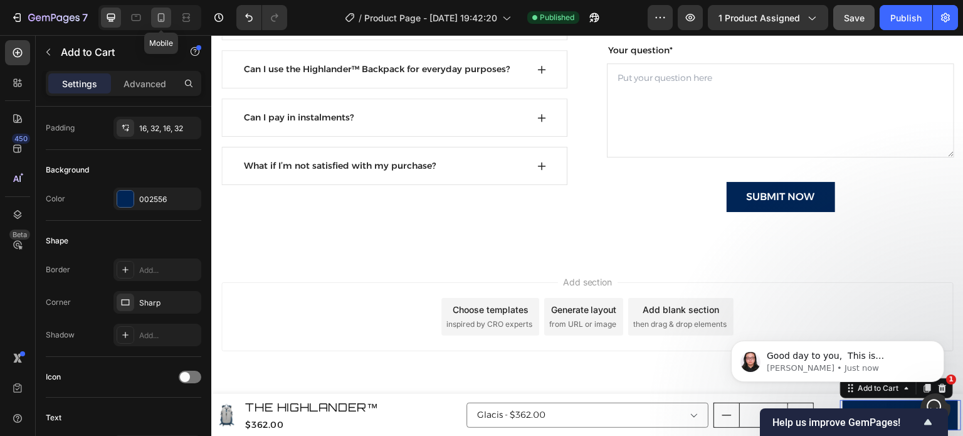
click at [159, 19] on icon at bounding box center [161, 17] width 13 height 13
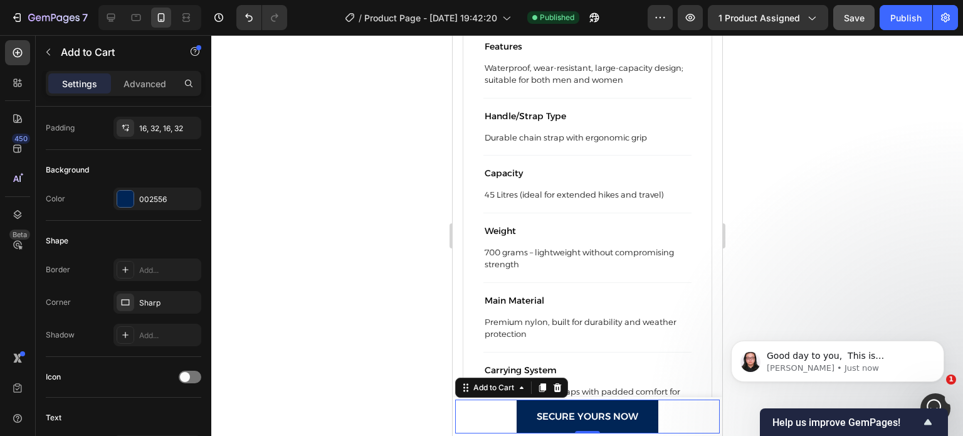
scroll to position [1451, 0]
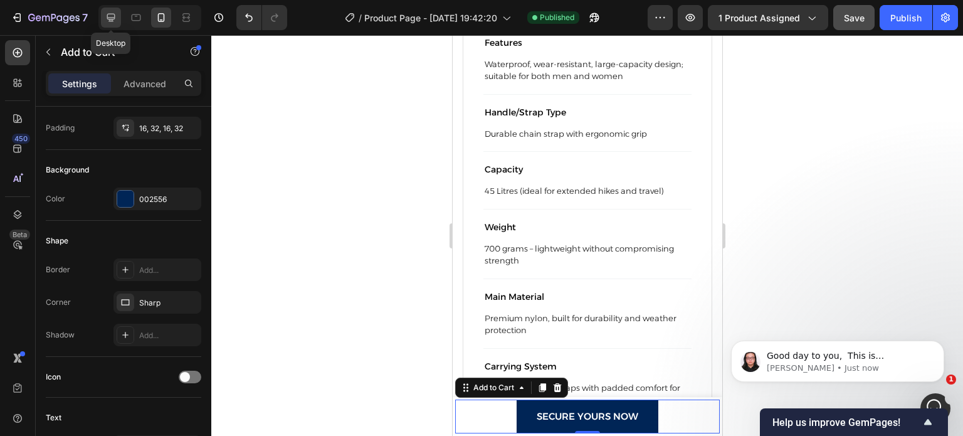
click at [113, 12] on icon at bounding box center [111, 17] width 13 height 13
type input "11"
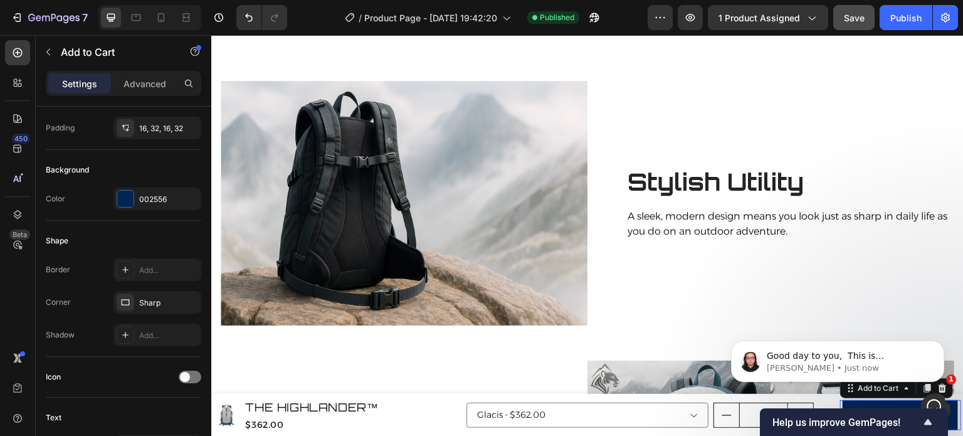
scroll to position [1969, 0]
click at [931, 419] on icon "Show survey - Help us improve GemPages!" at bounding box center [927, 421] width 15 height 15
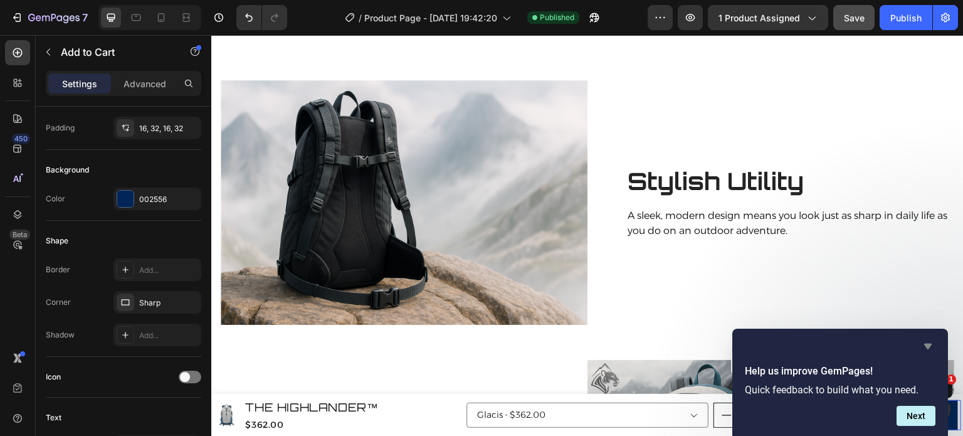
click at [931, 345] on icon "Hide survey" at bounding box center [927, 346] width 15 height 15
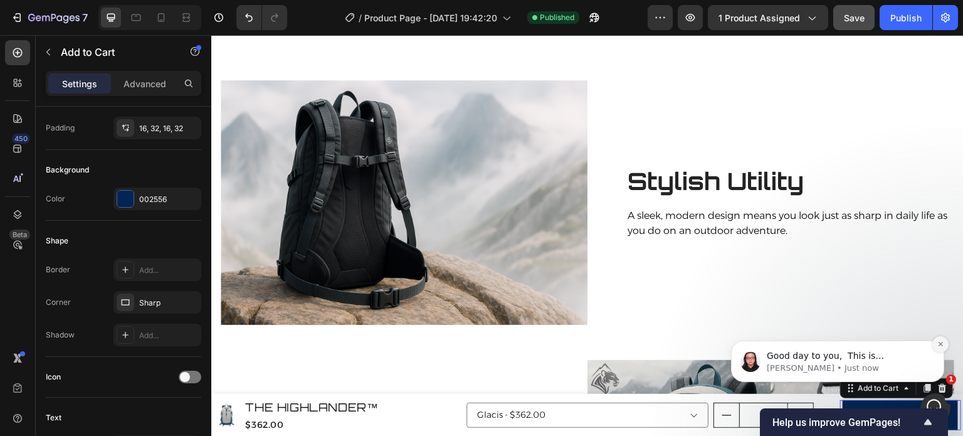
click at [941, 345] on icon "Dismiss notification" at bounding box center [940, 343] width 7 height 7
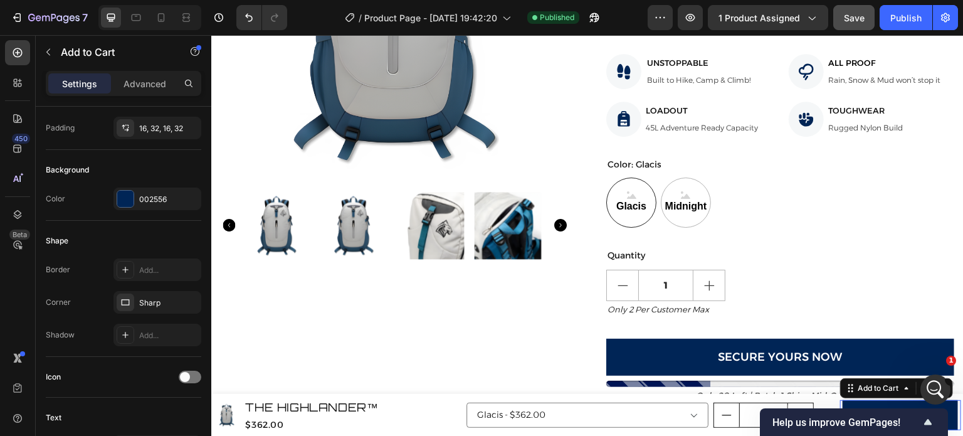
scroll to position [391, 0]
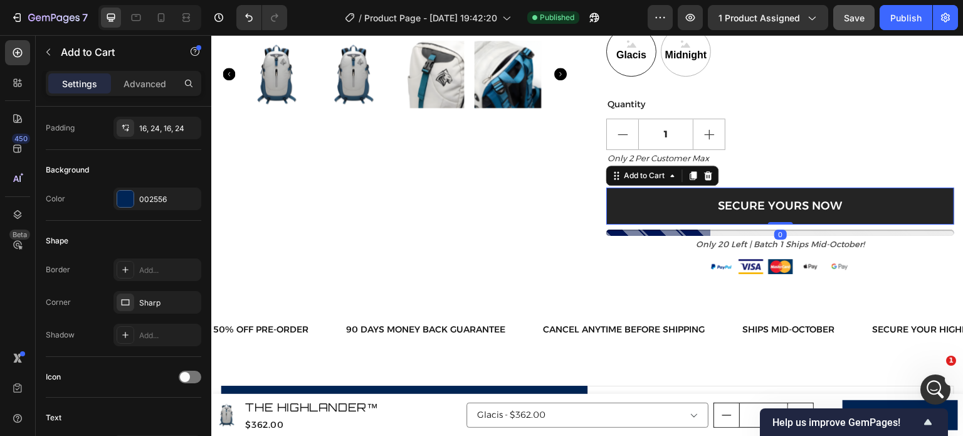
click at [868, 194] on button "Secure Yours Now" at bounding box center [780, 205] width 348 height 37
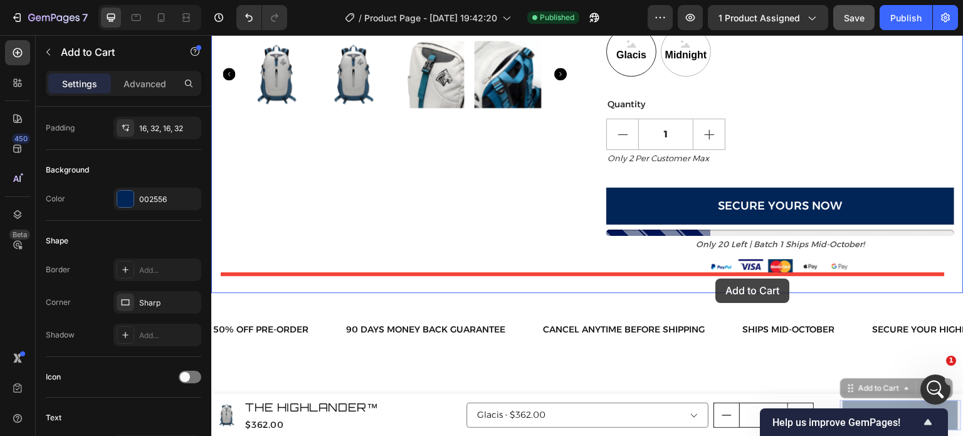
drag, startPoint x: 841, startPoint y: 387, endPoint x: 716, endPoint y: 278, distance: 165.7
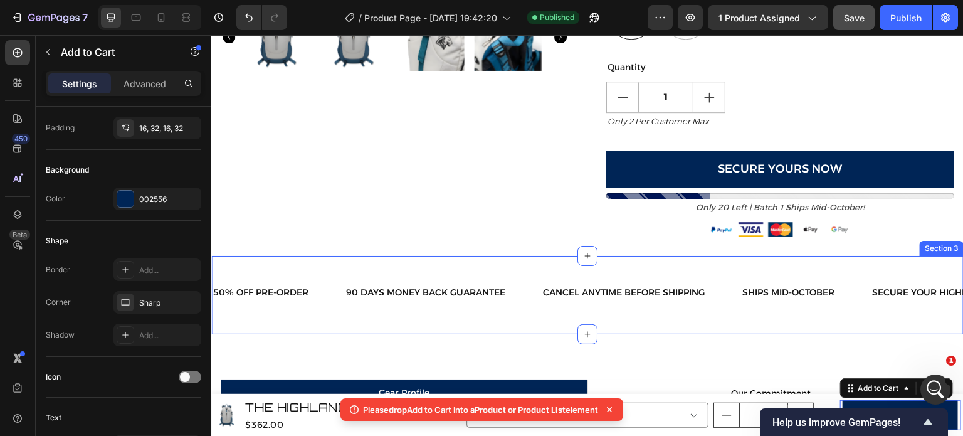
scroll to position [428, 0]
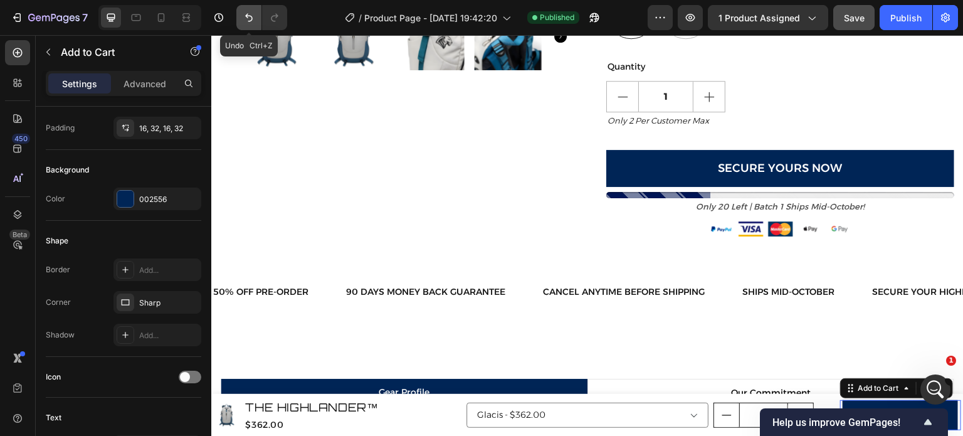
click at [253, 18] on icon "Undo/Redo" at bounding box center [249, 17] width 13 height 13
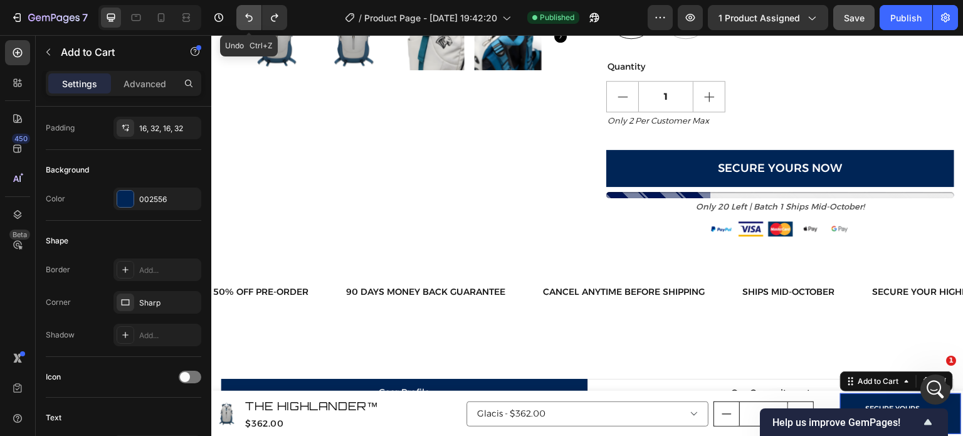
click at [253, 18] on icon "Undo/Redo" at bounding box center [249, 17] width 13 height 13
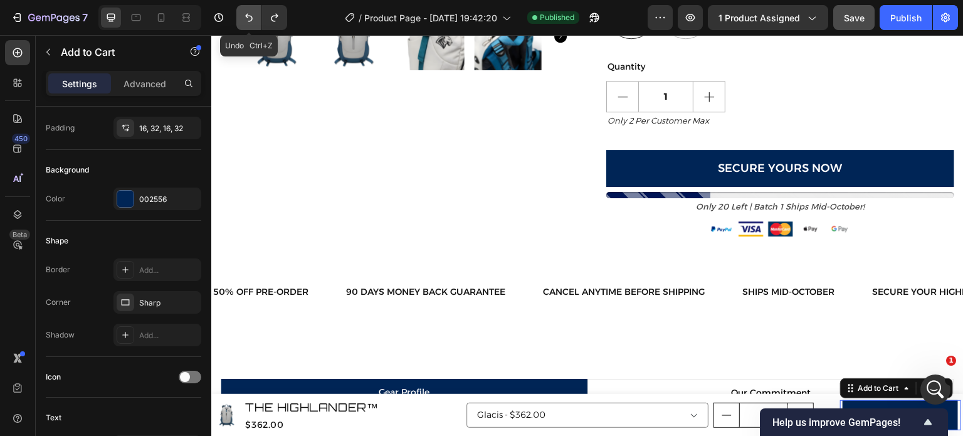
click at [253, 18] on icon "Undo/Redo" at bounding box center [249, 17] width 13 height 13
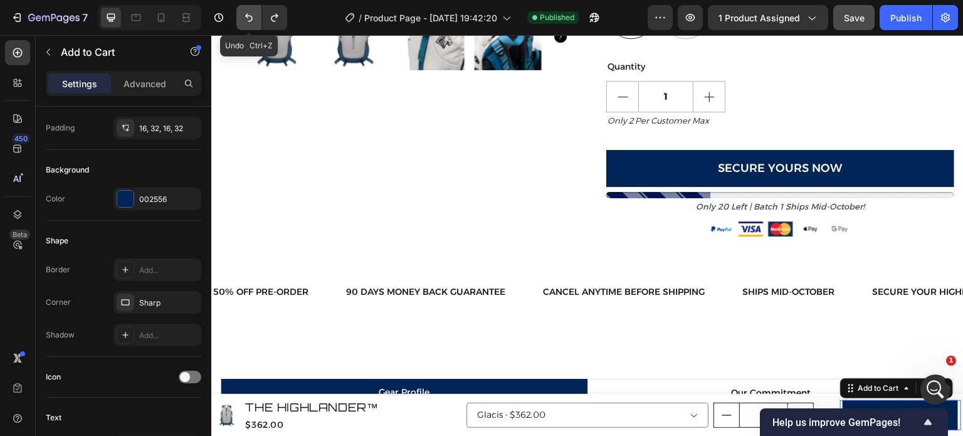
click at [253, 18] on icon "Undo/Redo" at bounding box center [249, 17] width 13 height 13
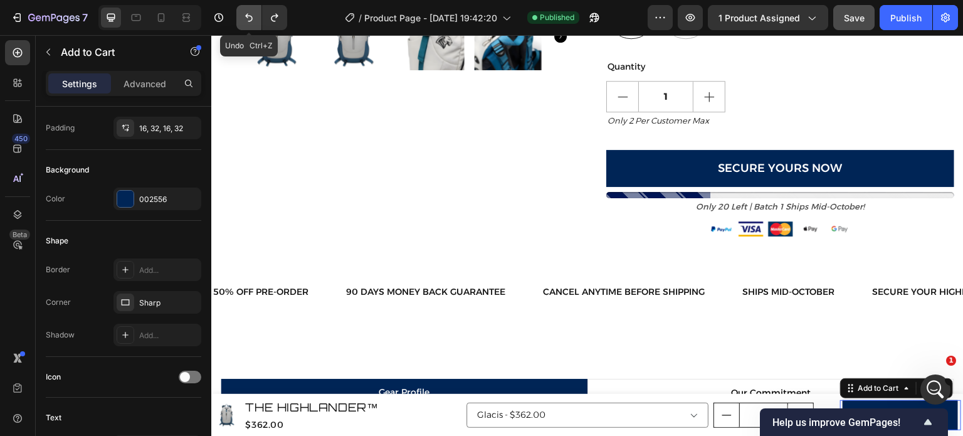
click at [253, 18] on icon "Undo/Redo" at bounding box center [249, 17] width 13 height 13
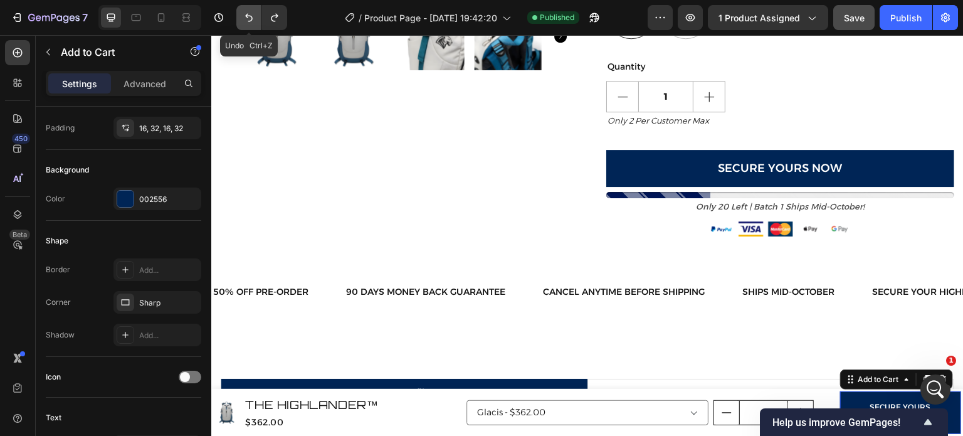
click at [253, 18] on icon "Undo/Redo" at bounding box center [249, 17] width 13 height 13
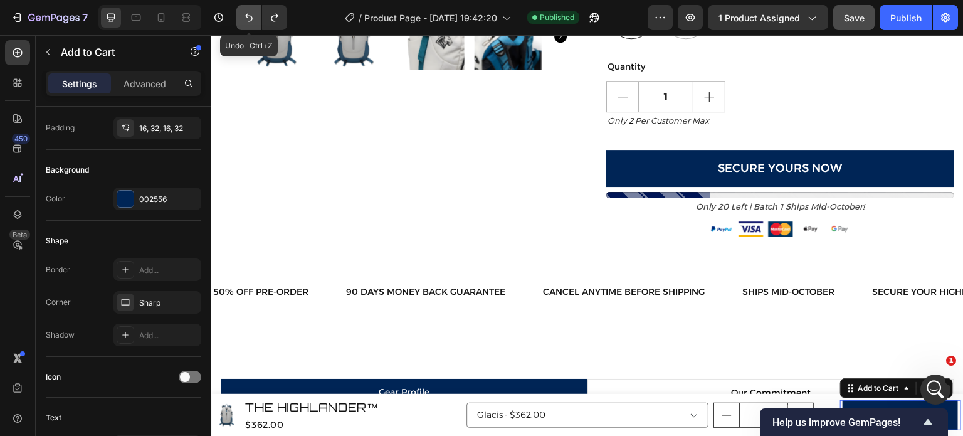
drag, startPoint x: 253, startPoint y: 18, endPoint x: 241, endPoint y: 21, distance: 12.5
click at [241, 21] on button "Undo/Redo" at bounding box center [248, 17] width 25 height 25
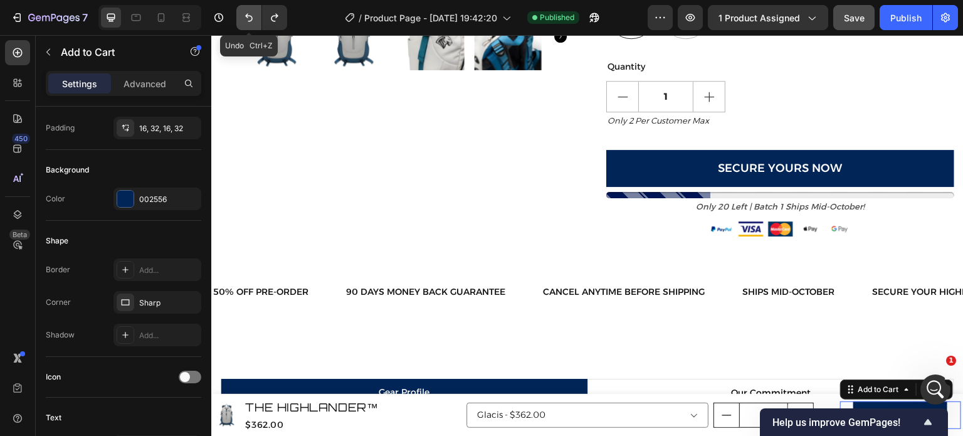
click at [241, 21] on button "Undo/Redo" at bounding box center [248, 17] width 25 height 25
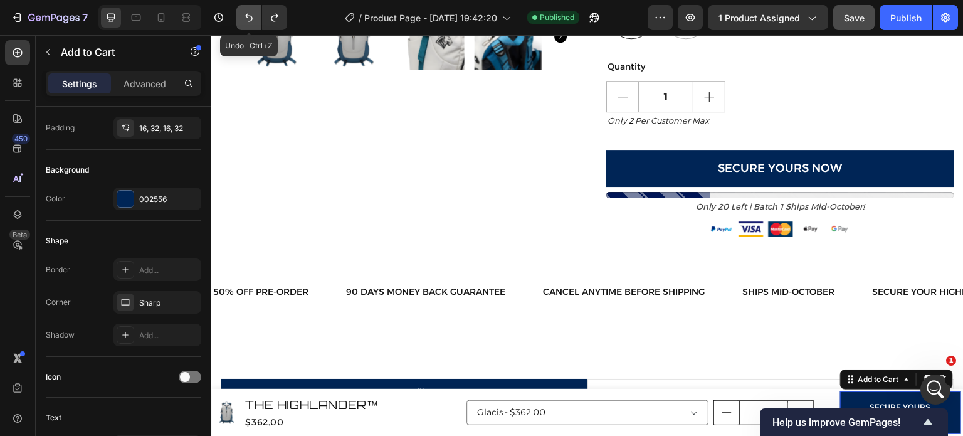
click at [241, 21] on button "Undo/Redo" at bounding box center [248, 17] width 25 height 25
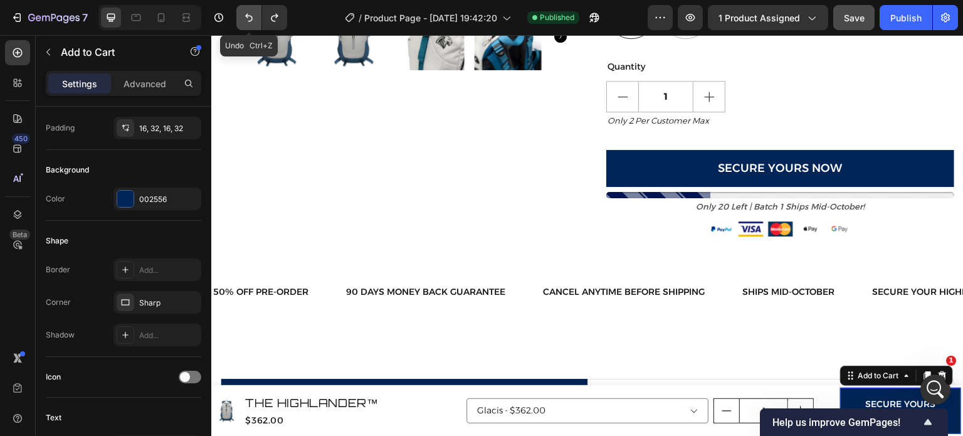
click at [241, 21] on button "Undo/Redo" at bounding box center [248, 17] width 25 height 25
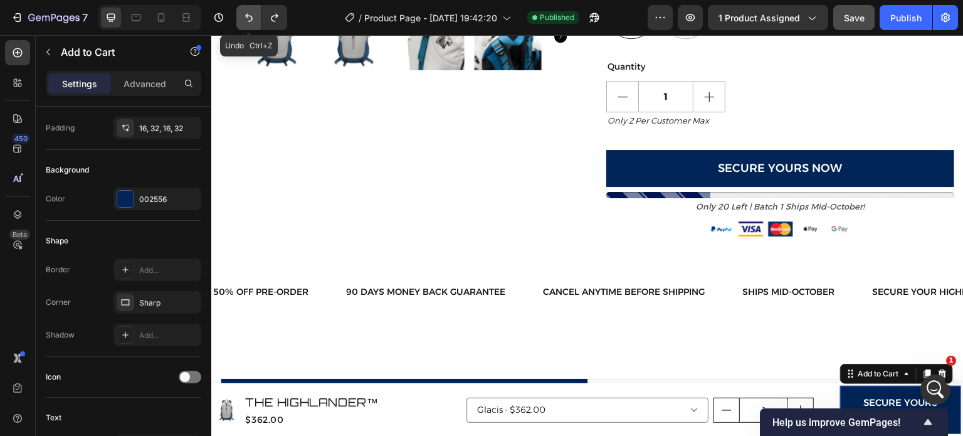
click at [241, 21] on button "Undo/Redo" at bounding box center [248, 17] width 25 height 25
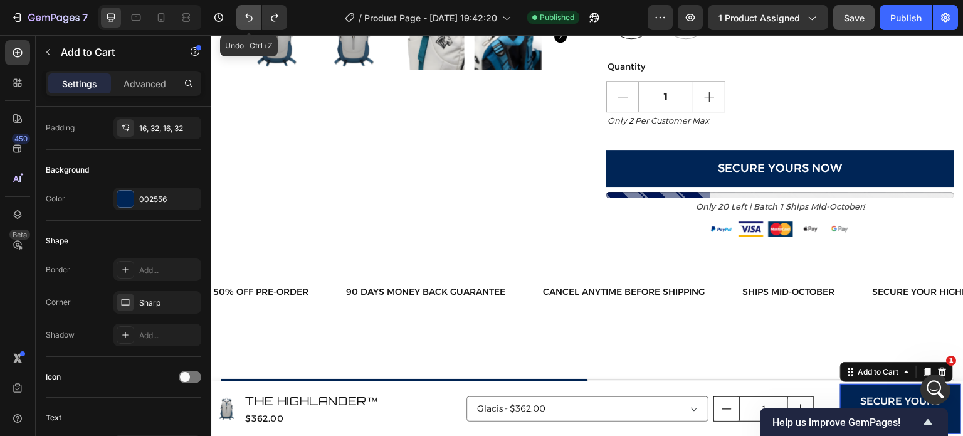
click at [241, 21] on button "Undo/Redo" at bounding box center [248, 17] width 25 height 25
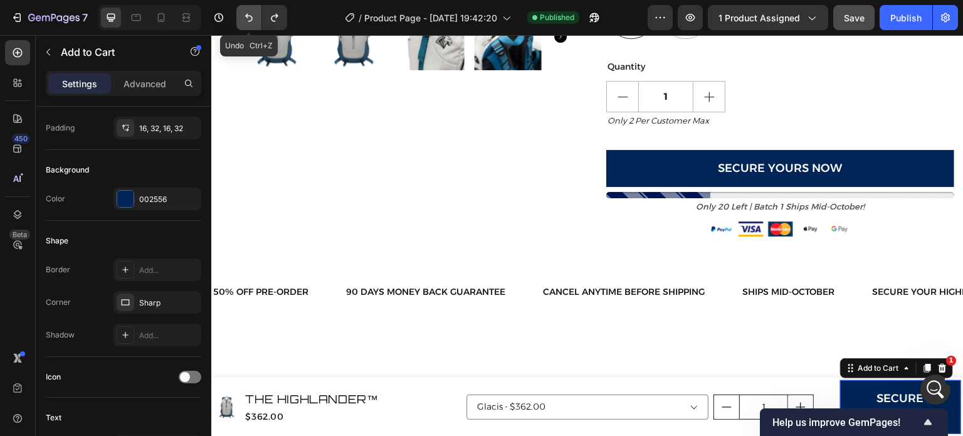
click at [241, 21] on button "Undo/Redo" at bounding box center [248, 17] width 25 height 25
type input "19"
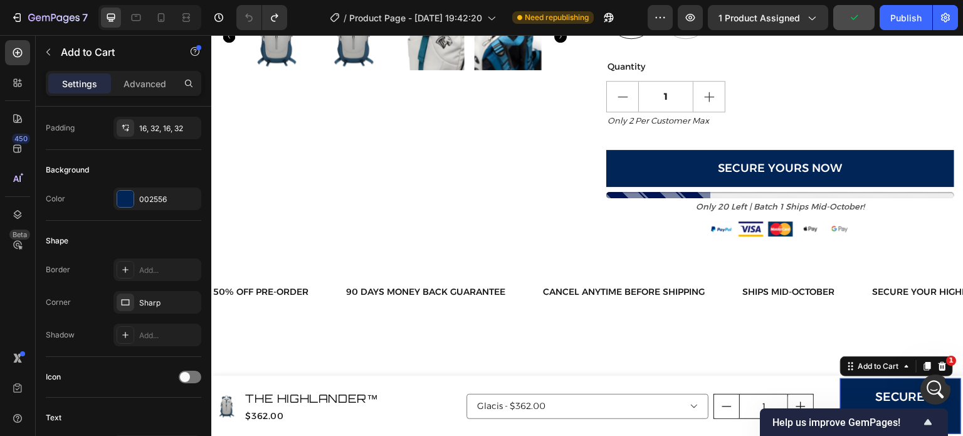
click at [244, 32] on div "7 Version history / Product Page - [DATE] 19:42:20 Need republishing Preview 1 …" at bounding box center [481, 18] width 963 height 36
click at [938, 369] on icon at bounding box center [942, 366] width 8 height 9
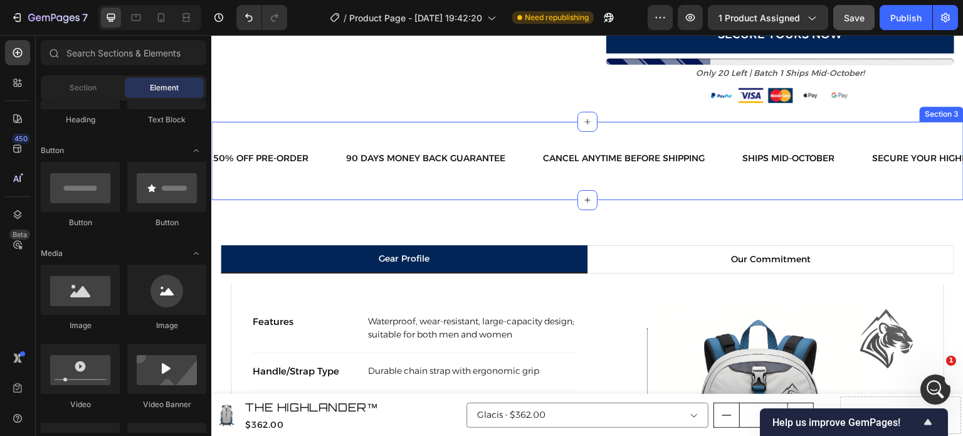
scroll to position [486, 0]
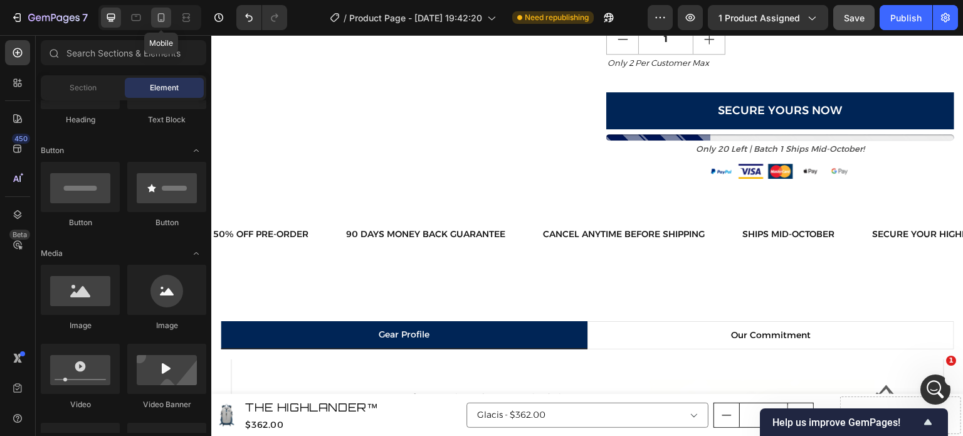
click at [167, 21] on icon at bounding box center [161, 17] width 13 height 13
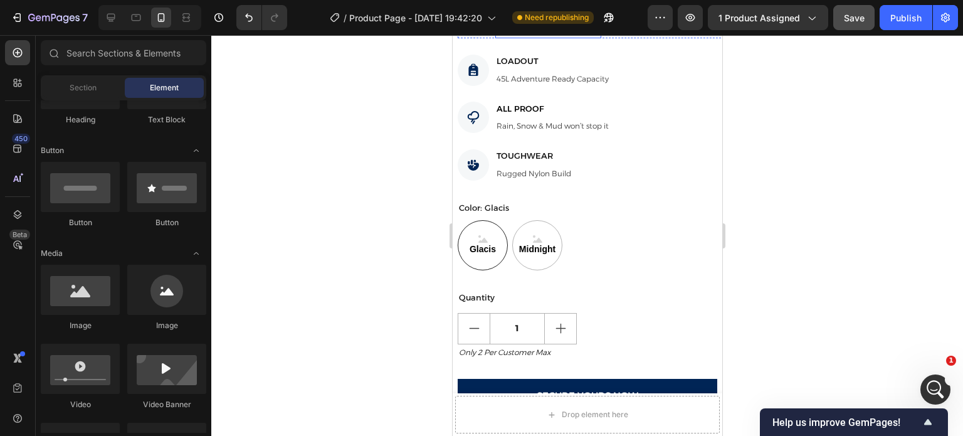
scroll to position [729, 0]
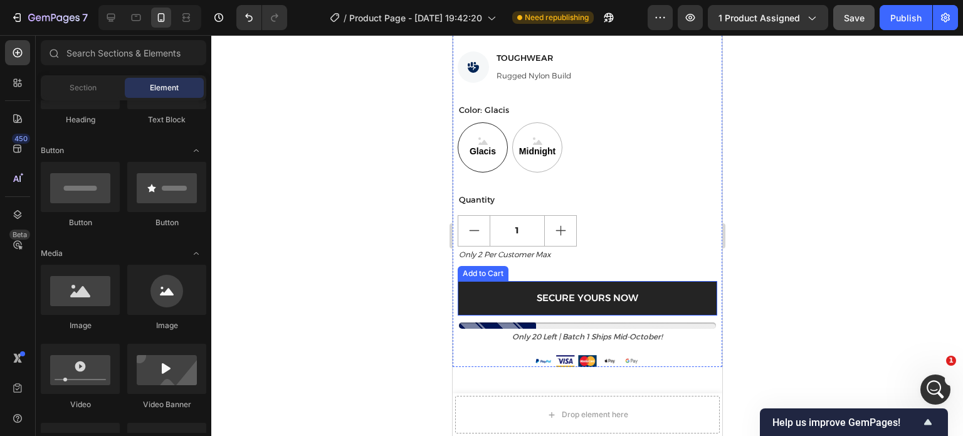
click at [510, 285] on button "Secure Yours Now" at bounding box center [587, 298] width 260 height 34
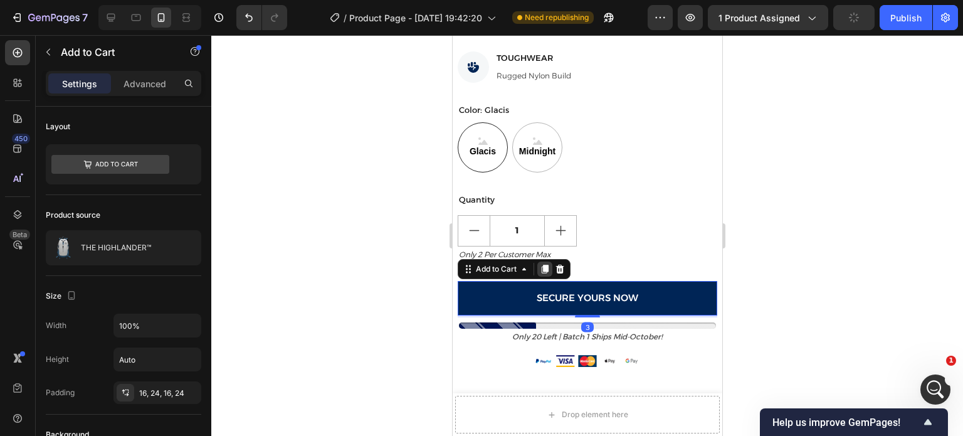
click at [540, 264] on icon at bounding box center [544, 269] width 10 height 10
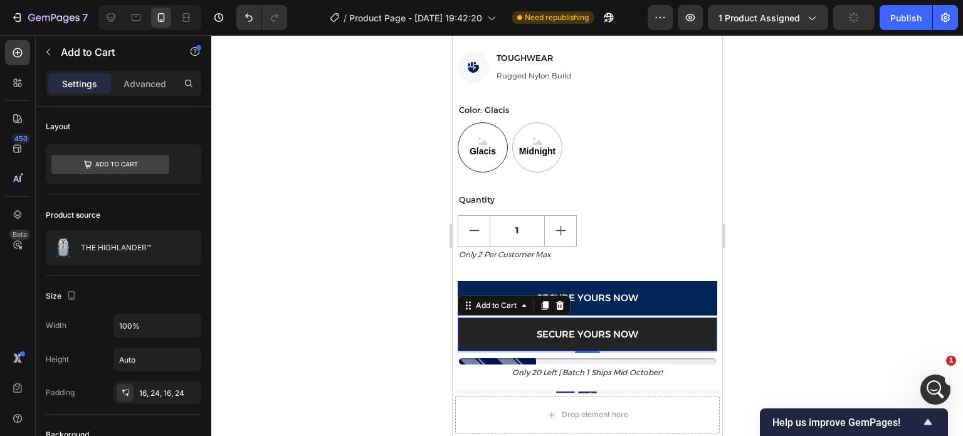
scroll to position [265, 0]
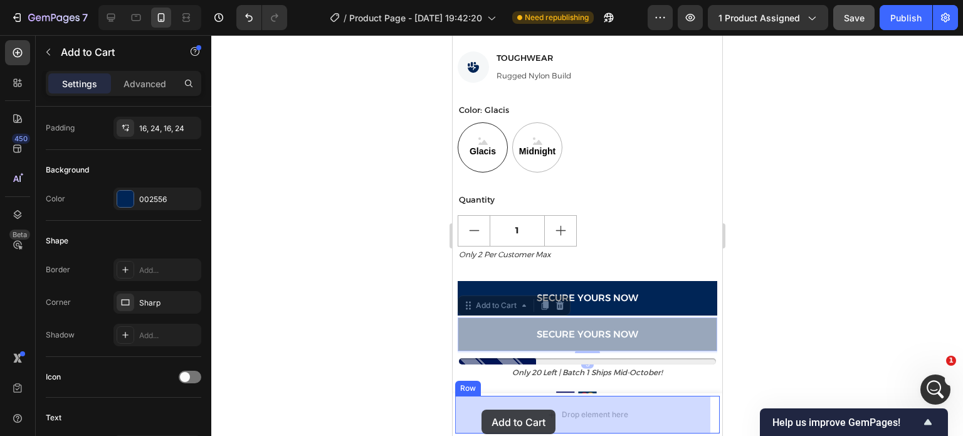
drag, startPoint x: 468, startPoint y: 294, endPoint x: 482, endPoint y: 397, distance: 103.8
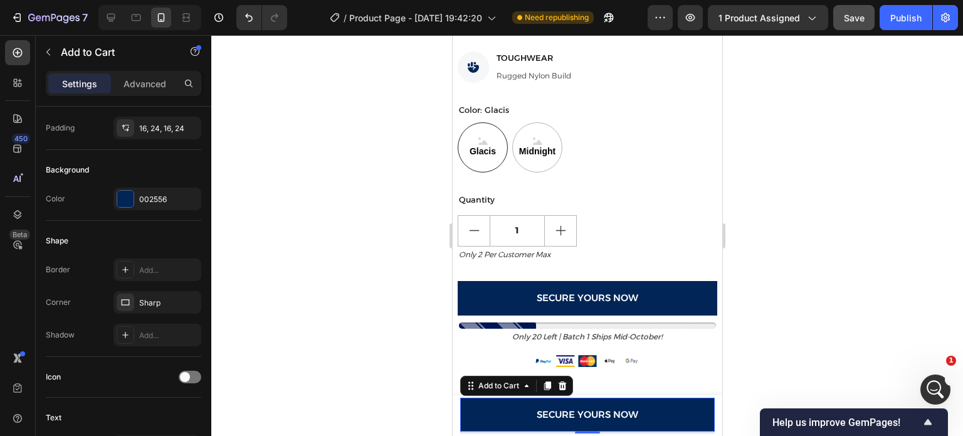
click at [785, 219] on div at bounding box center [587, 235] width 752 height 401
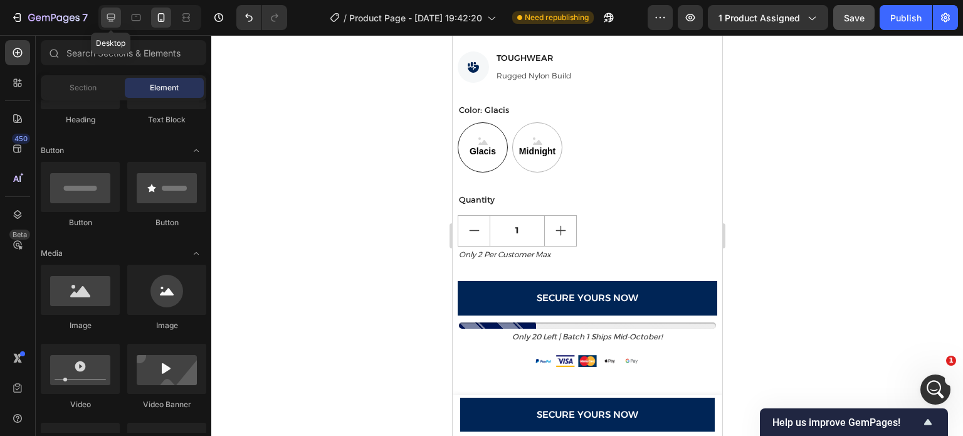
click at [110, 26] on div at bounding box center [111, 18] width 20 height 20
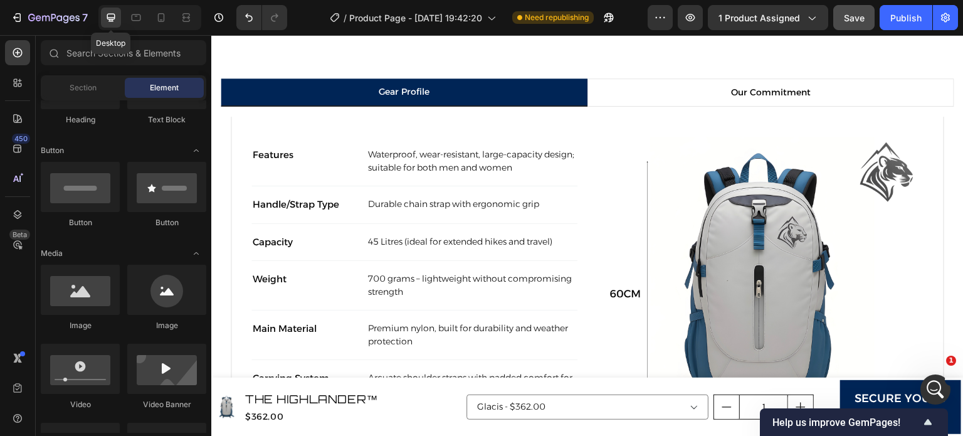
scroll to position [772, 0]
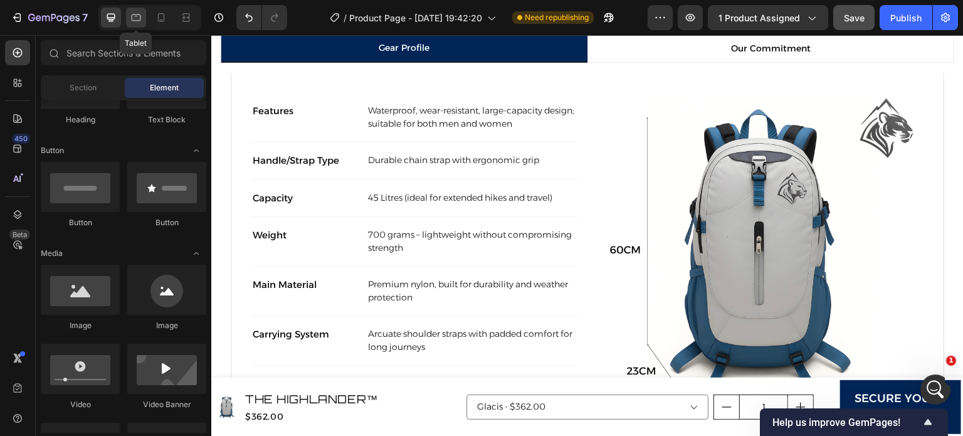
click at [134, 19] on icon at bounding box center [136, 17] width 13 height 13
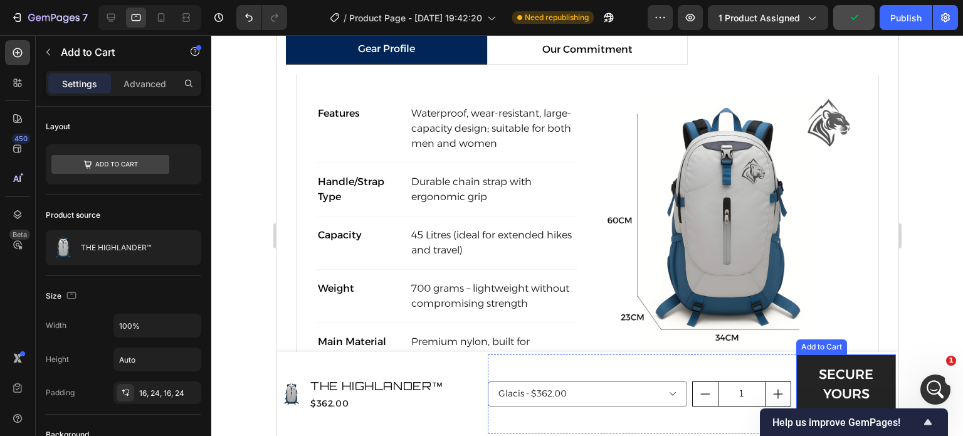
click at [796, 387] on button "Secure Yours Now" at bounding box center [846, 394] width 100 height 80
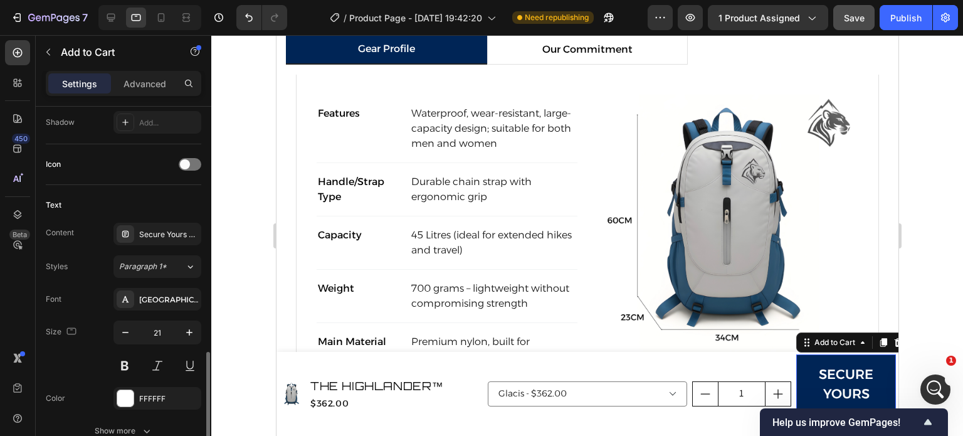
scroll to position [566, 0]
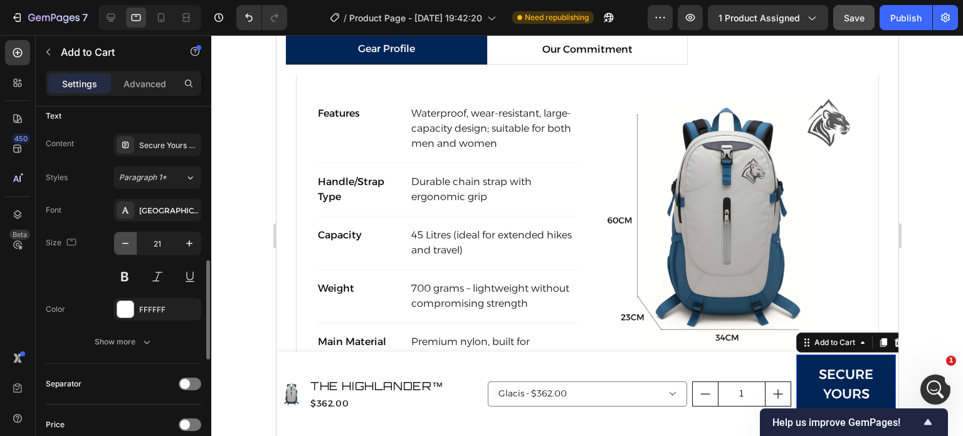
click at [130, 237] on icon "button" at bounding box center [125, 243] width 13 height 13
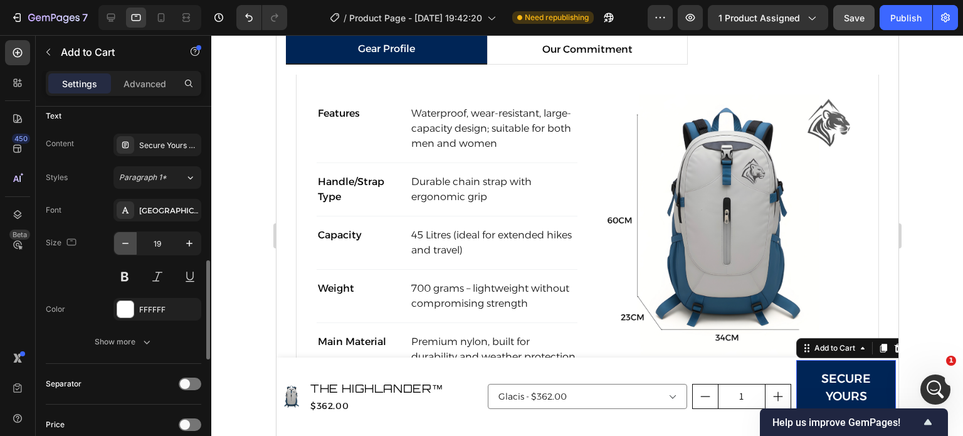
click at [130, 237] on icon "button" at bounding box center [125, 243] width 13 height 13
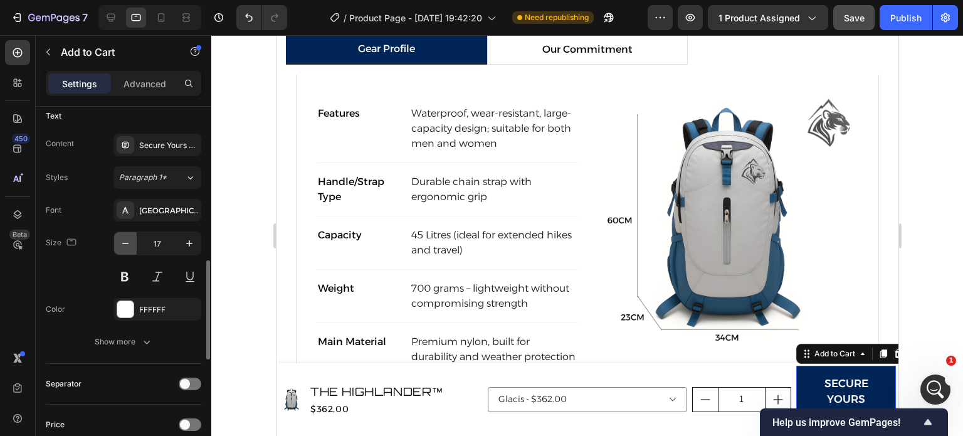
click at [130, 237] on icon "button" at bounding box center [125, 243] width 13 height 13
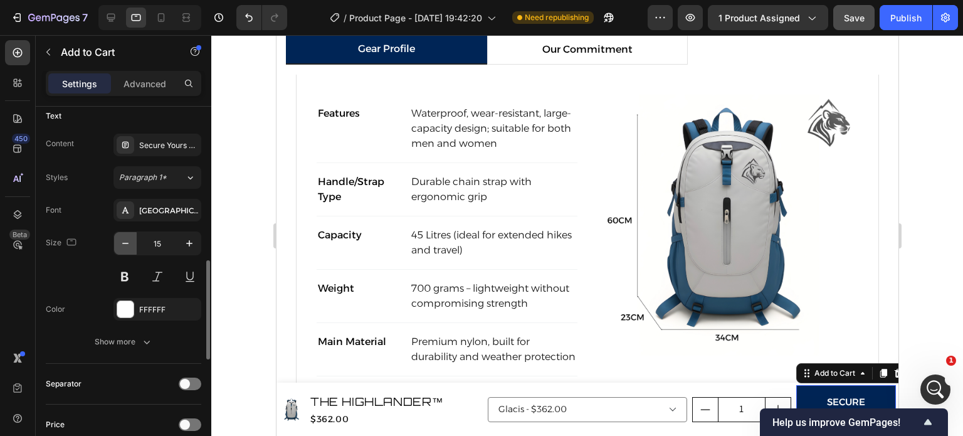
click at [130, 237] on icon "button" at bounding box center [125, 243] width 13 height 13
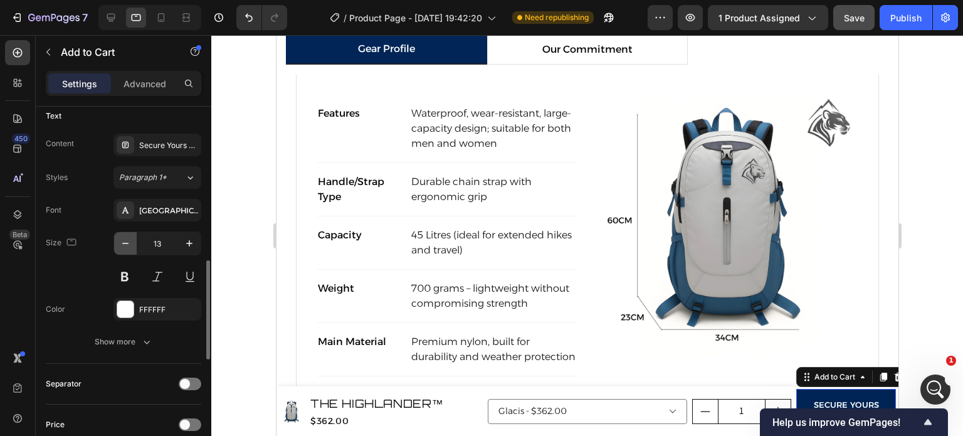
click at [130, 237] on icon "button" at bounding box center [125, 243] width 13 height 13
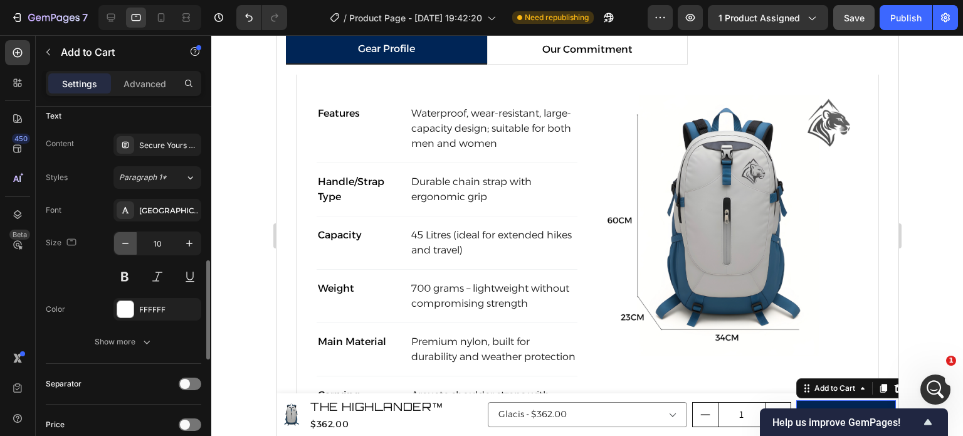
click at [130, 237] on icon "button" at bounding box center [125, 243] width 13 height 13
click at [185, 237] on icon "button" at bounding box center [189, 243] width 13 height 13
click at [128, 241] on icon "button" at bounding box center [125, 243] width 13 height 13
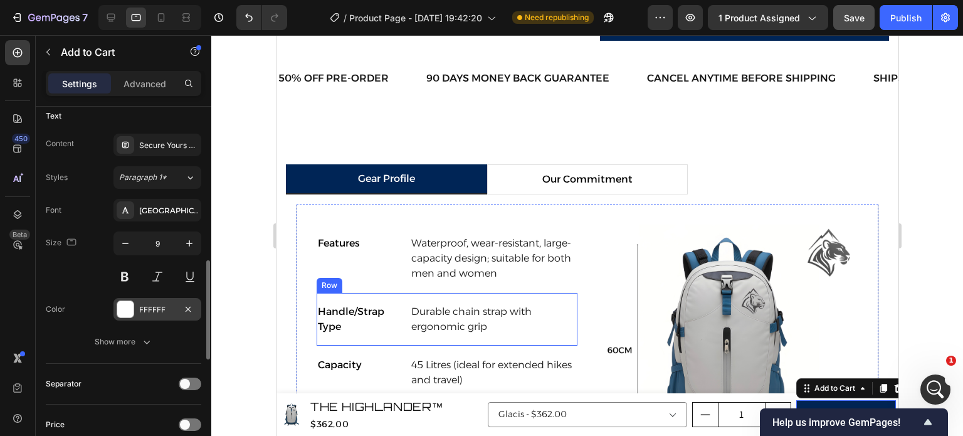
scroll to position [632, 0]
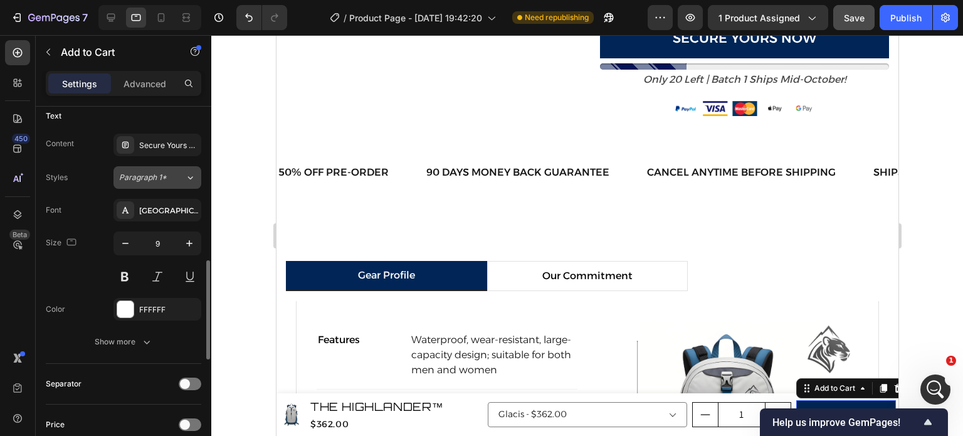
click at [168, 177] on div "Paragraph 1*" at bounding box center [144, 177] width 51 height 11
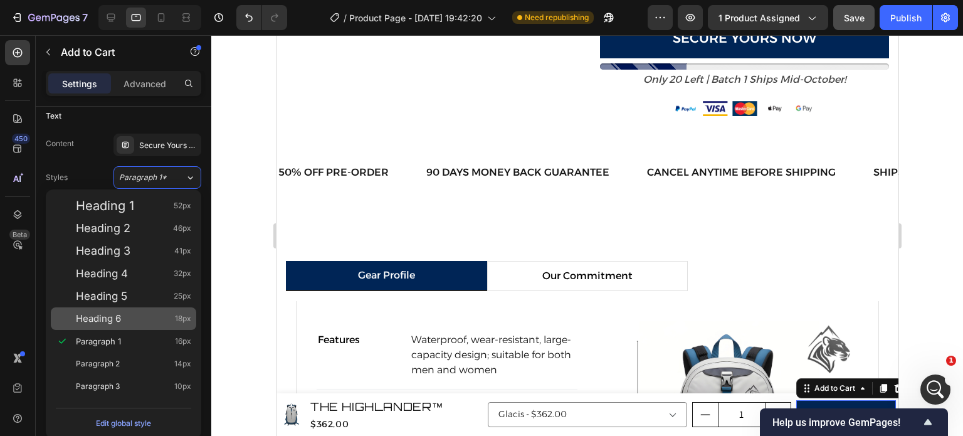
click at [140, 315] on div "Heading 6 18px" at bounding box center [133, 318] width 115 height 13
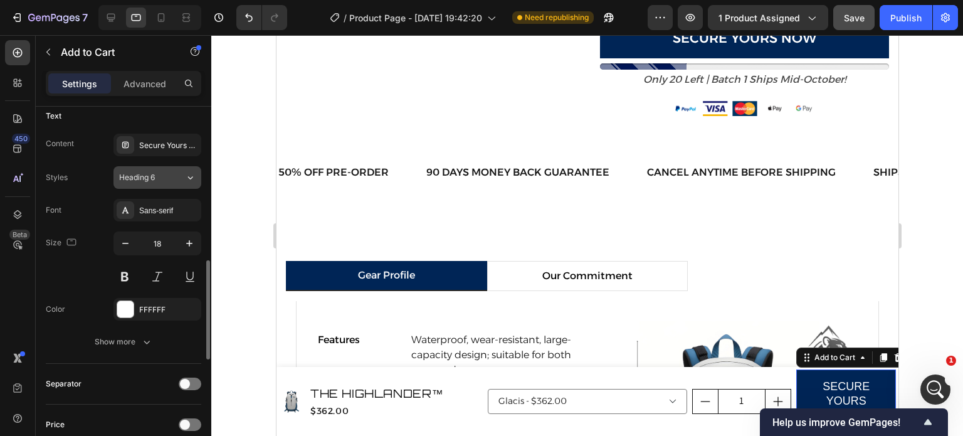
click at [171, 174] on div "Heading 6" at bounding box center [152, 177] width 66 height 11
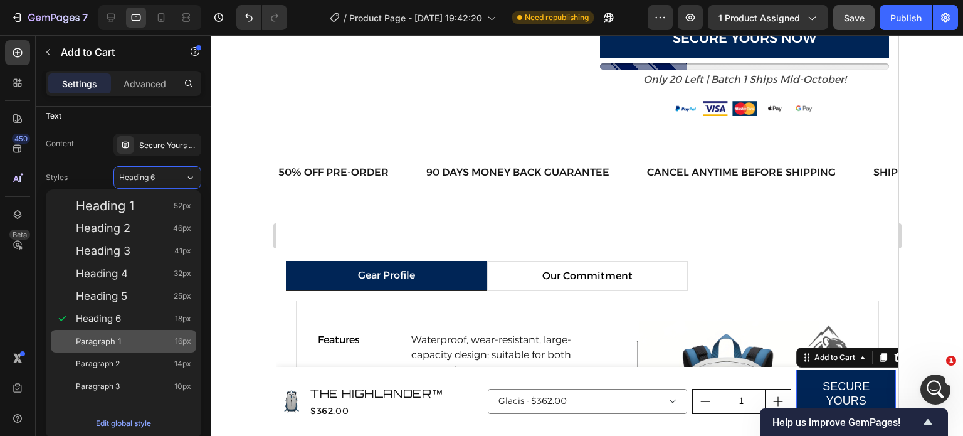
click at [121, 345] on div "Paragraph 1 16px" at bounding box center [133, 341] width 115 height 13
type input "16"
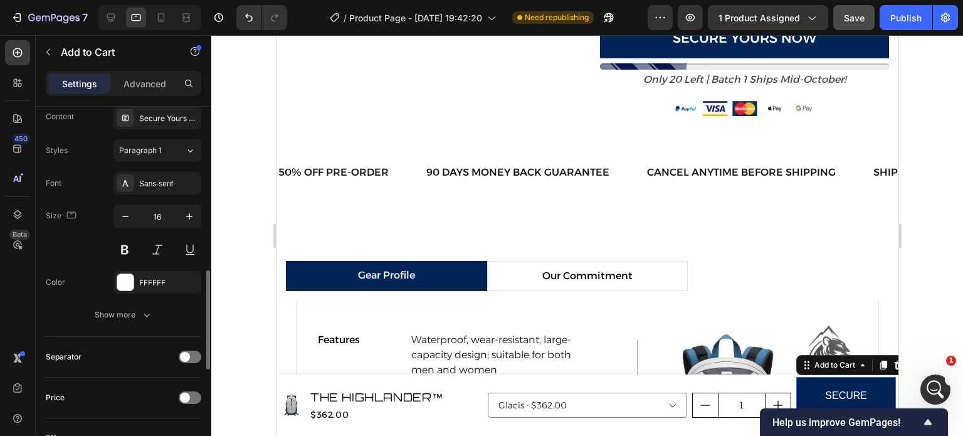
scroll to position [596, 0]
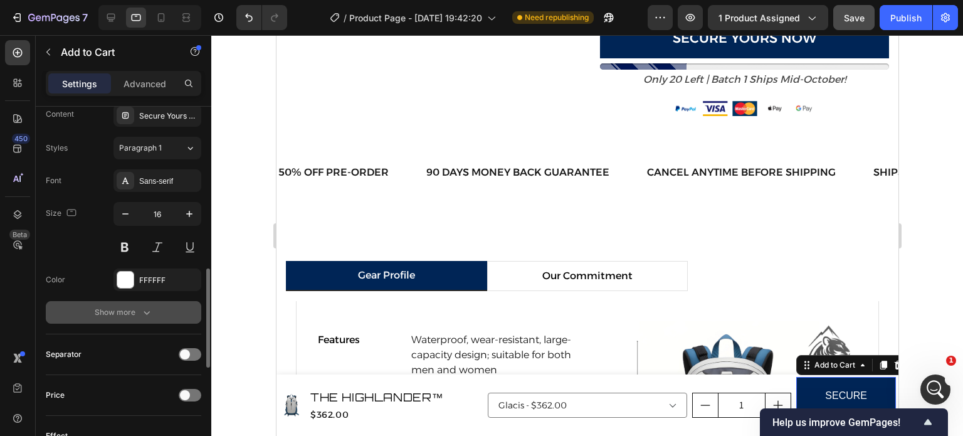
drag, startPoint x: 138, startPoint y: 322, endPoint x: 143, endPoint y: 315, distance: 8.0
click at [143, 315] on div "Text Content Secure Yours Now Styles Paragraph 1 Font Sans-serif Size 16 Color …" at bounding box center [123, 200] width 155 height 268
click at [143, 315] on icon "button" at bounding box center [146, 312] width 13 height 13
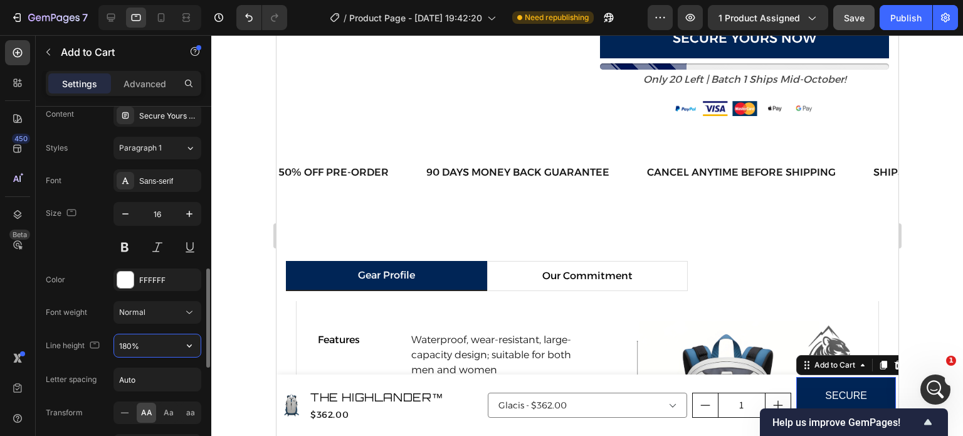
click at [143, 338] on input "180%" at bounding box center [157, 345] width 87 height 23
click at [182, 307] on div "Normal" at bounding box center [151, 312] width 64 height 11
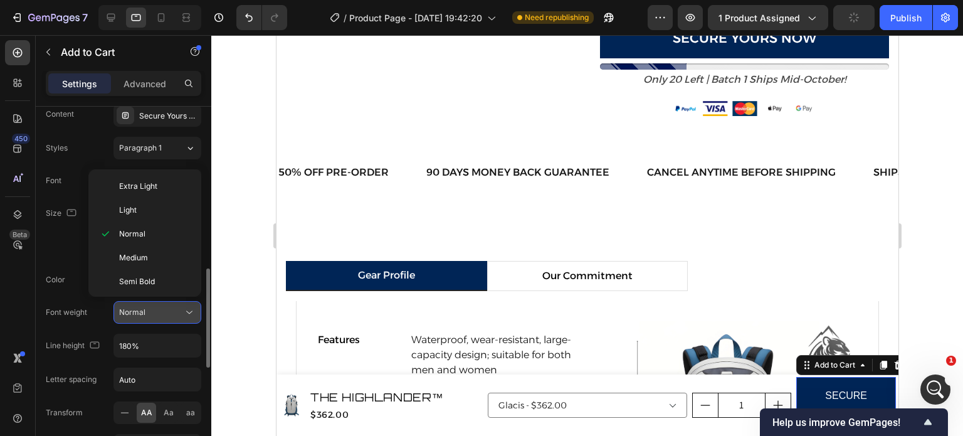
click at [182, 307] on div "Normal" at bounding box center [151, 312] width 64 height 11
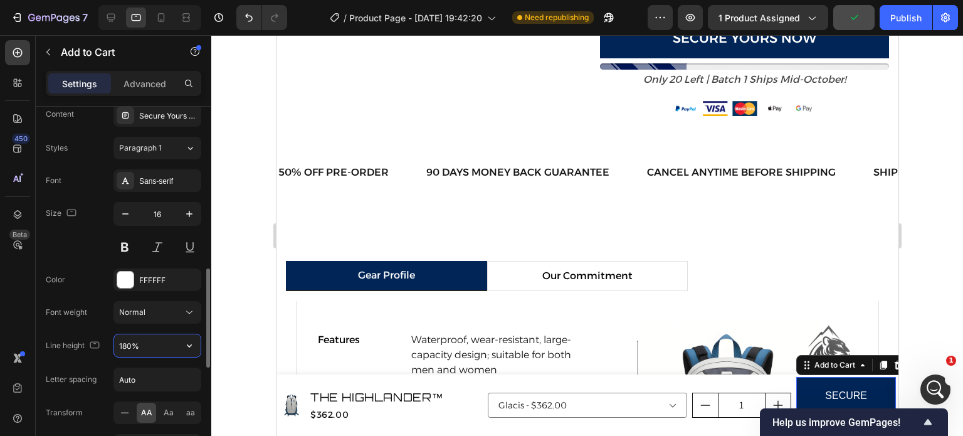
click at [176, 335] on input "180%" at bounding box center [157, 345] width 87 height 23
click at [190, 339] on icon "button" at bounding box center [189, 345] width 13 height 13
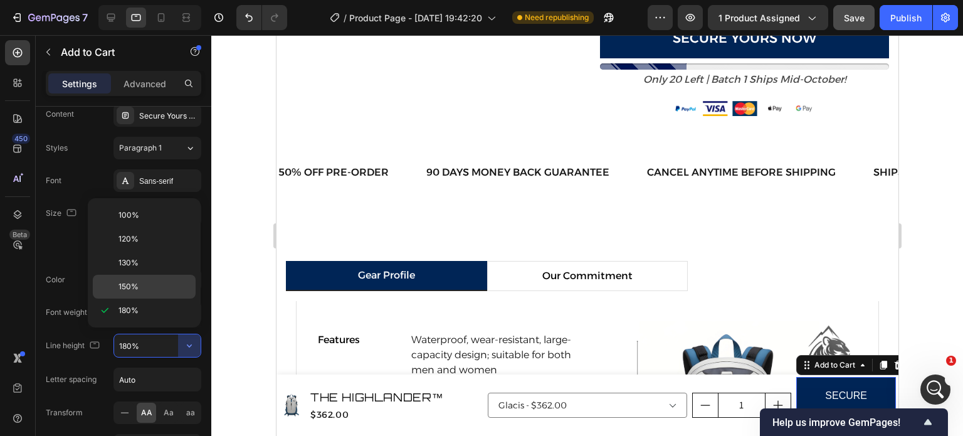
click at [172, 288] on p "150%" at bounding box center [154, 286] width 71 height 11
type input "150%"
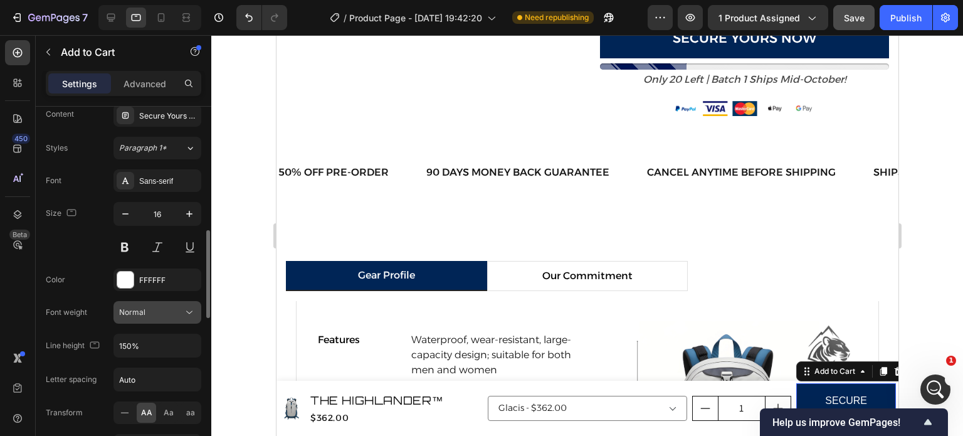
scroll to position [551, 0]
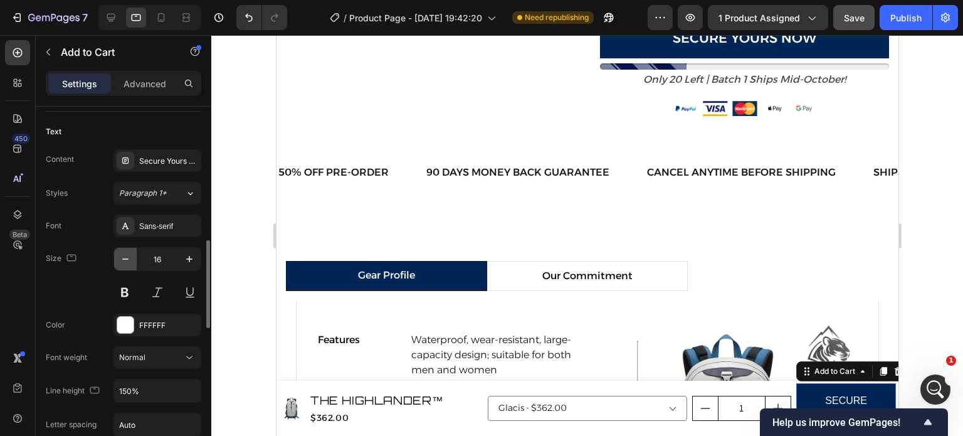
click at [132, 259] on button "button" at bounding box center [125, 259] width 23 height 23
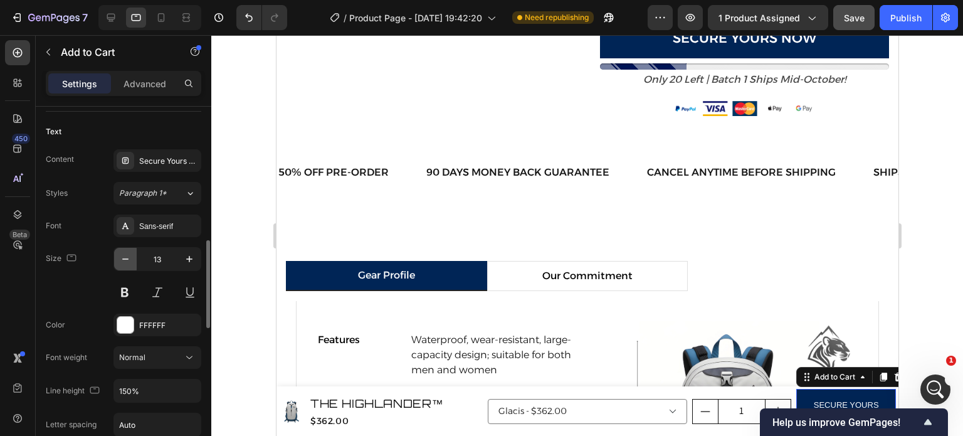
click at [132, 259] on button "button" at bounding box center [125, 259] width 23 height 23
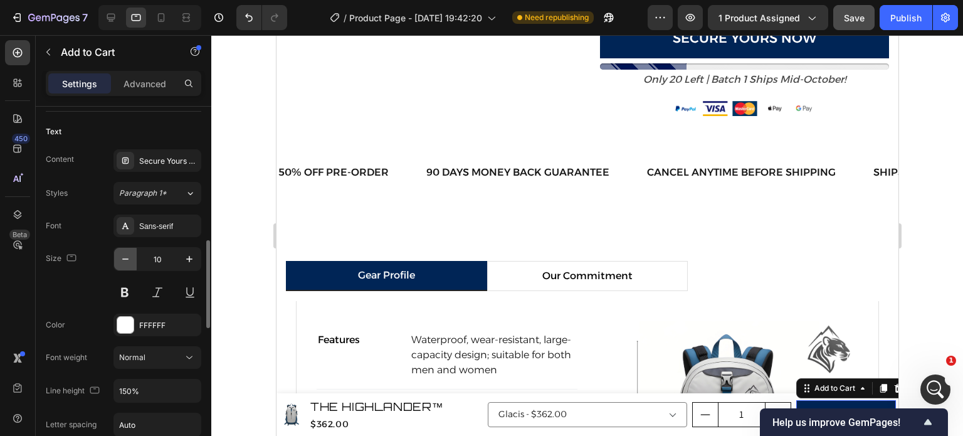
click at [132, 259] on button "button" at bounding box center [125, 259] width 23 height 23
click at [193, 253] on icon "button" at bounding box center [189, 259] width 13 height 13
click at [135, 225] on div "Sans-serif" at bounding box center [157, 225] width 88 height 23
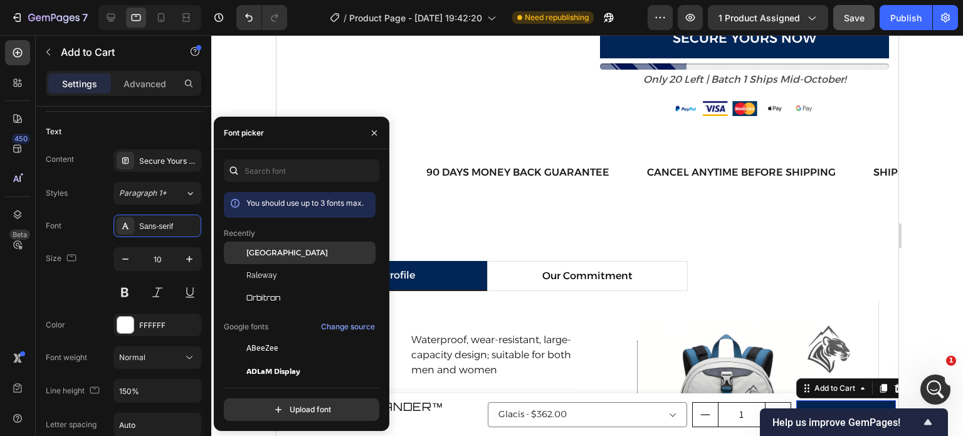
click at [260, 245] on div "[GEOGRAPHIC_DATA]" at bounding box center [300, 252] width 152 height 23
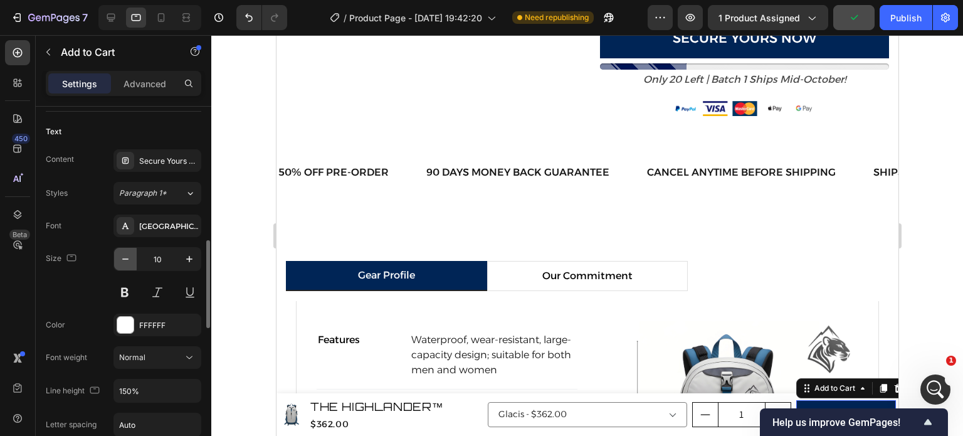
click at [132, 263] on button "button" at bounding box center [125, 259] width 23 height 23
click at [159, 19] on icon at bounding box center [161, 17] width 13 height 13
type input "14"
type input "180%"
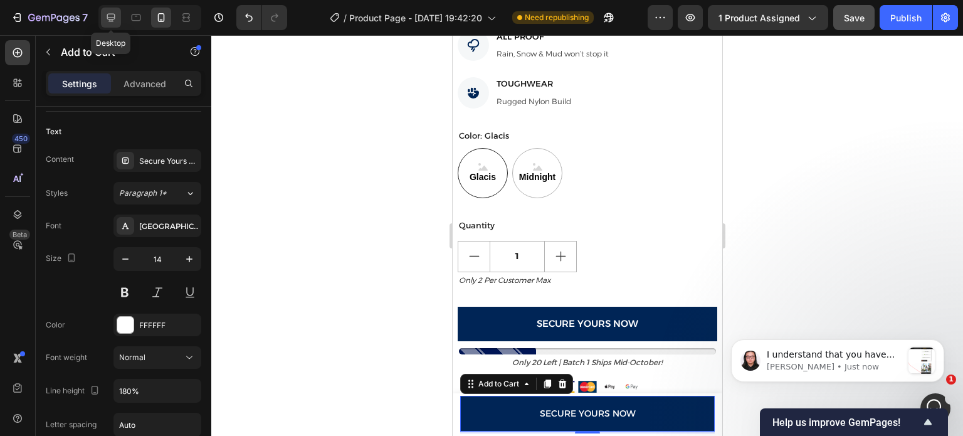
scroll to position [337, 0]
click at [113, 20] on icon at bounding box center [111, 17] width 13 height 13
type input "16"
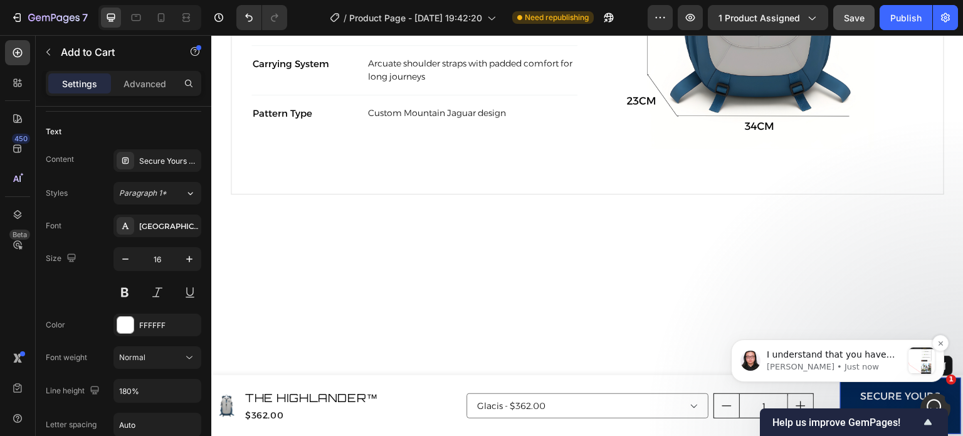
scroll to position [1045, 0]
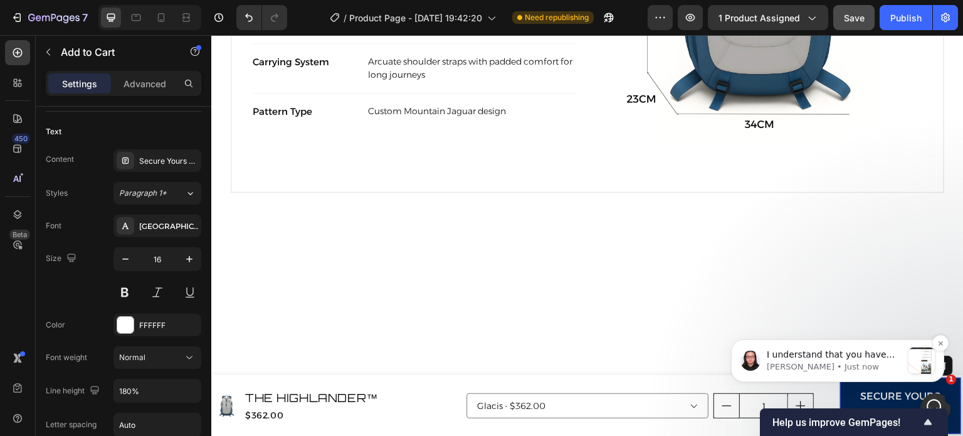
click at [925, 364] on div "message notification from Nathan, Just now. I understand that you have changed …" at bounding box center [922, 360] width 26 height 26
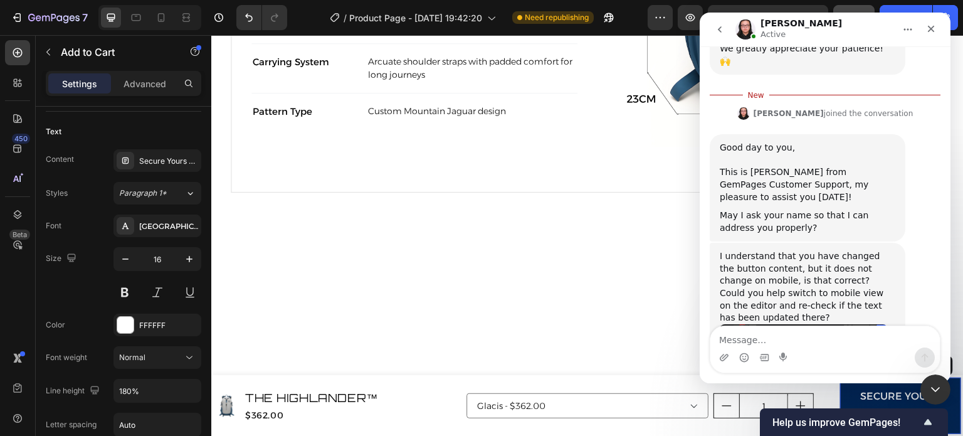
scroll to position [295, 0]
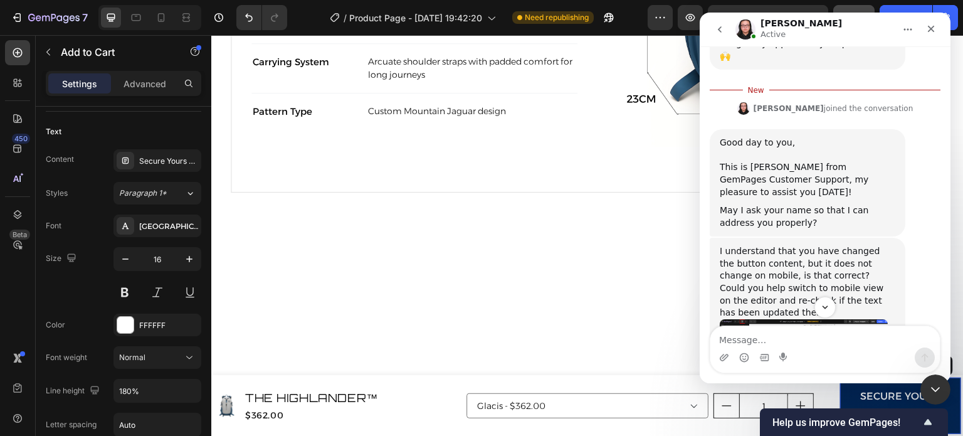
click at [803, 340] on textarea "Message…" at bounding box center [824, 336] width 229 height 21
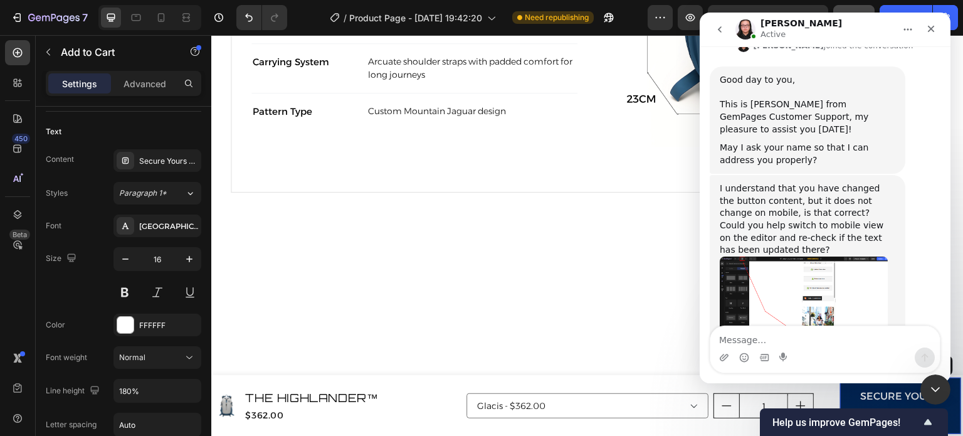
click at [780, 332] on textarea "Message…" at bounding box center [824, 336] width 229 height 21
type textarea "Its fixed now, thanks"
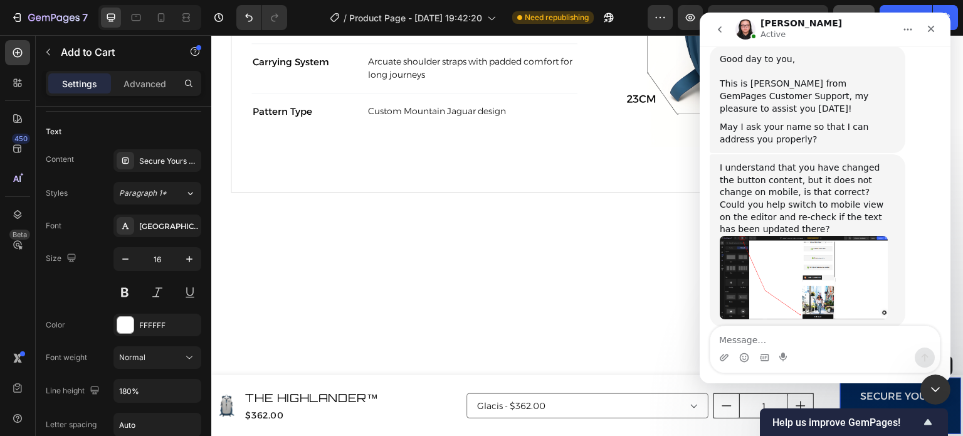
scroll to position [375, 0]
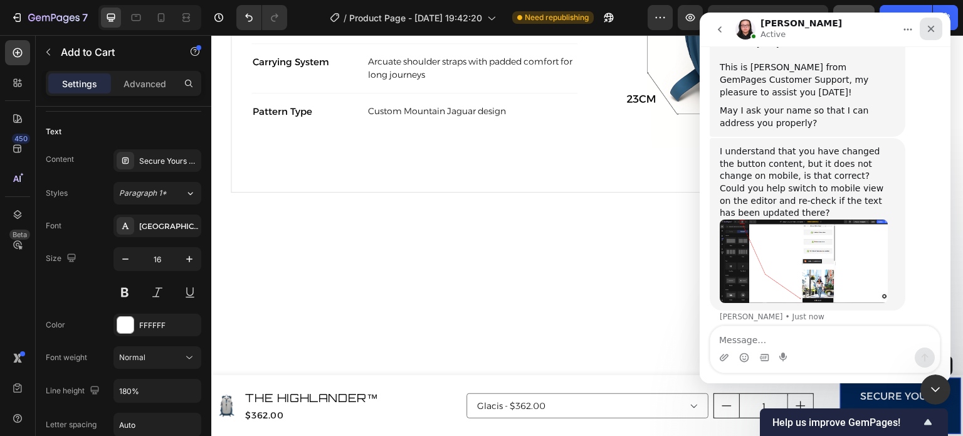
click at [928, 29] on icon "Close" at bounding box center [931, 29] width 10 height 10
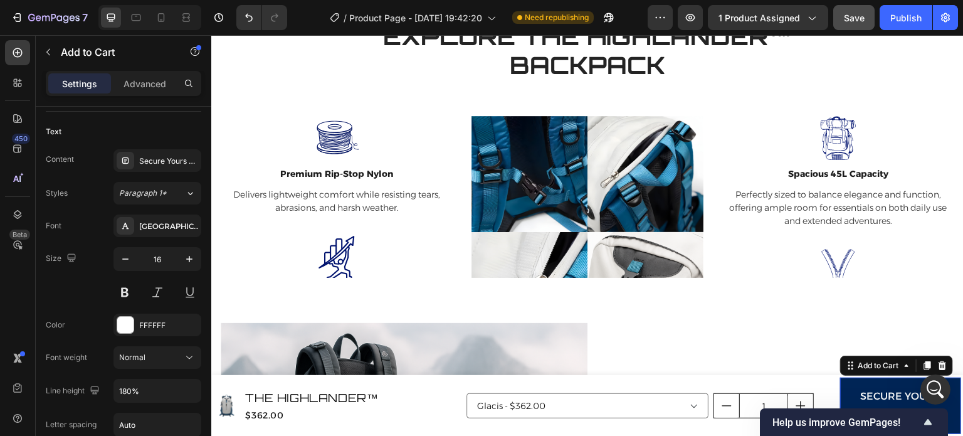
scroll to position [1334, 0]
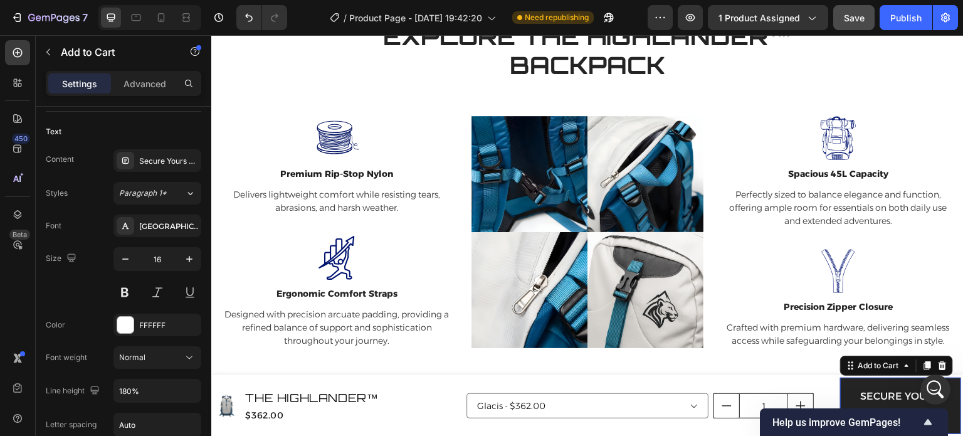
click at [847, 386] on button "Secure Yours Now" at bounding box center [900, 405] width 121 height 56
click at [153, 89] on p "Advanced" at bounding box center [145, 83] width 43 height 13
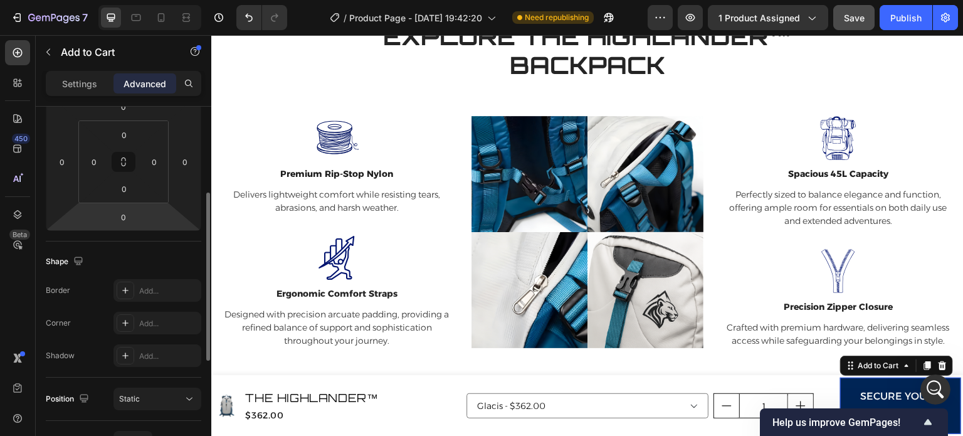
scroll to position [0, 0]
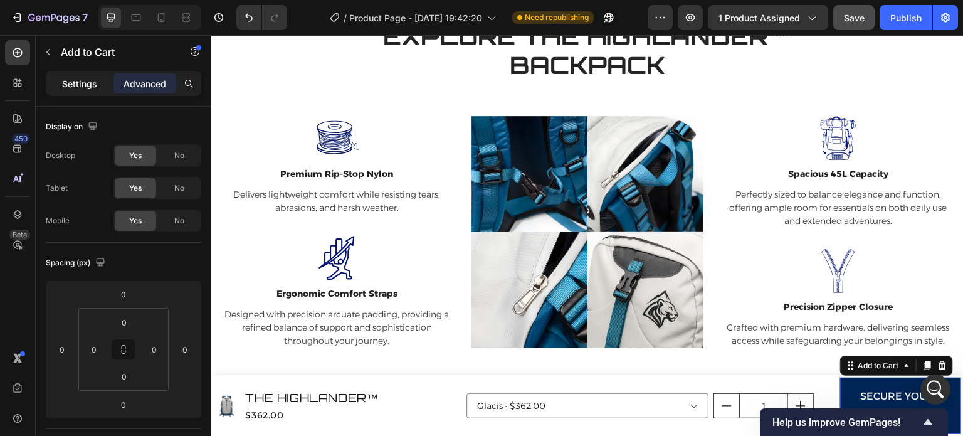
click at [103, 90] on div "Settings" at bounding box center [79, 83] width 63 height 20
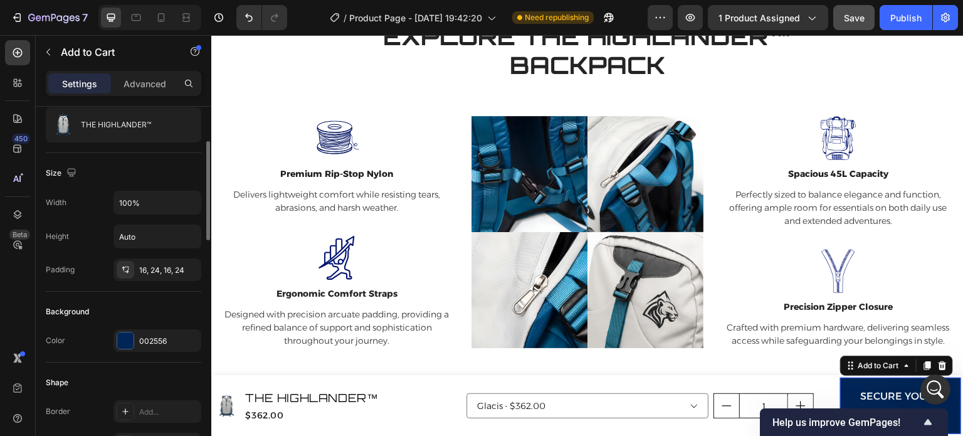
scroll to position [124, 0]
click at [158, 275] on div "16, 24, 16, 24" at bounding box center [157, 268] width 88 height 23
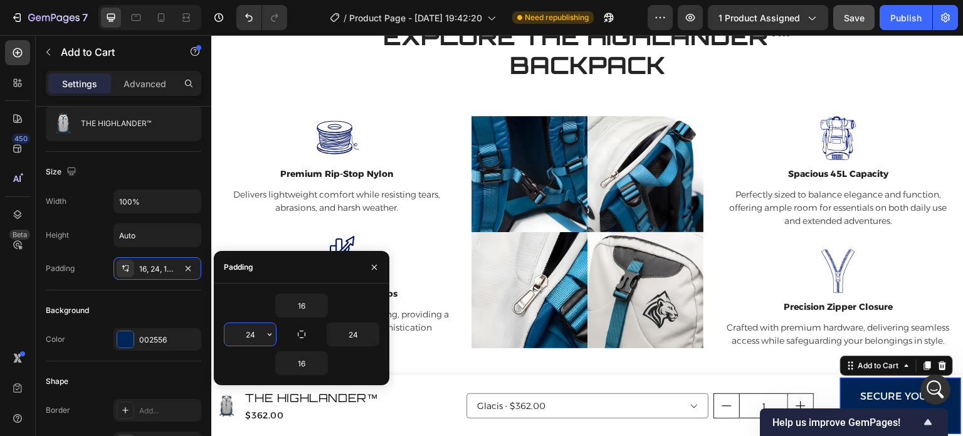
click at [251, 337] on input "24" at bounding box center [249, 334] width 51 height 23
type input "0"
click at [366, 338] on button "button" at bounding box center [372, 334] width 13 height 23
click at [357, 334] on input "24" at bounding box center [352, 334] width 51 height 23
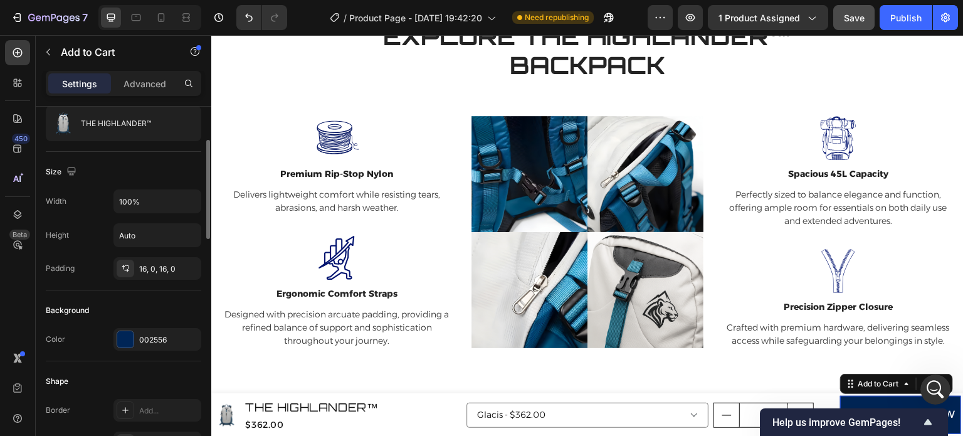
click at [145, 168] on div "Size" at bounding box center [123, 172] width 155 height 20
click at [127, 270] on icon at bounding box center [126, 270] width 4 height 3
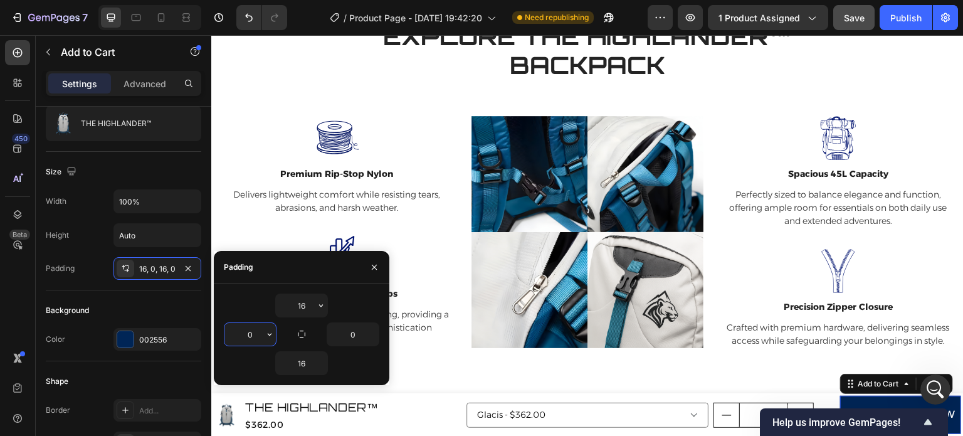
click at [243, 323] on input "0" at bounding box center [249, 334] width 51 height 23
type input "2"
click at [359, 337] on input "0" at bounding box center [352, 334] width 51 height 23
type input "2"
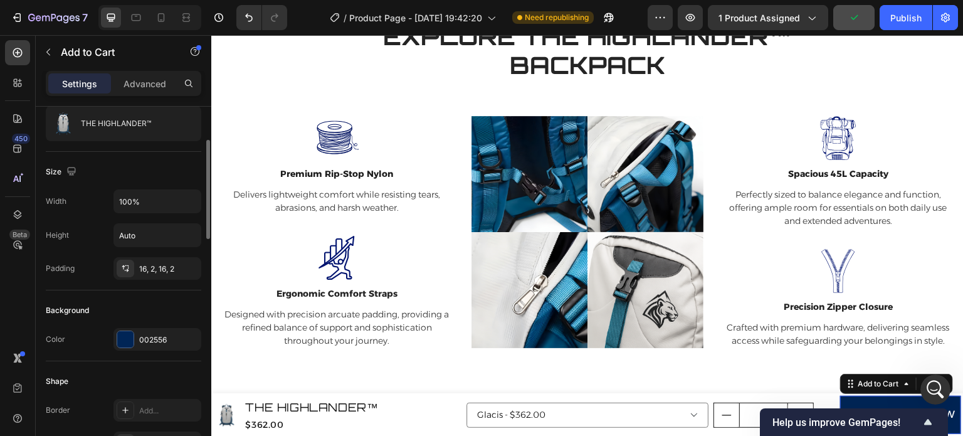
click at [182, 169] on div "Size" at bounding box center [123, 172] width 155 height 20
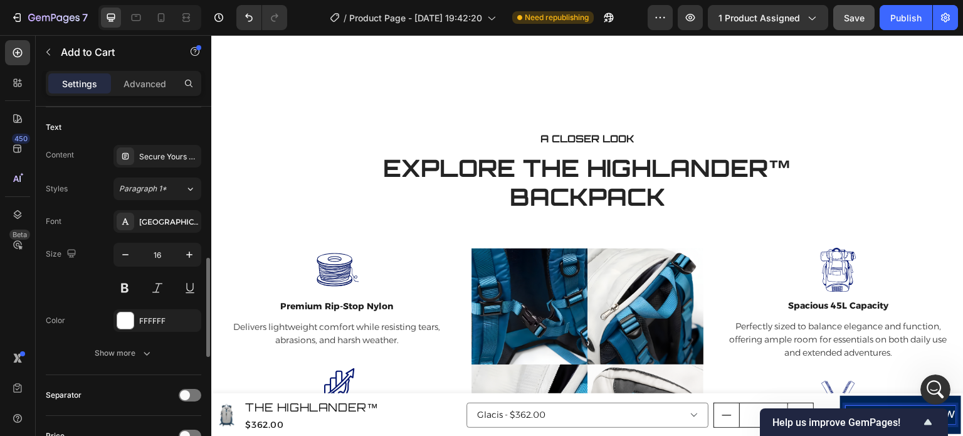
scroll to position [554, 0]
click at [123, 255] on icon "button" at bounding box center [125, 255] width 13 height 13
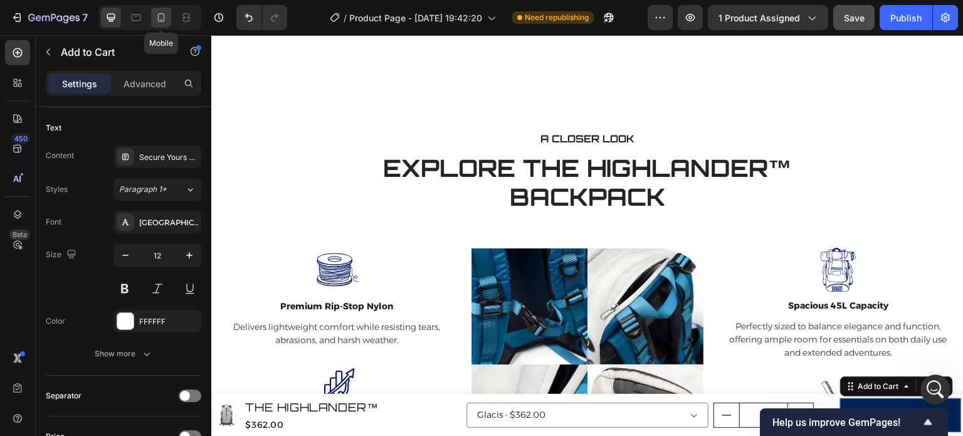
click at [155, 19] on icon at bounding box center [161, 17] width 13 height 13
type input "14"
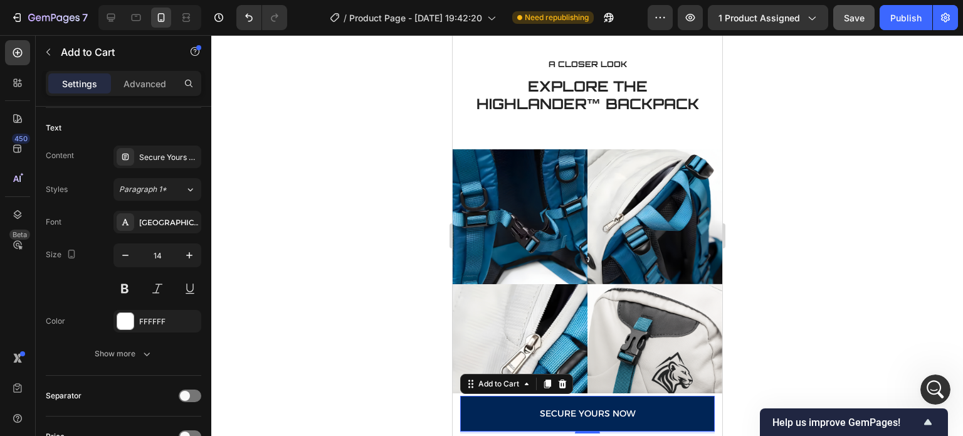
scroll to position [1524, 0]
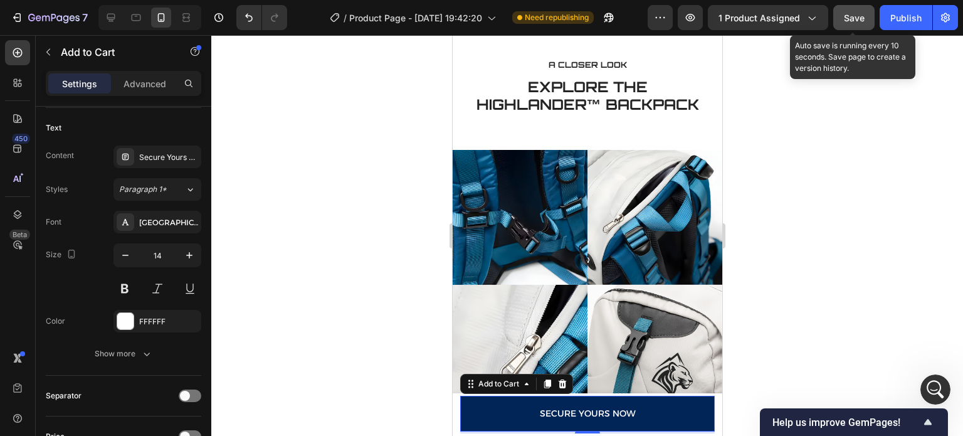
click at [856, 18] on span "Save" at bounding box center [854, 18] width 21 height 11
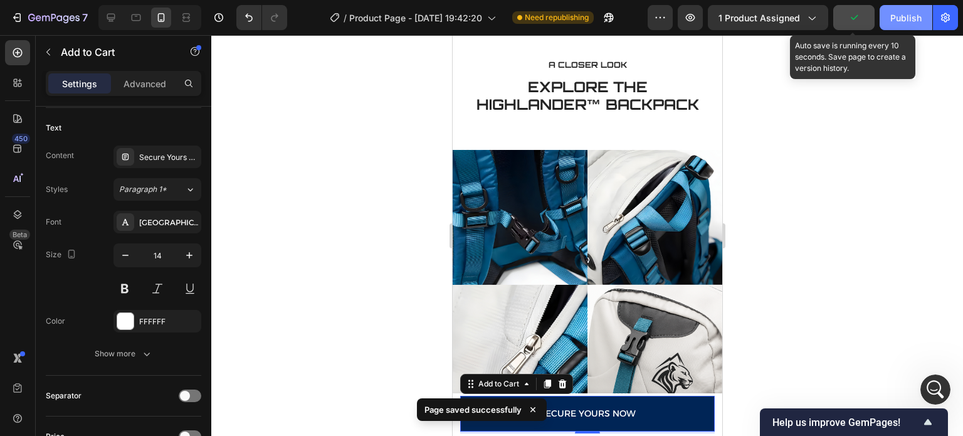
click at [928, 18] on button "Publish" at bounding box center [906, 17] width 53 height 25
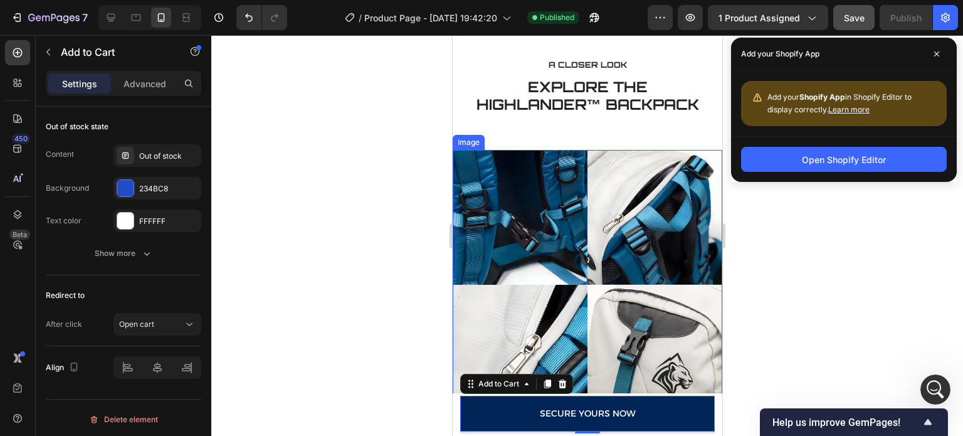
scroll to position [423, 0]
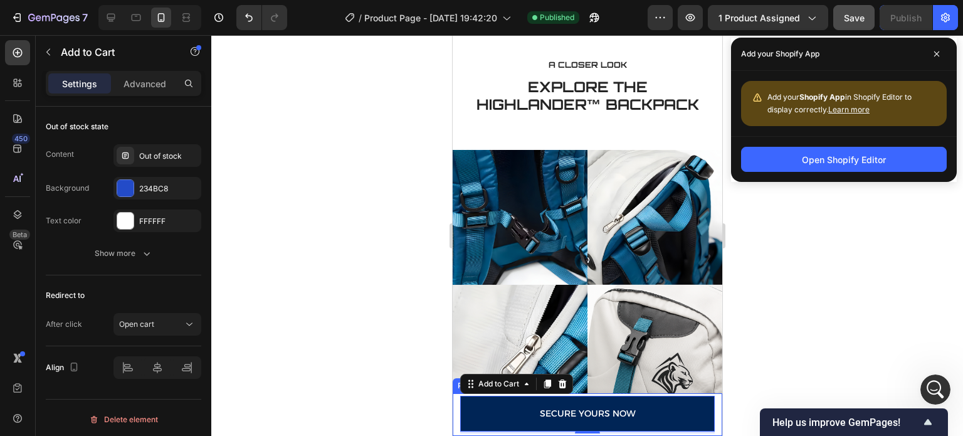
click at [453, 414] on div "Product Images THE HIGHLANDER™ Product Title $362.00 Product Price Product Pric…" at bounding box center [587, 414] width 270 height 43
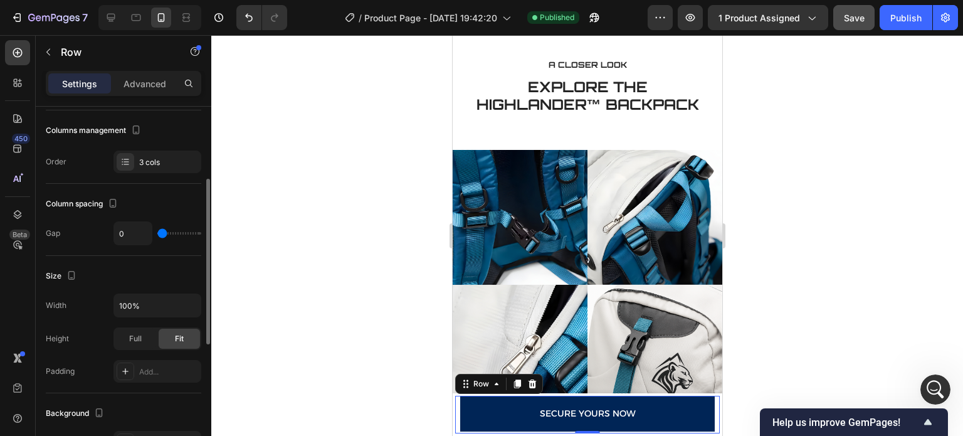
scroll to position [161, 0]
click at [133, 329] on div "Full" at bounding box center [135, 339] width 41 height 20
click at [171, 335] on div "Fit" at bounding box center [179, 339] width 41 height 20
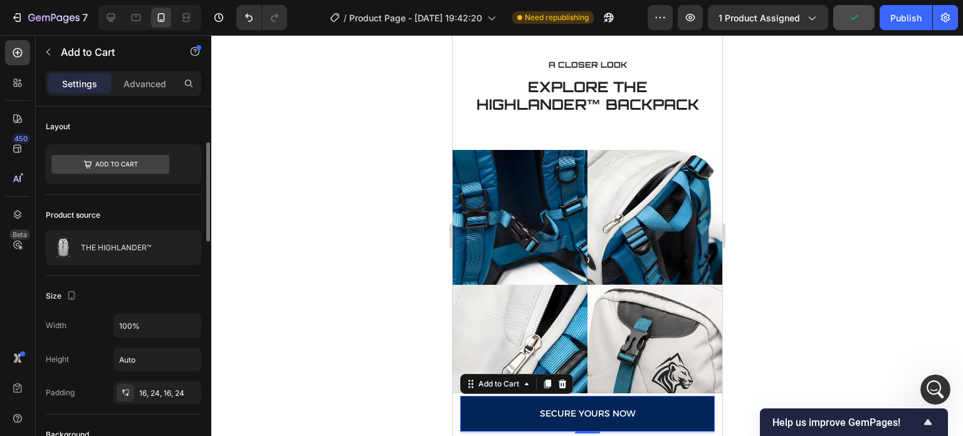
scroll to position [28, 0]
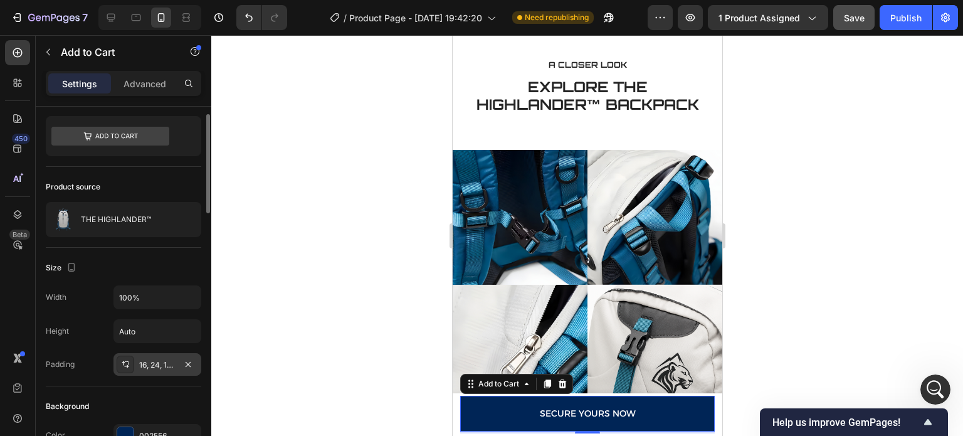
click at [125, 364] on icon at bounding box center [125, 364] width 10 height 10
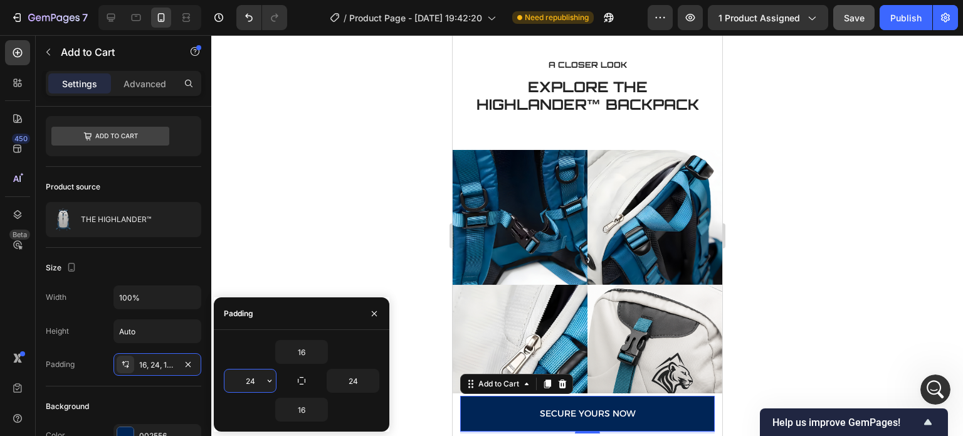
click at [253, 381] on input "24" at bounding box center [249, 380] width 51 height 23
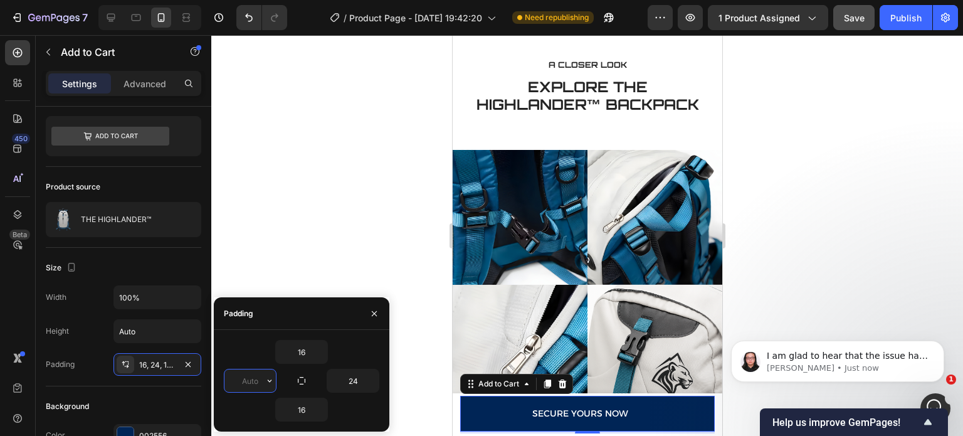
scroll to position [485, 0]
type input "0"
click at [346, 376] on input "24" at bounding box center [352, 380] width 51 height 23
type input "0"
click at [262, 371] on input "0" at bounding box center [249, 380] width 51 height 23
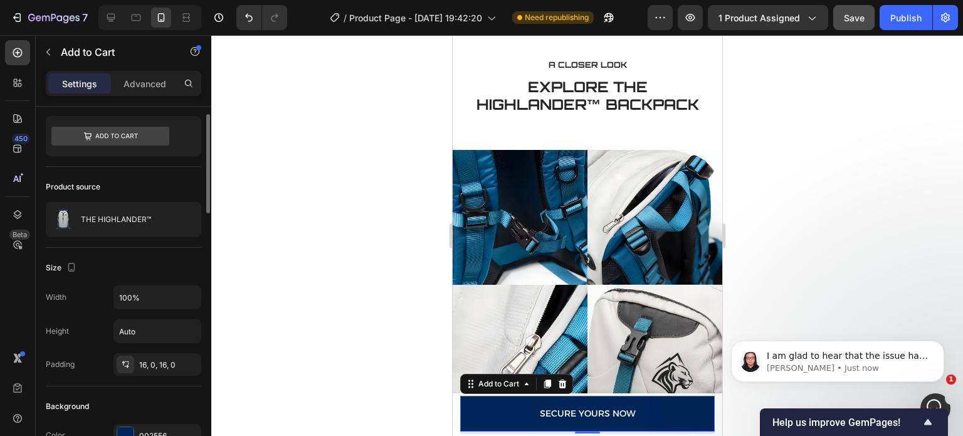
click at [176, 277] on div "Size Width 100% Height Auto Padding 16, 0, 16, 0" at bounding box center [123, 317] width 155 height 139
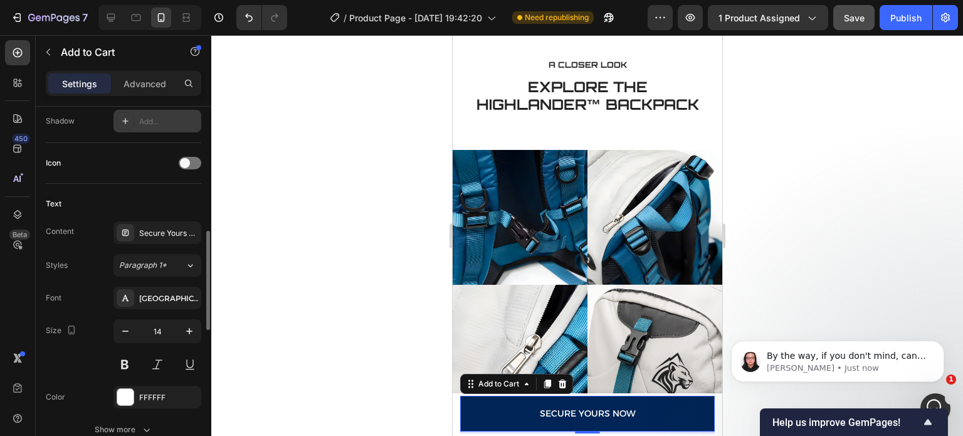
scroll to position [479, 0]
click at [184, 330] on icon "button" at bounding box center [189, 330] width 13 height 13
click at [128, 330] on icon "button" at bounding box center [125, 330] width 13 height 13
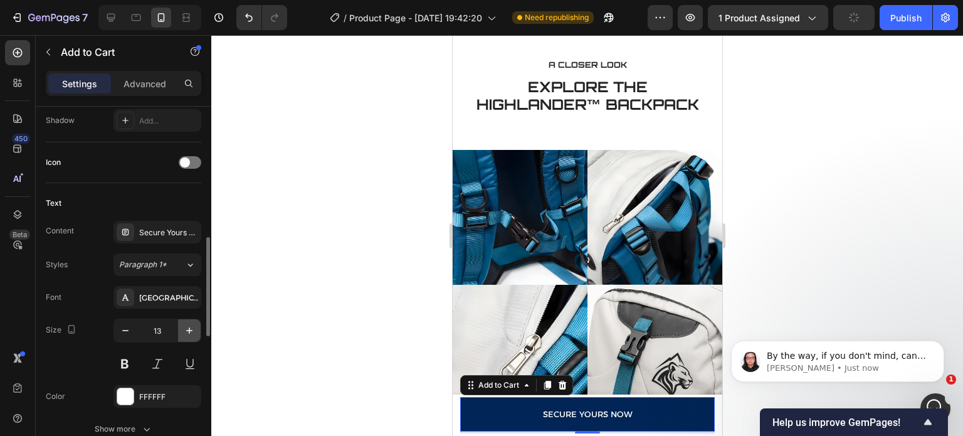
click at [194, 328] on icon "button" at bounding box center [189, 330] width 13 height 13
type input "14"
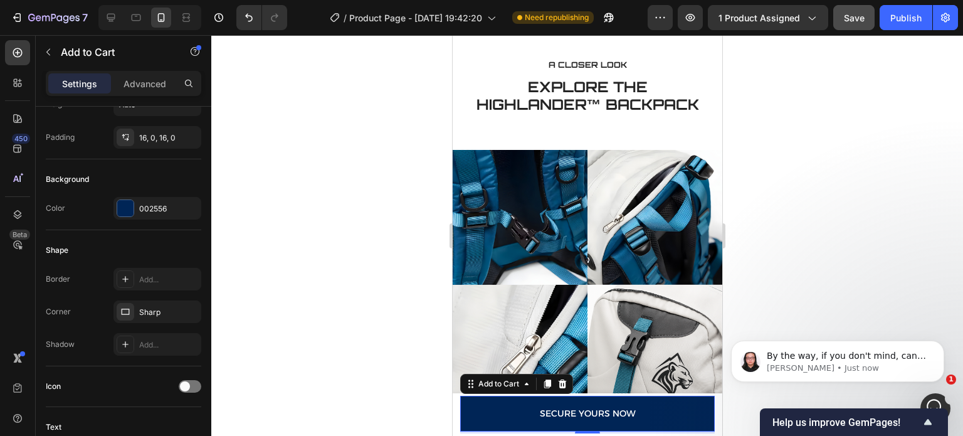
scroll to position [49, 0]
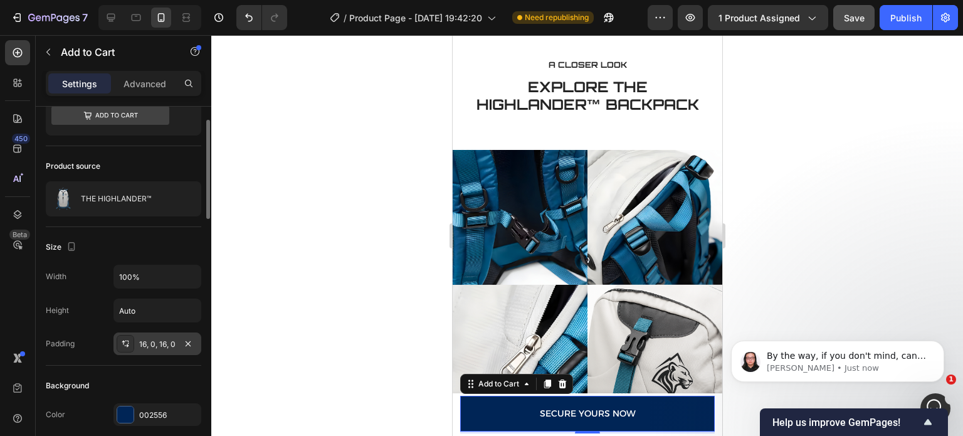
click at [154, 332] on div "16, 0, 16, 0" at bounding box center [157, 343] width 88 height 23
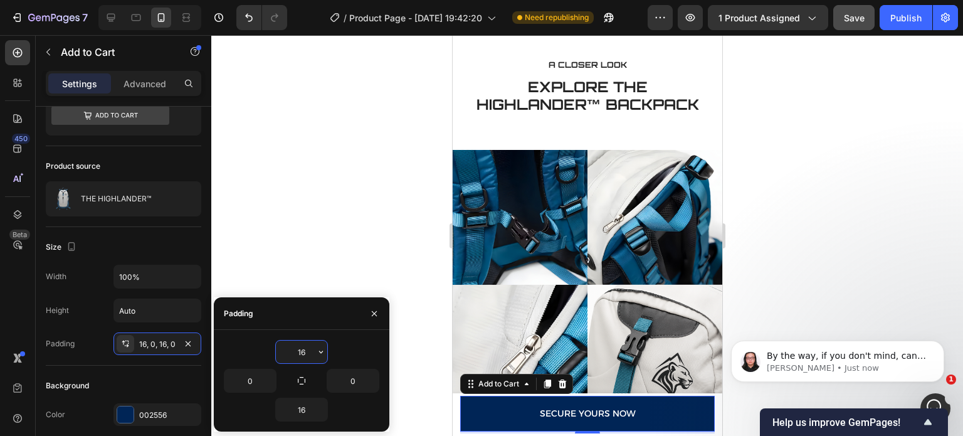
click at [311, 350] on input "16" at bounding box center [301, 351] width 51 height 23
type input "1"
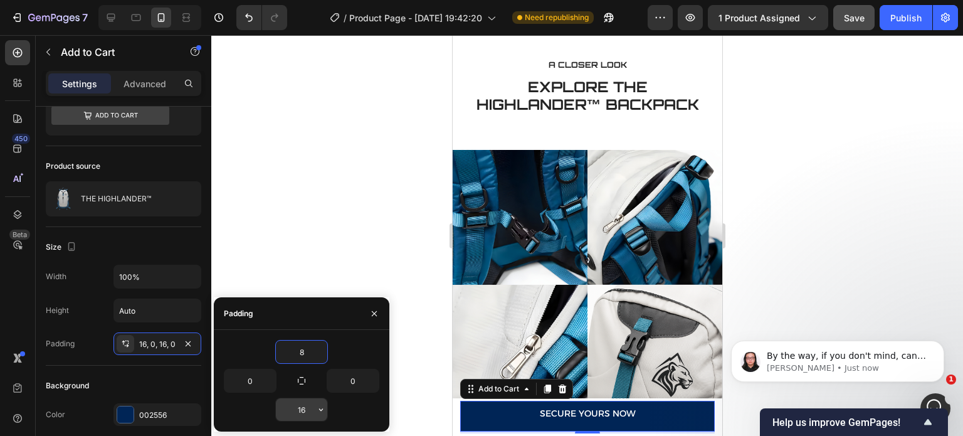
type input "8"
click at [306, 413] on input "16" at bounding box center [301, 409] width 51 height 23
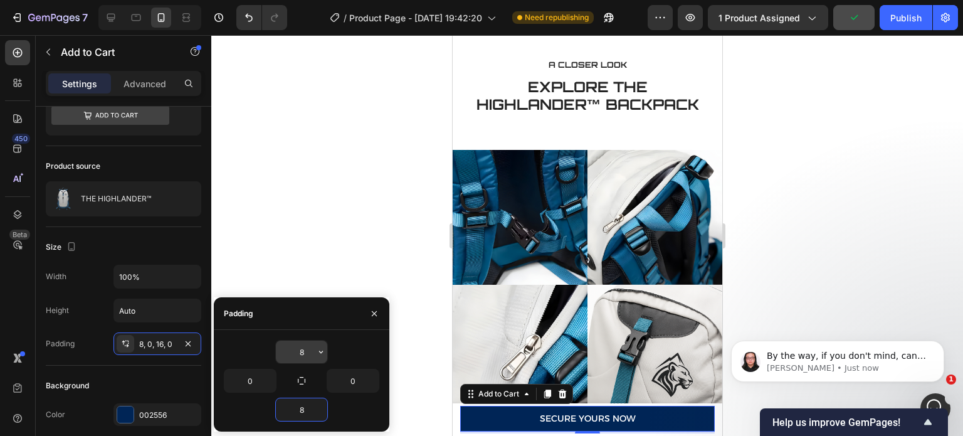
type input "8"
click at [310, 350] on input "8" at bounding box center [301, 351] width 51 height 23
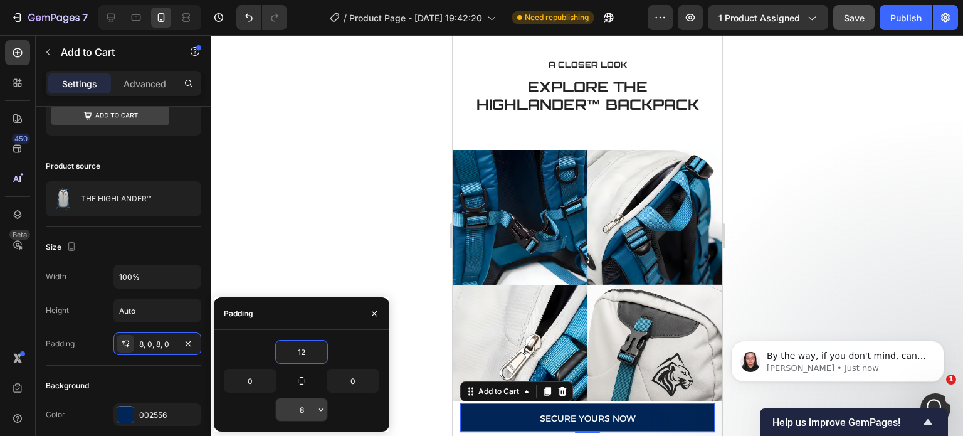
type input "12"
click at [306, 406] on input "8" at bounding box center [301, 409] width 51 height 23
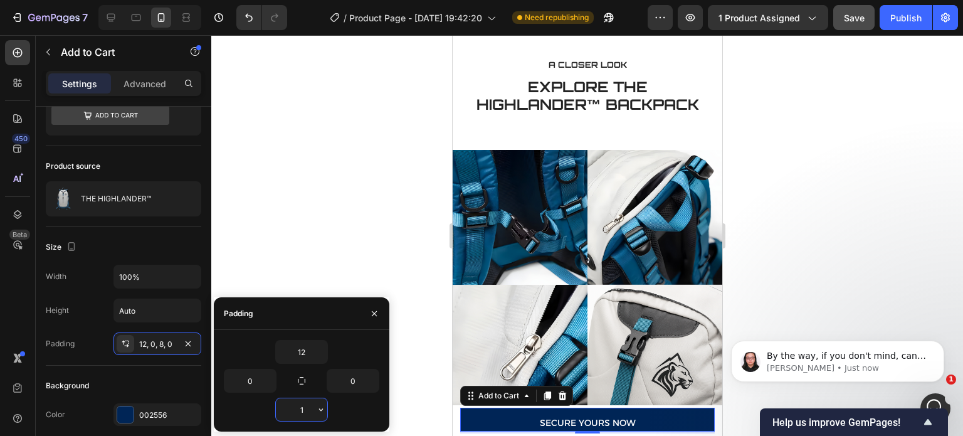
type input "12"
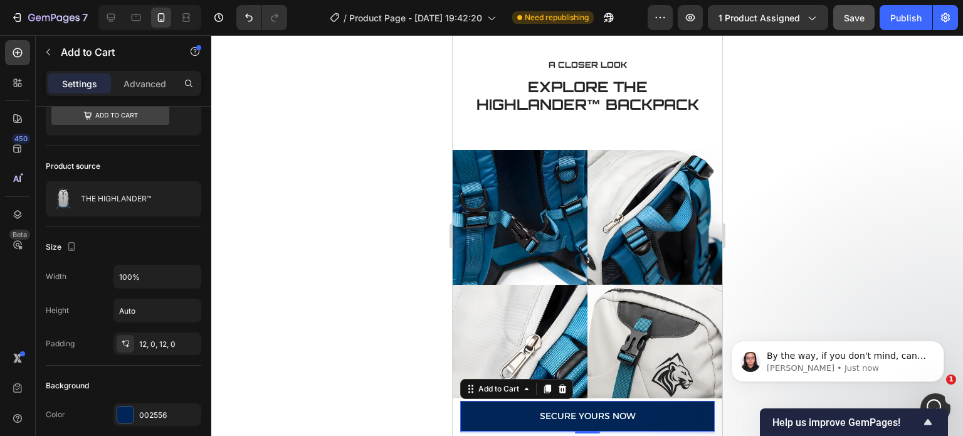
click at [356, 269] on div at bounding box center [587, 235] width 752 height 401
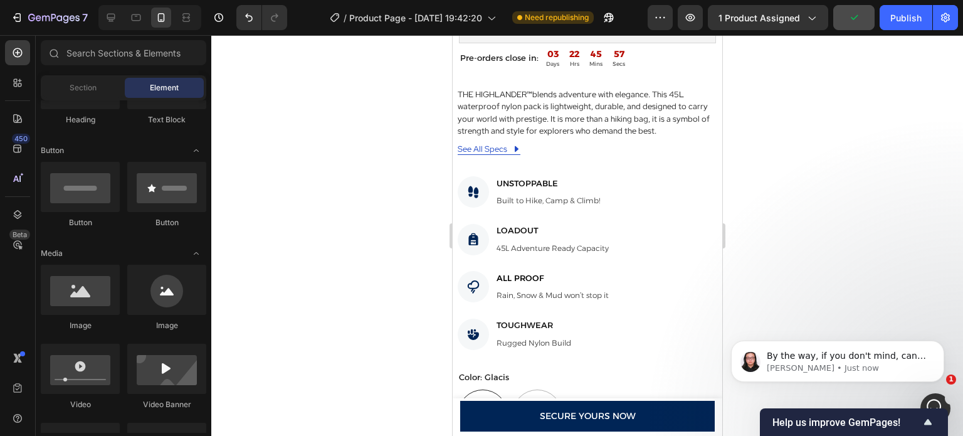
scroll to position [463, 0]
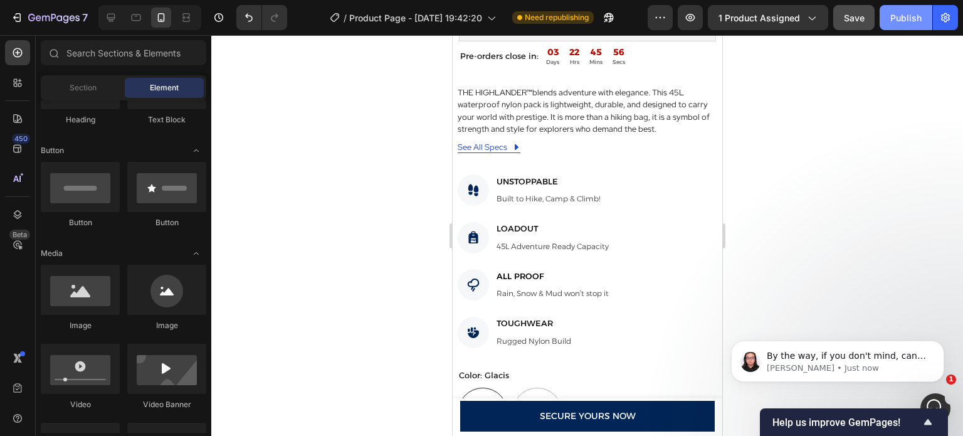
click at [908, 29] on button "Publish" at bounding box center [906, 17] width 53 height 25
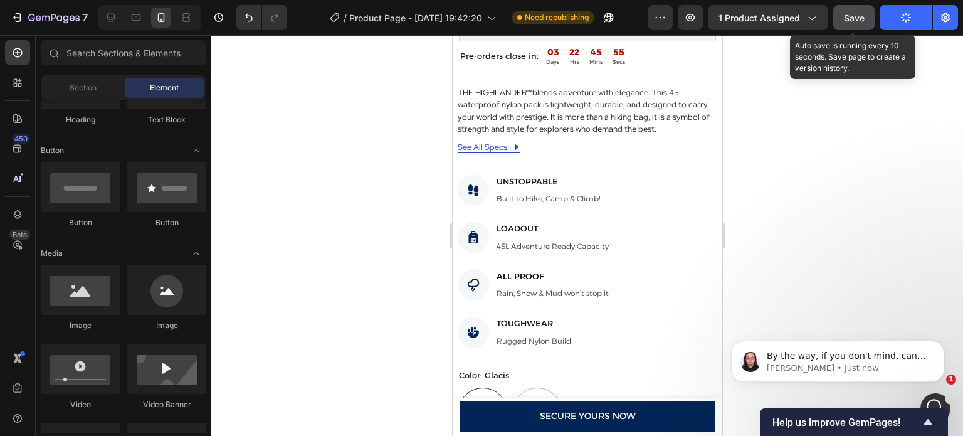
click at [857, 14] on span "Save" at bounding box center [854, 18] width 21 height 11
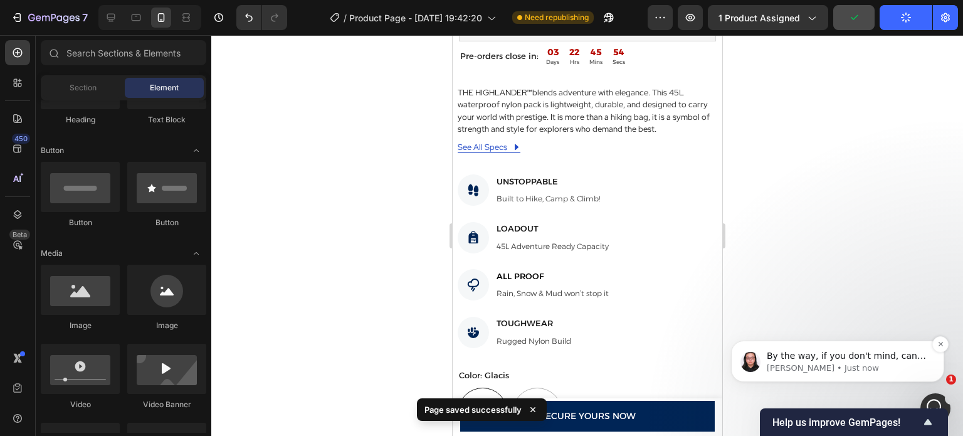
click at [856, 360] on span "By the way, if you don't mind, can I ask for a quick favor? If you have a momen…" at bounding box center [846, 423] width 159 height 147
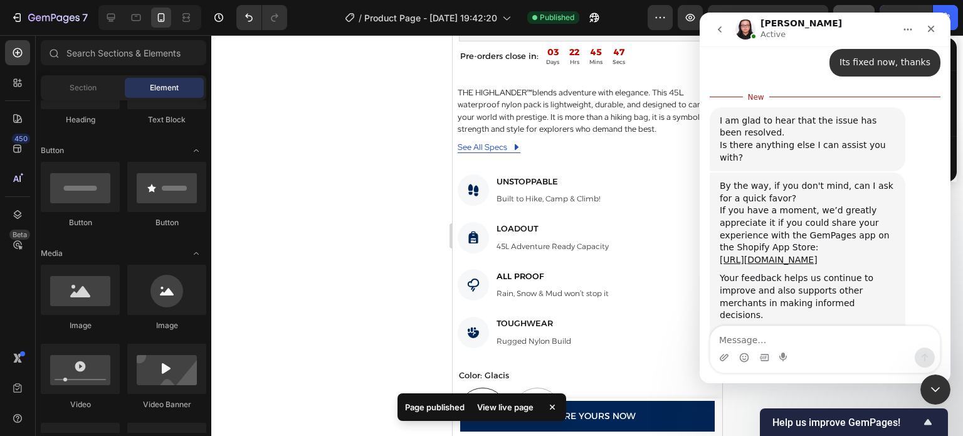
scroll to position [645, 0]
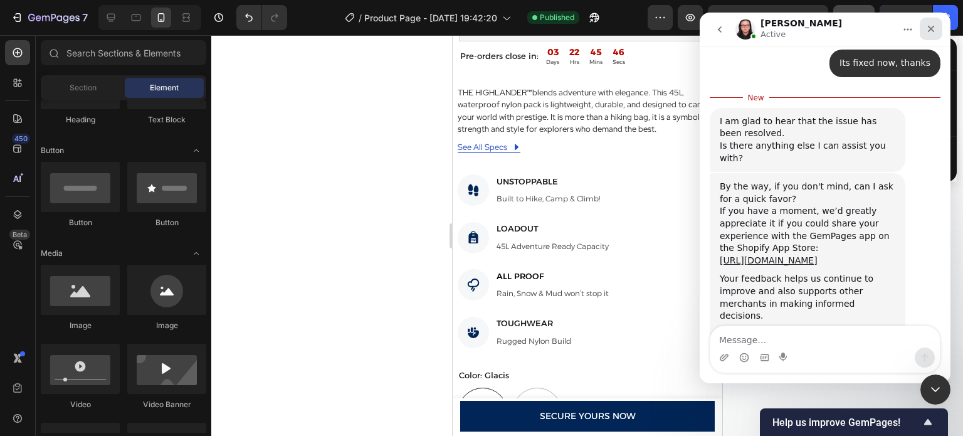
click at [932, 28] on icon "Close" at bounding box center [931, 29] width 10 height 10
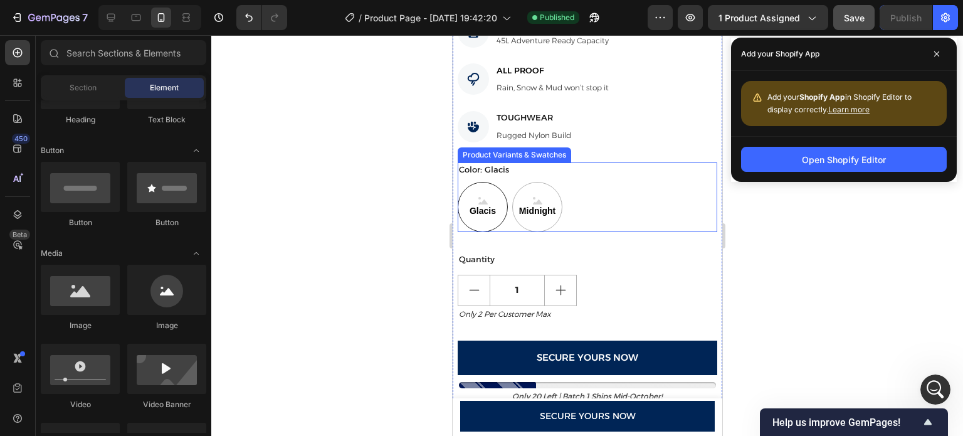
scroll to position [868, 0]
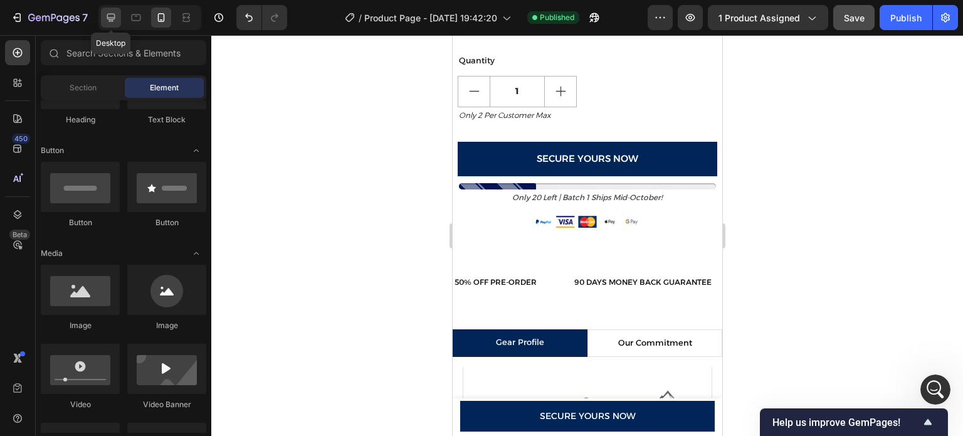
click at [110, 21] on icon at bounding box center [111, 18] width 8 height 8
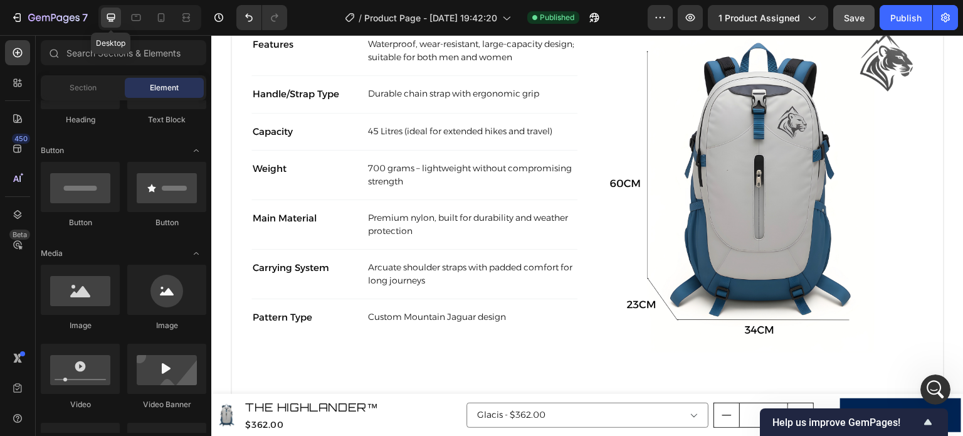
scroll to position [901, 0]
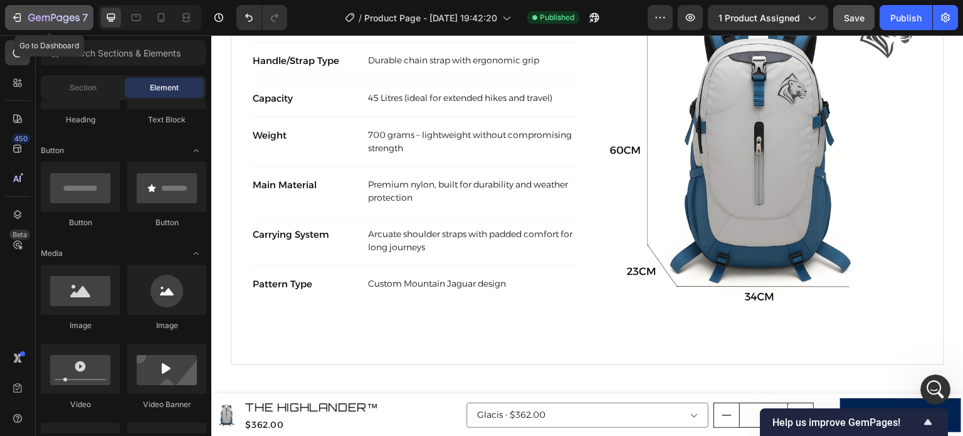
click at [34, 11] on div "7" at bounding box center [58, 17] width 60 height 15
